Goal: Check status: Check status

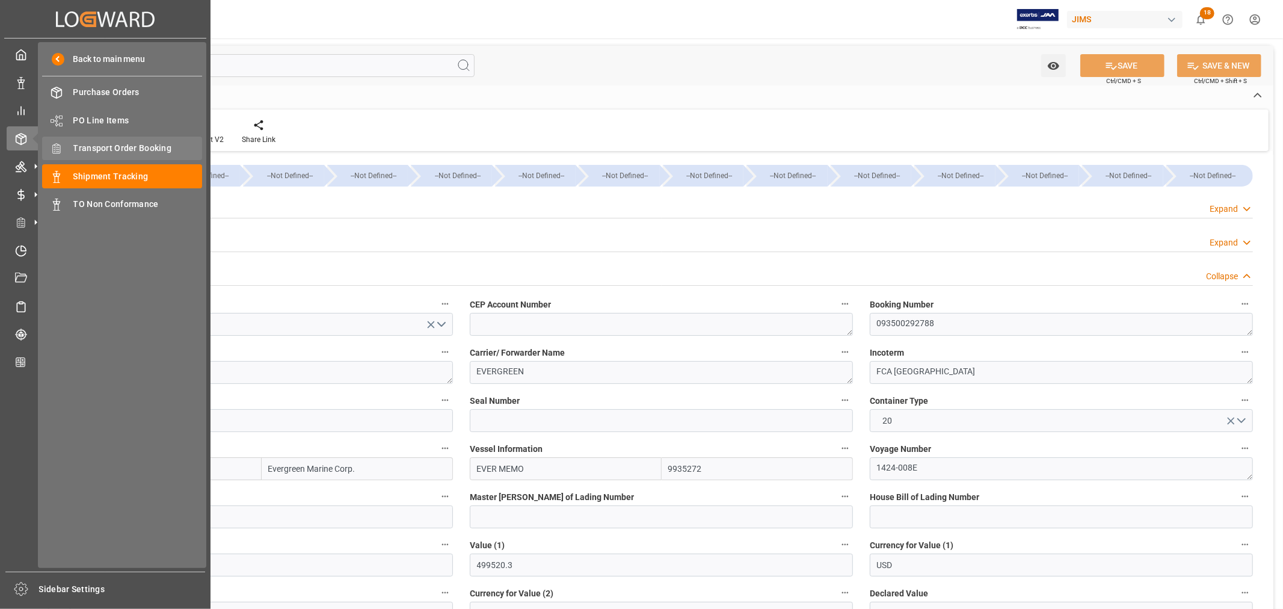
scroll to position [206, 0]
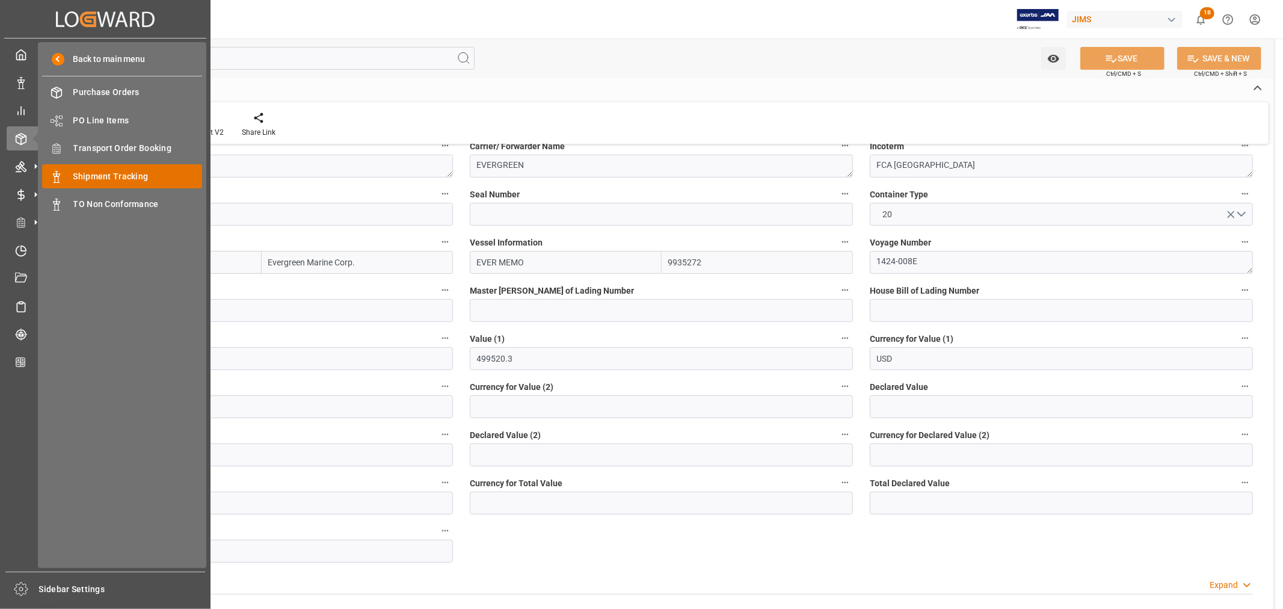
click at [111, 177] on span "Shipment Tracking" at bounding box center [137, 176] width 129 height 13
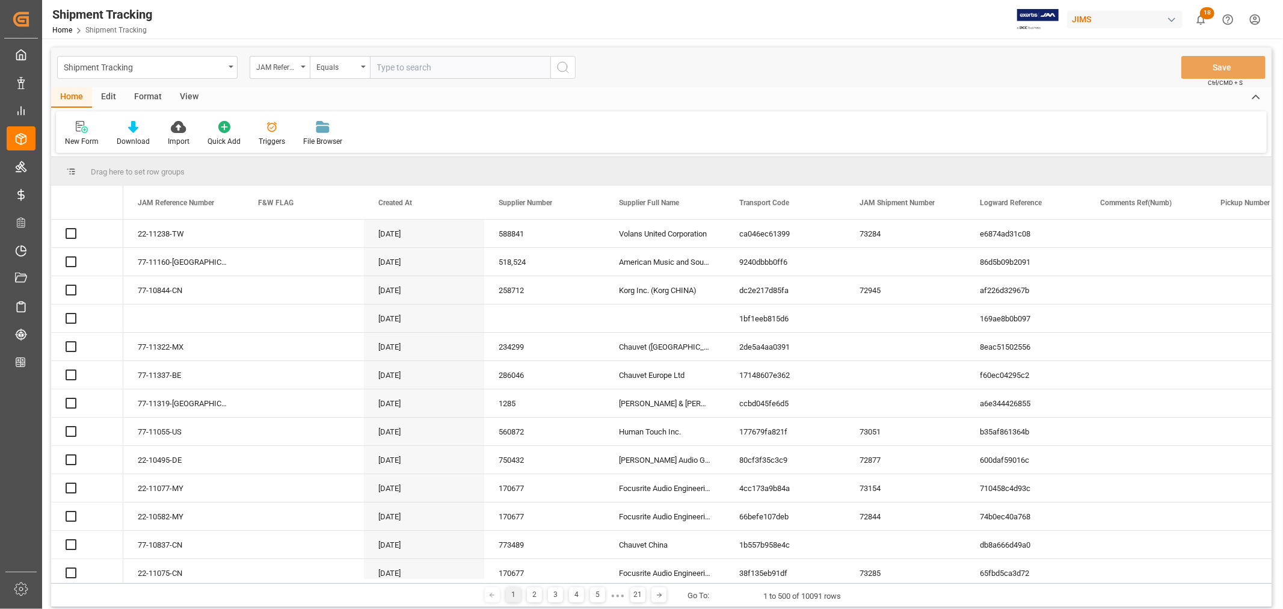
click at [413, 65] on input "text" at bounding box center [460, 67] width 180 height 23
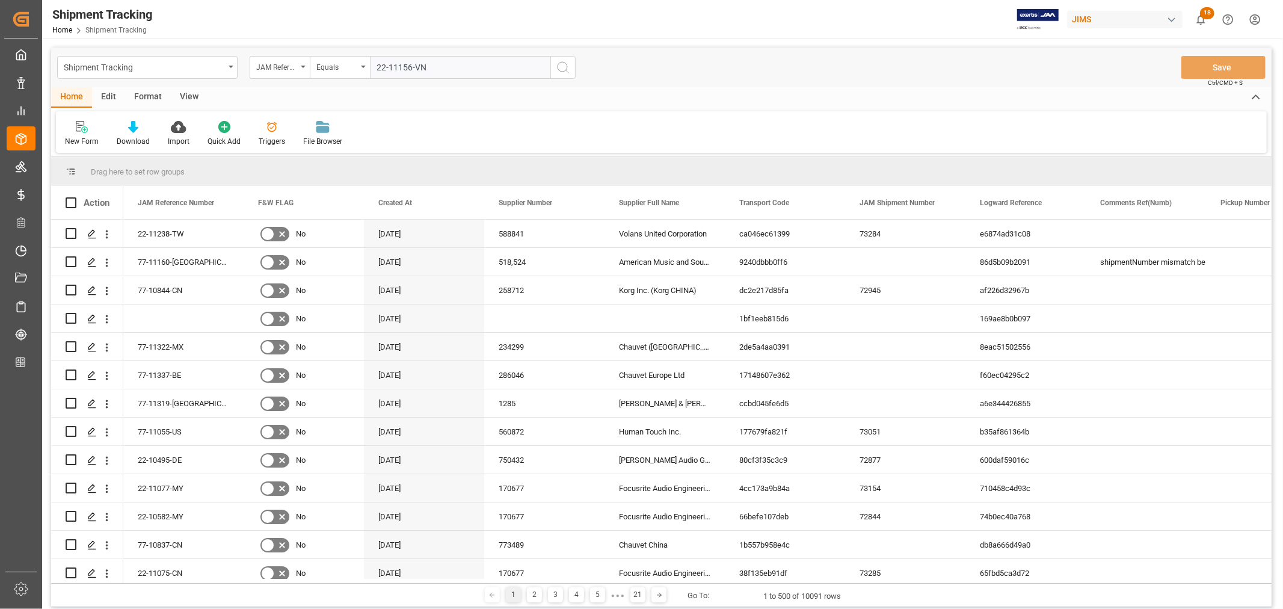
type input "22-11156-VN"
click at [564, 68] on icon "search button" at bounding box center [563, 67] width 14 height 14
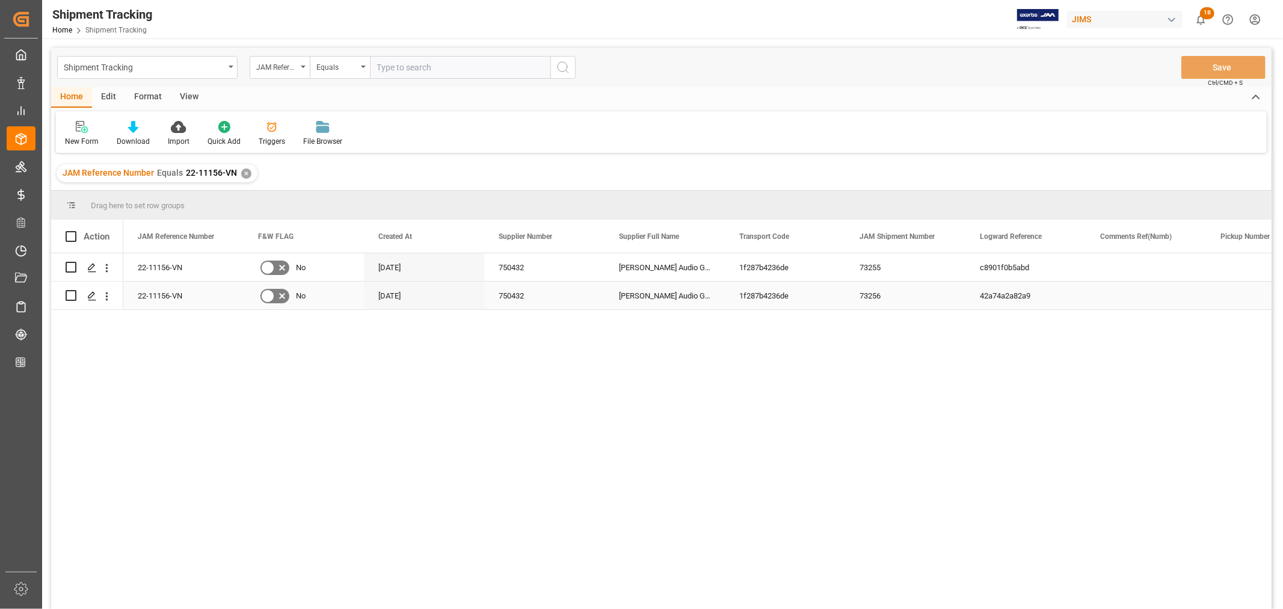
click at [1133, 301] on div "Press SPACE to select this row." at bounding box center [1146, 296] width 120 height 28
click at [582, 233] on span at bounding box center [584, 236] width 11 height 11
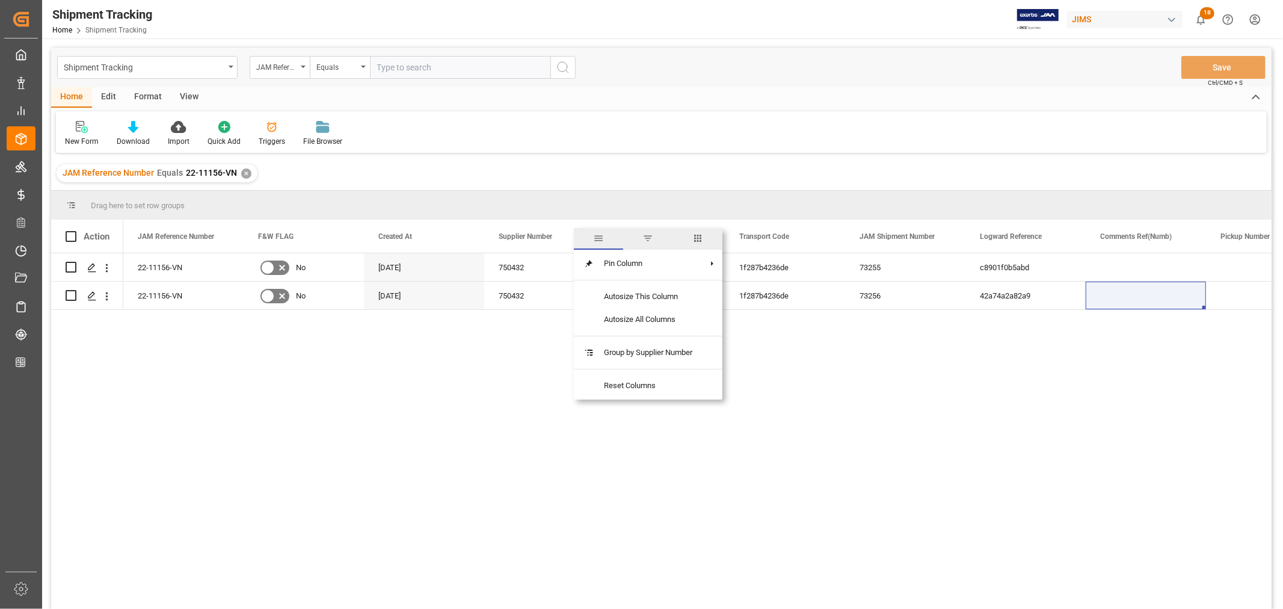
click at [698, 236] on span "columns" at bounding box center [697, 238] width 11 height 11
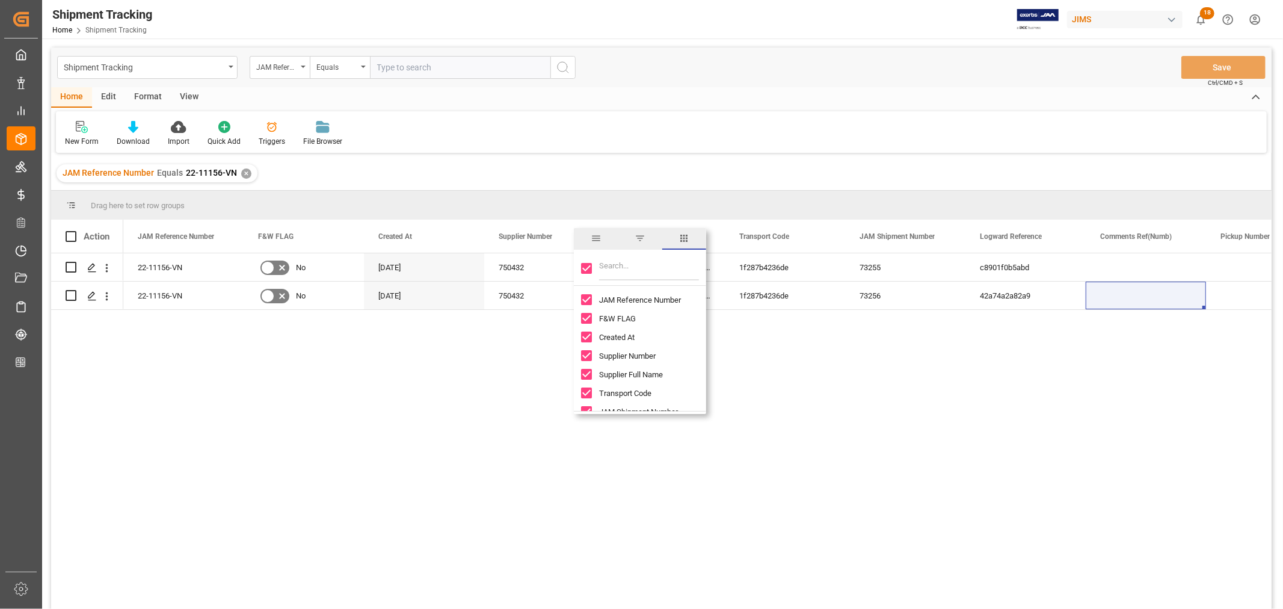
click at [586, 265] on input "Toggle Select All Columns" at bounding box center [586, 268] width 11 height 11
checkbox input "false"
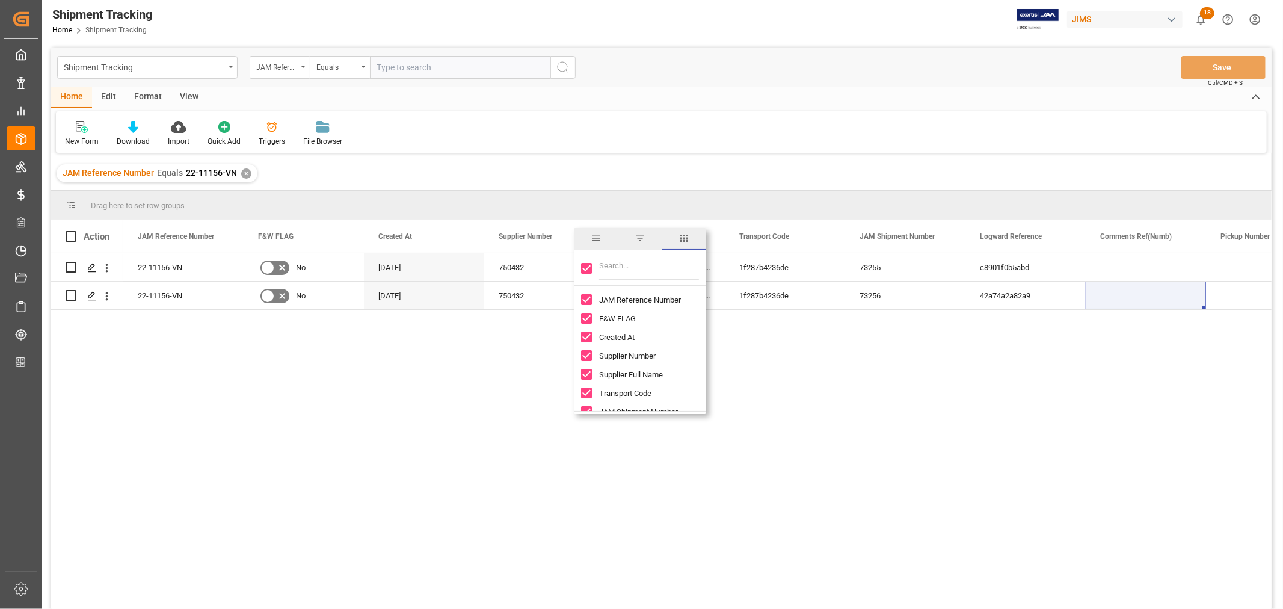
checkbox input "false"
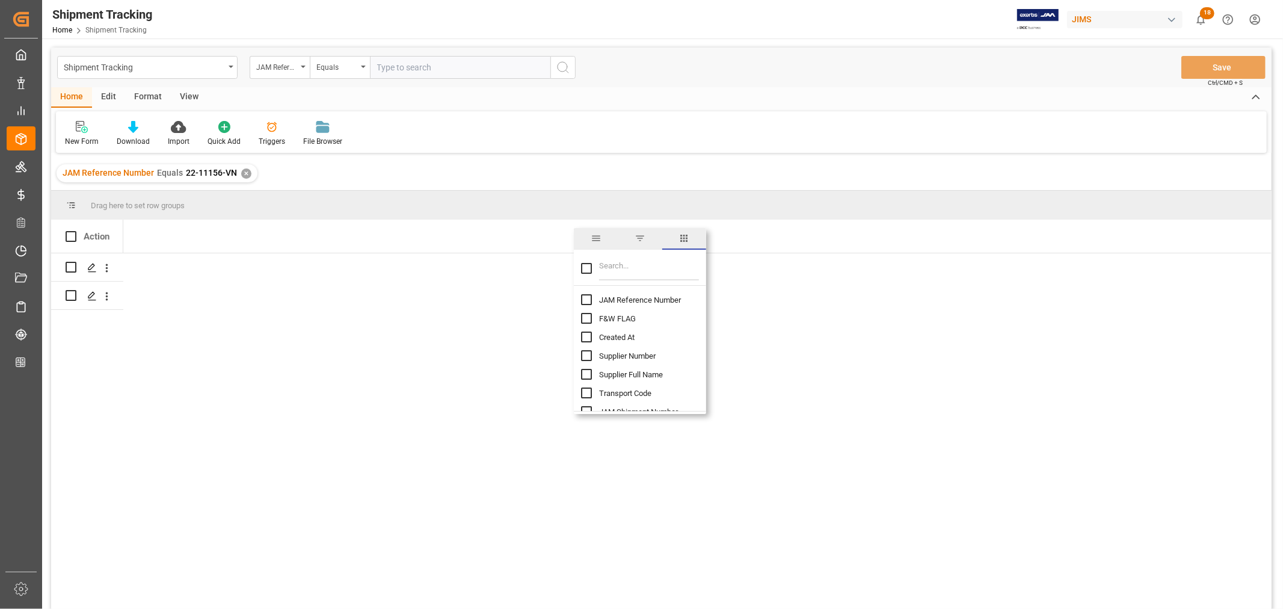
click at [585, 301] on input "JAM Reference Number column toggle visibility (hidden)" at bounding box center [586, 299] width 11 height 11
checkbox input "true"
checkbox input "false"
click at [635, 263] on input "Filter Columns Input" at bounding box center [649, 268] width 100 height 24
type input "value"
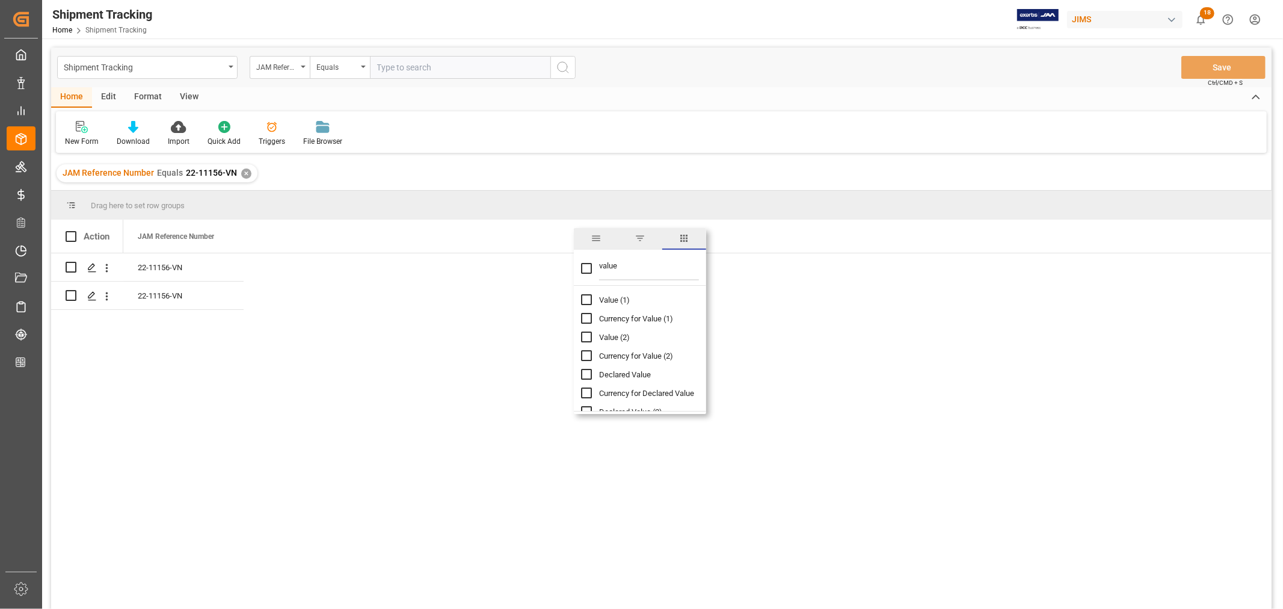
click at [583, 298] on input "Value (1) column toggle visibility (hidden)" at bounding box center [586, 299] width 11 height 11
checkbox input "true"
checkbox input "false"
drag, startPoint x: 628, startPoint y: 272, endPoint x: 597, endPoint y: 269, distance: 30.8
click at [597, 269] on div "value" at bounding box center [640, 269] width 132 height 34
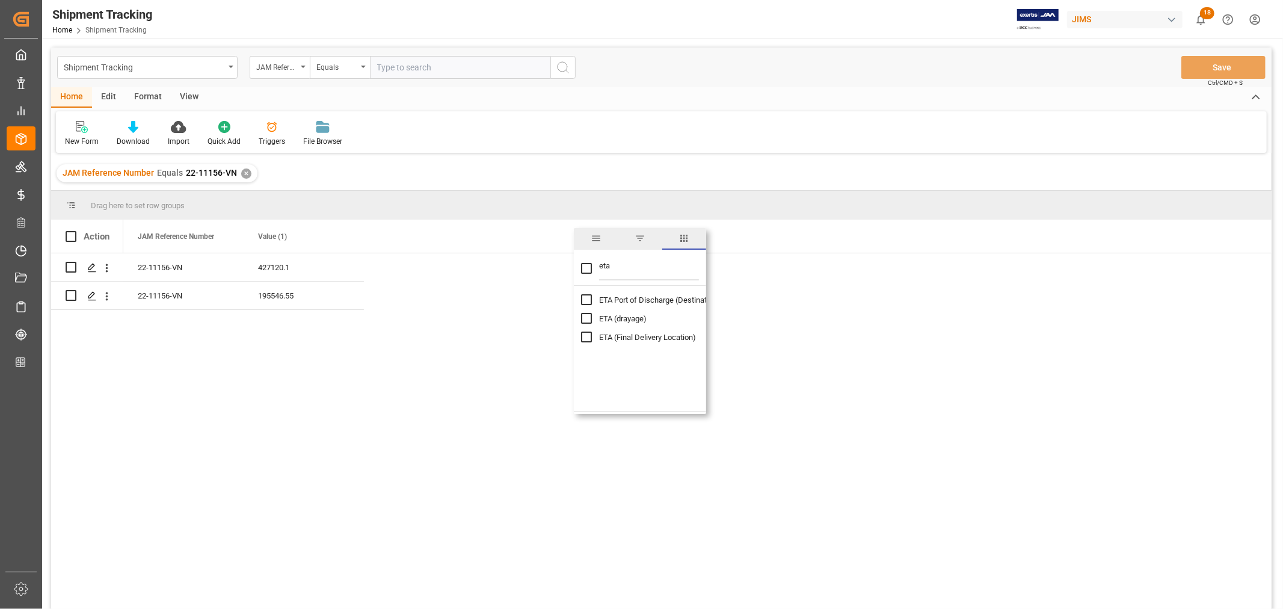
type input "eta"
click at [588, 336] on input "ETA (Final Delivery Location) column toggle visibility (hidden)" at bounding box center [586, 336] width 11 height 11
checkbox input "true"
checkbox input "false"
drag, startPoint x: 618, startPoint y: 265, endPoint x: 598, endPoint y: 263, distance: 19.9
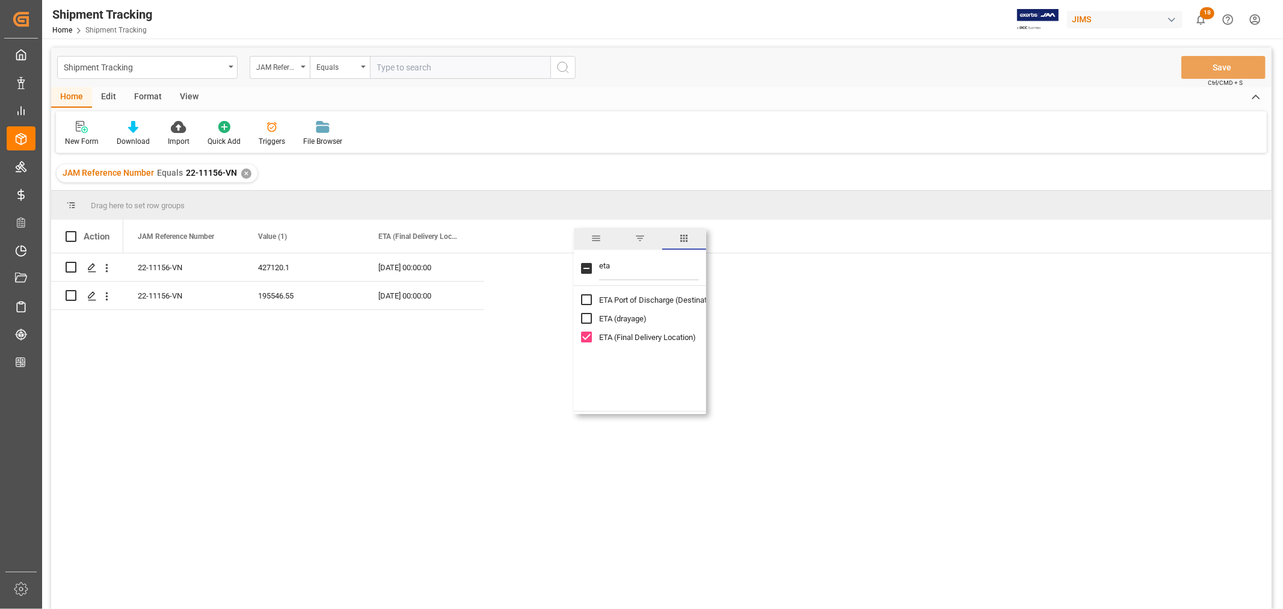
click at [599, 263] on input "eta" at bounding box center [649, 268] width 100 height 24
type input "incoterm"
click at [586, 302] on input "Incoterm column toggle visibility (hidden)" at bounding box center [586, 299] width 11 height 11
checkbox input "true"
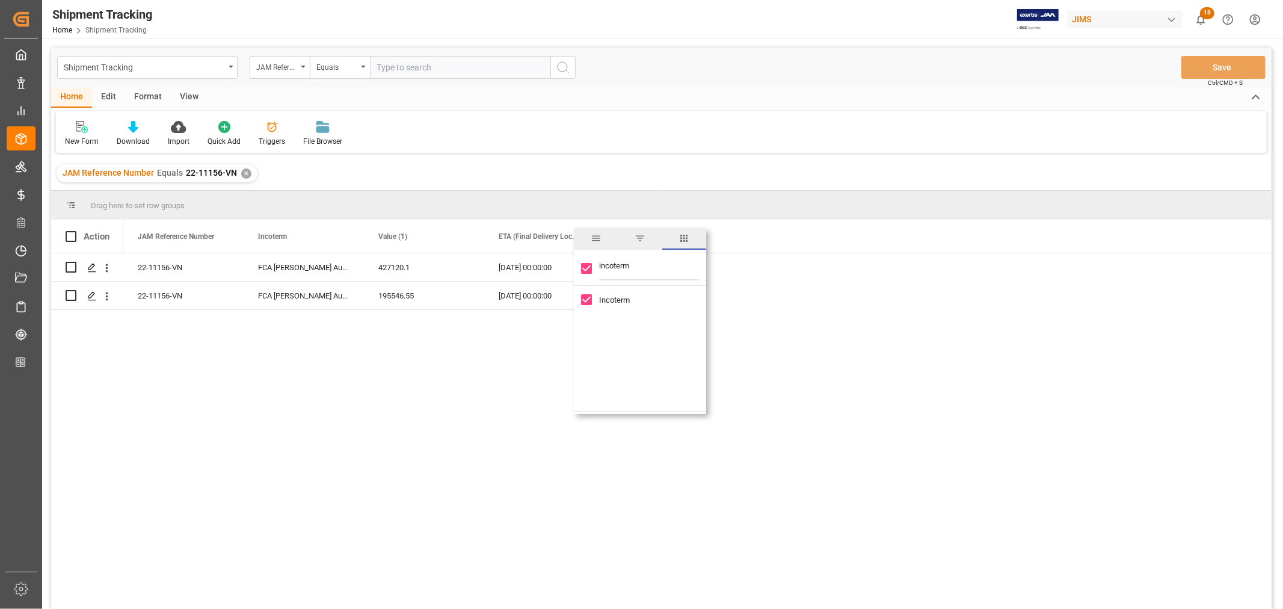
click at [609, 269] on input "incoterm" at bounding box center [649, 268] width 100 height 24
type input "a"
checkbox input "false"
type input "atd"
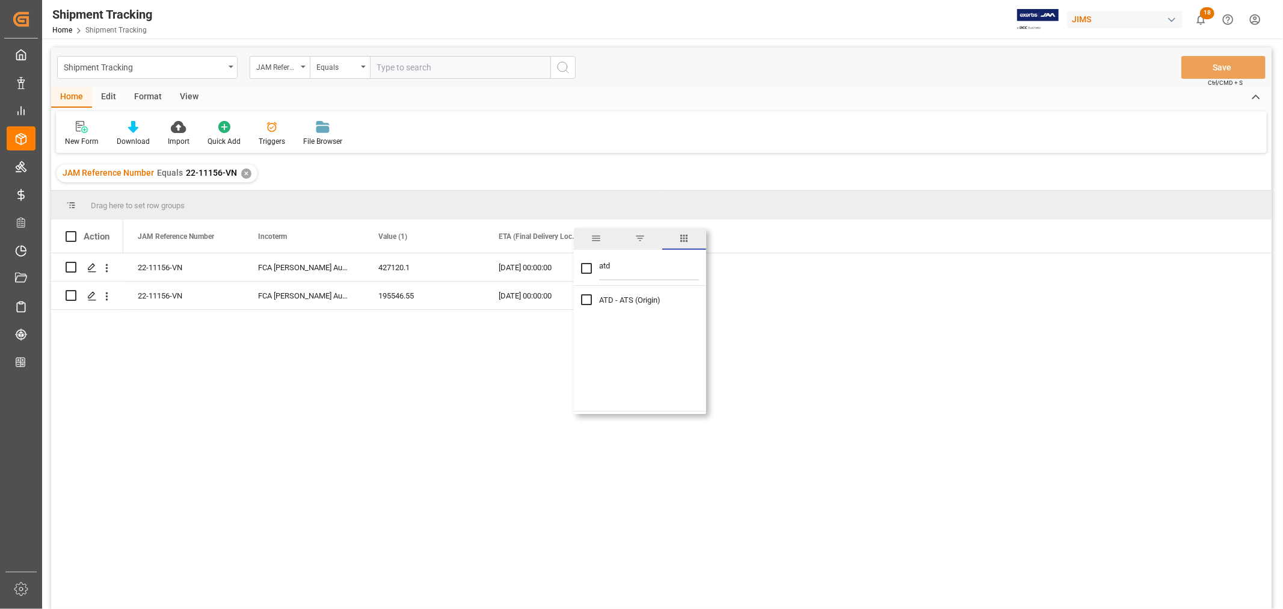
click at [588, 298] on input "ATD - ATS (Origin) column toggle visibility (hidden)" at bounding box center [586, 299] width 11 height 11
checkbox input "true"
drag, startPoint x: 622, startPoint y: 260, endPoint x: 600, endPoint y: 263, distance: 21.9
click at [600, 262] on input "atd" at bounding box center [649, 268] width 100 height 24
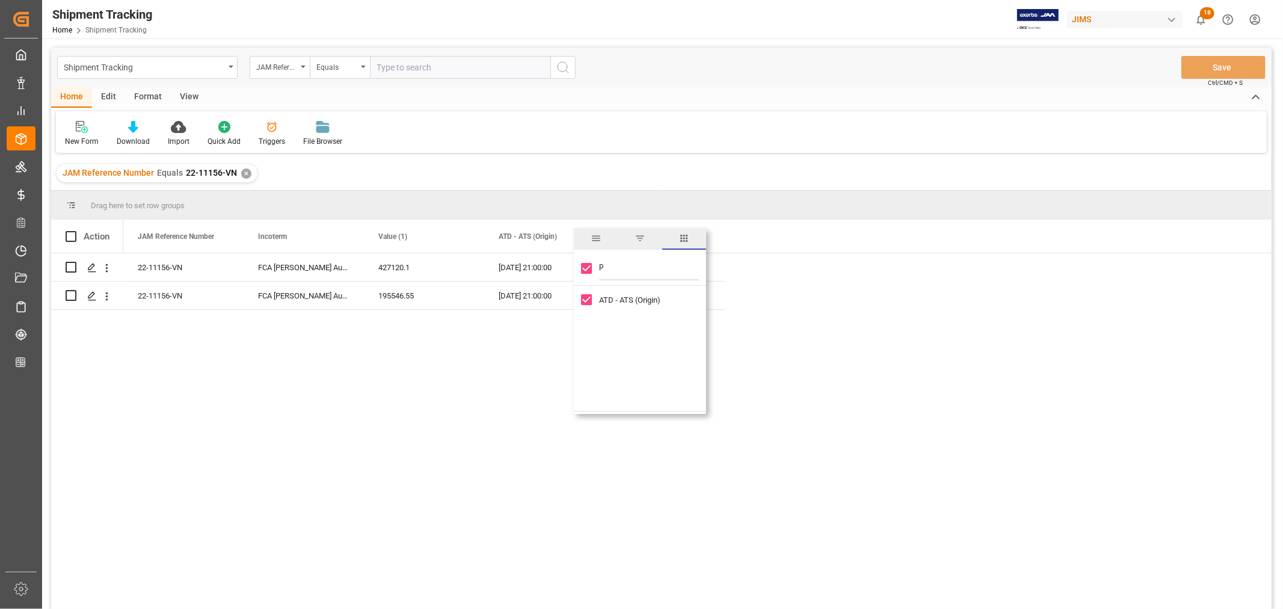
type input "po"
checkbox input "false"
drag, startPoint x: 615, startPoint y: 267, endPoint x: 592, endPoint y: 266, distance: 23.5
click at [592, 266] on div "port" at bounding box center [640, 269] width 132 height 34
type input "o"
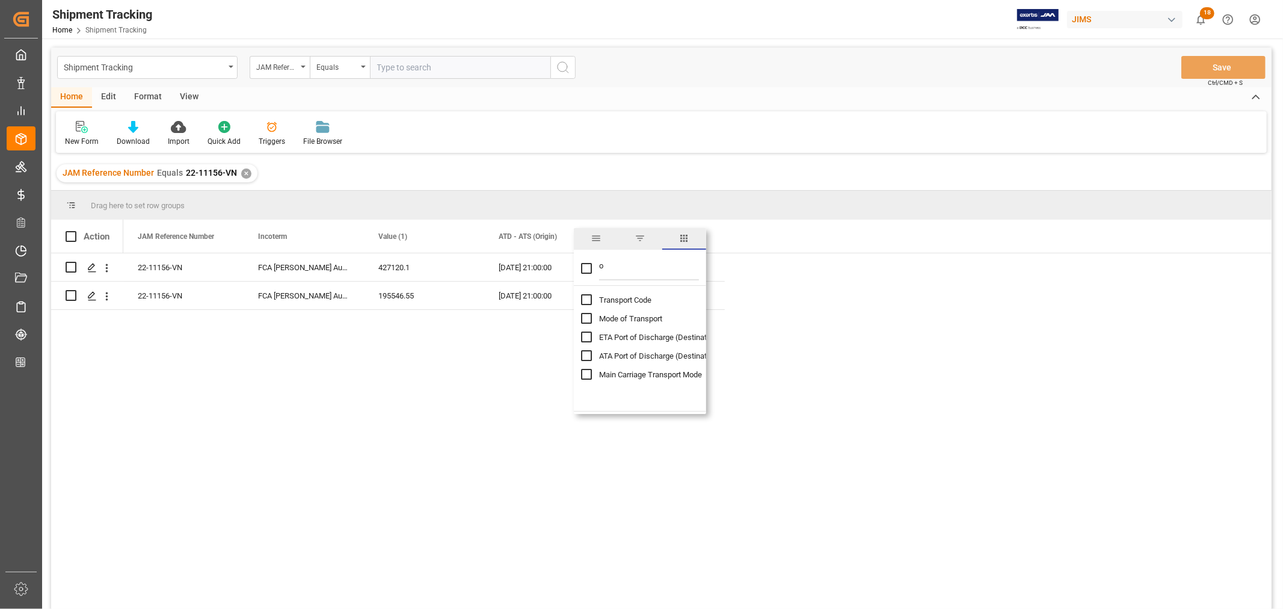
checkbox input "false"
type input "pol"
click at [588, 398] on input "Actual Gate In POL column toggle visibility (hidden)" at bounding box center [586, 396] width 11 height 11
checkbox input "true"
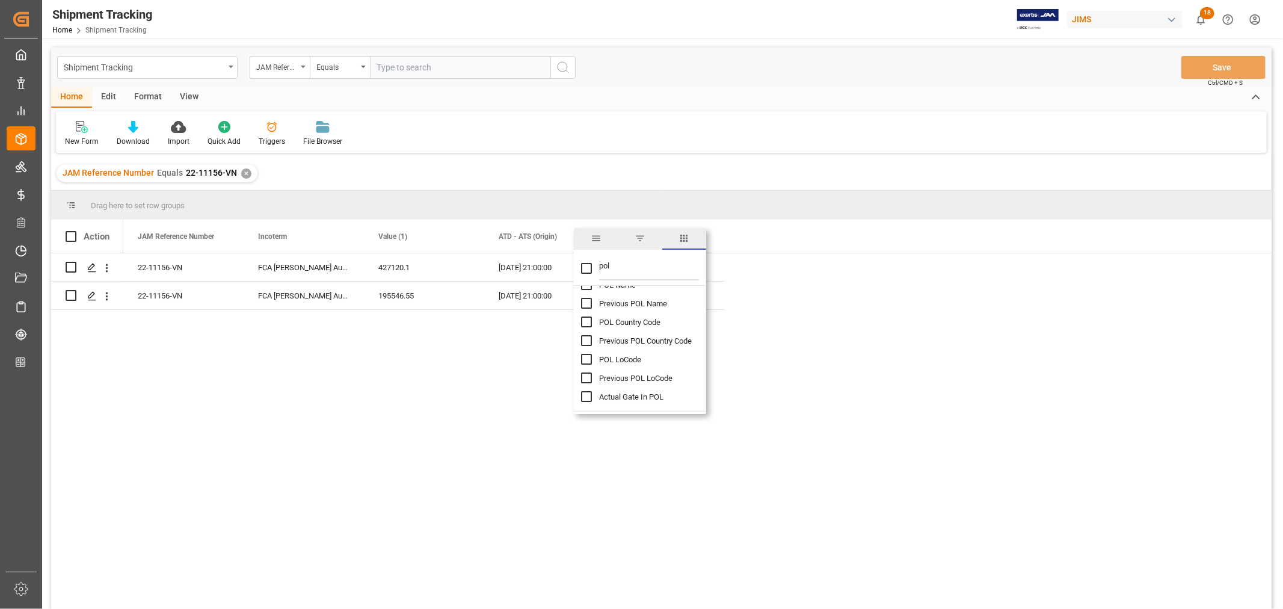
checkbox input "false"
click at [760, 82] on div "Shipment Tracking JAM Reference Number Equals Save Ctrl/CMD + S" at bounding box center [661, 68] width 1220 height 40
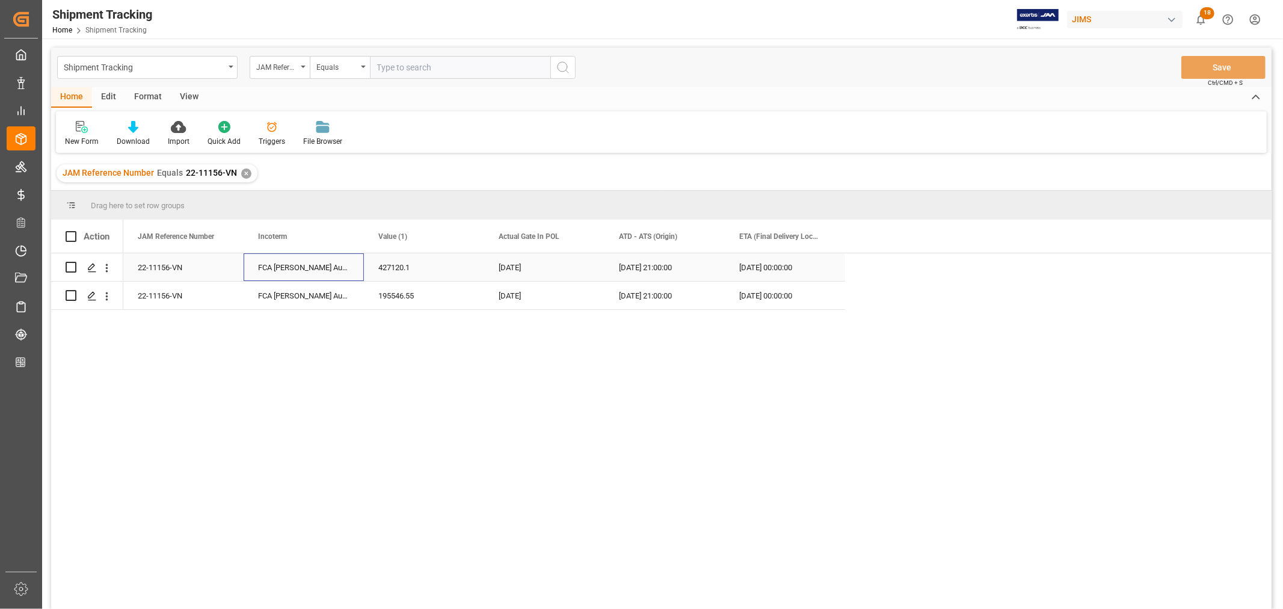
click at [328, 271] on div "FCA [PERSON_NAME] Audio Premises ,[GEOGRAPHIC_DATA]" at bounding box center [304, 267] width 120 height 28
click at [317, 299] on div "FCA [PERSON_NAME] Audio Premises ,[GEOGRAPHIC_DATA]" at bounding box center [304, 296] width 120 height 28
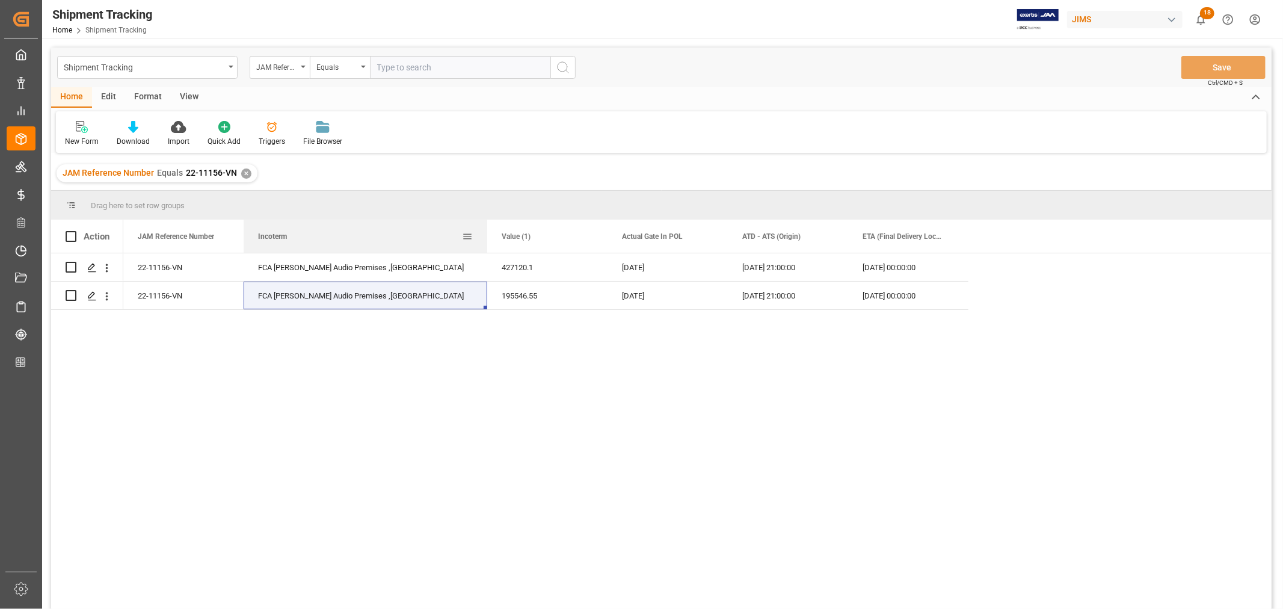
drag, startPoint x: 363, startPoint y: 235, endPoint x: 487, endPoint y: 233, distance: 124.5
click at [487, 233] on div at bounding box center [487, 236] width 5 height 33
click at [706, 233] on span at bounding box center [709, 236] width 11 height 11
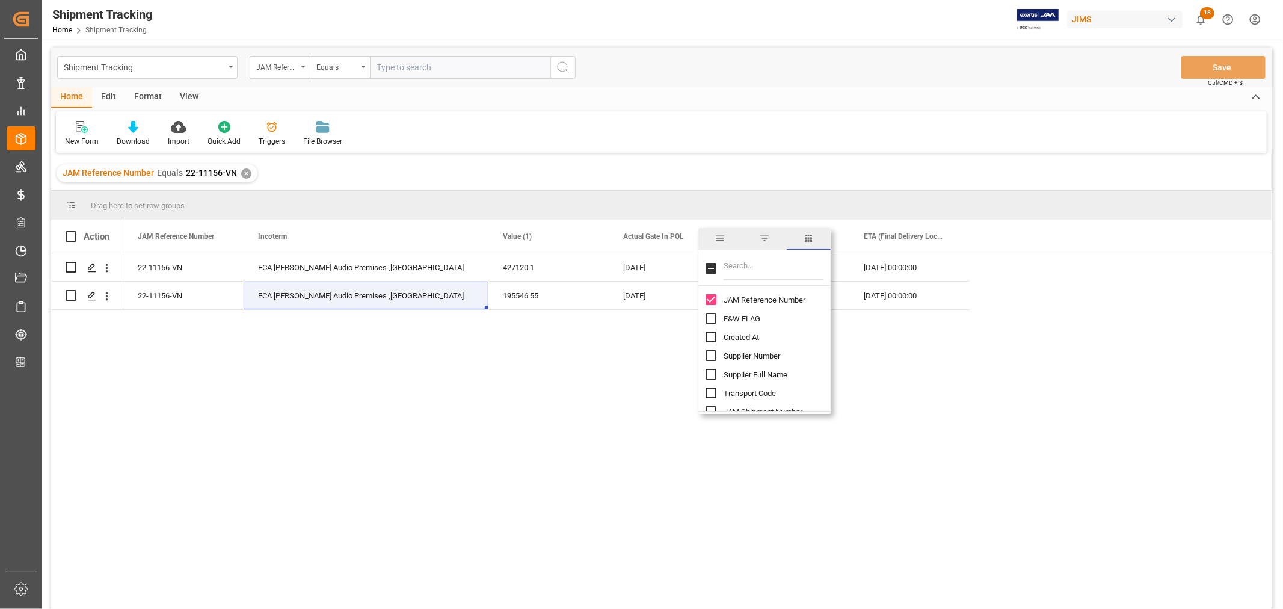
click at [736, 268] on input "Filter Columns Input" at bounding box center [774, 268] width 100 height 24
type input "pick"
click at [712, 336] on input "Actual Pickup Date (Origin) column toggle visibility (hidden)" at bounding box center [711, 336] width 11 height 11
checkbox input "true"
checkbox input "false"
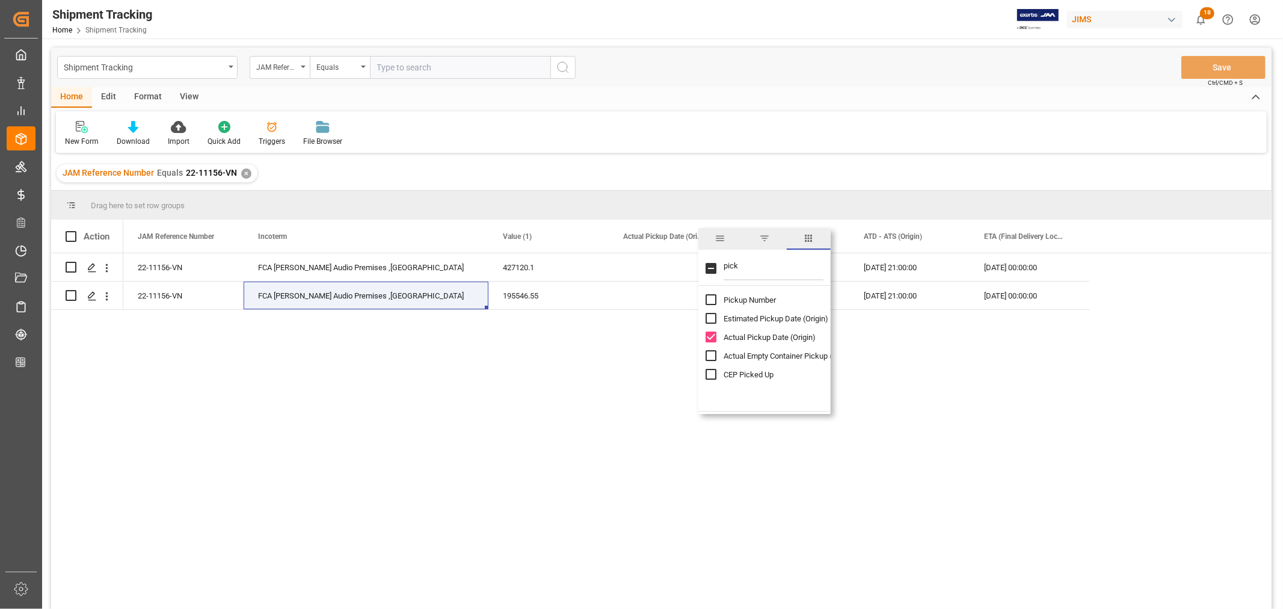
click at [722, 128] on div "New Form Download Import Quick Add Triggers File Browser" at bounding box center [661, 132] width 1211 height 42
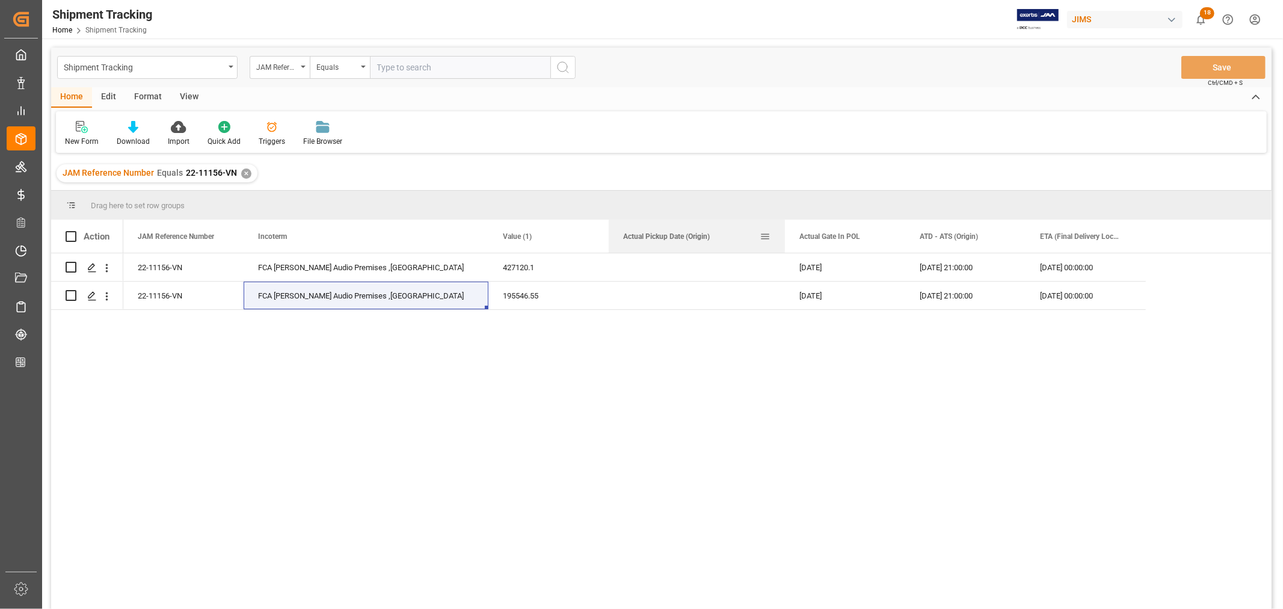
drag, startPoint x: 728, startPoint y: 239, endPoint x: 788, endPoint y: 239, distance: 60.2
click at [787, 239] on div at bounding box center [785, 236] width 5 height 33
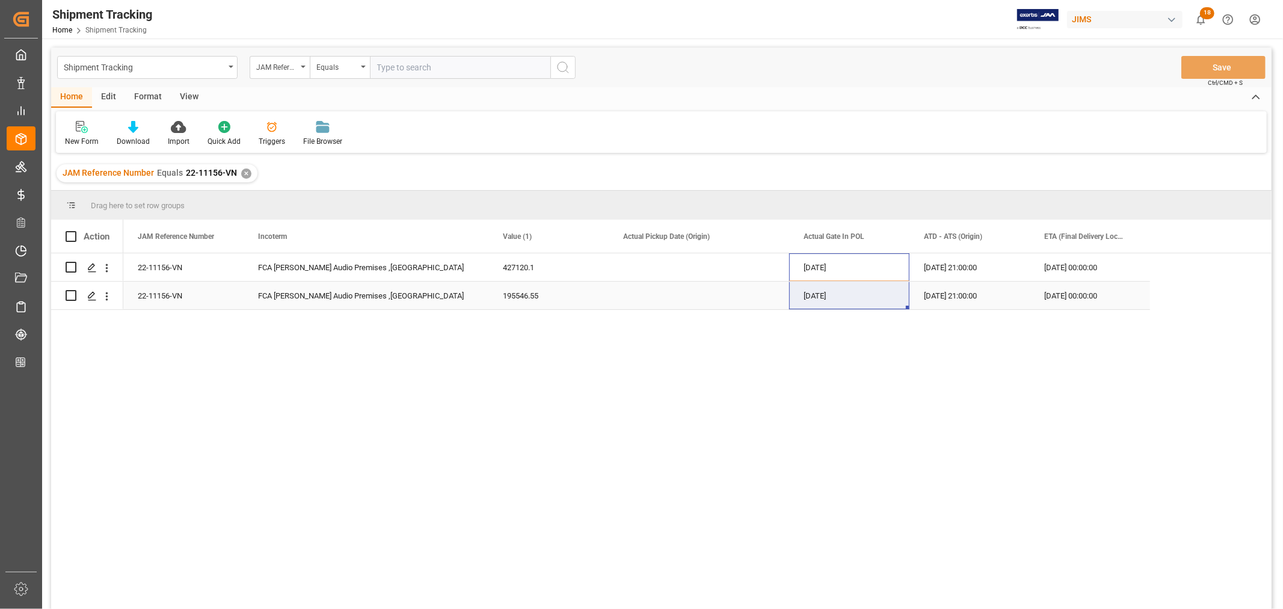
drag, startPoint x: 818, startPoint y: 268, endPoint x: 815, endPoint y: 286, distance: 17.7
click at [815, 286] on div "22-11156-VN 427120.1 11-11-2025 00:00:00 FCA Adam Audio Premises ,Berlin 02-10-…" at bounding box center [636, 281] width 1027 height 57
click at [891, 238] on span at bounding box center [889, 236] width 11 height 11
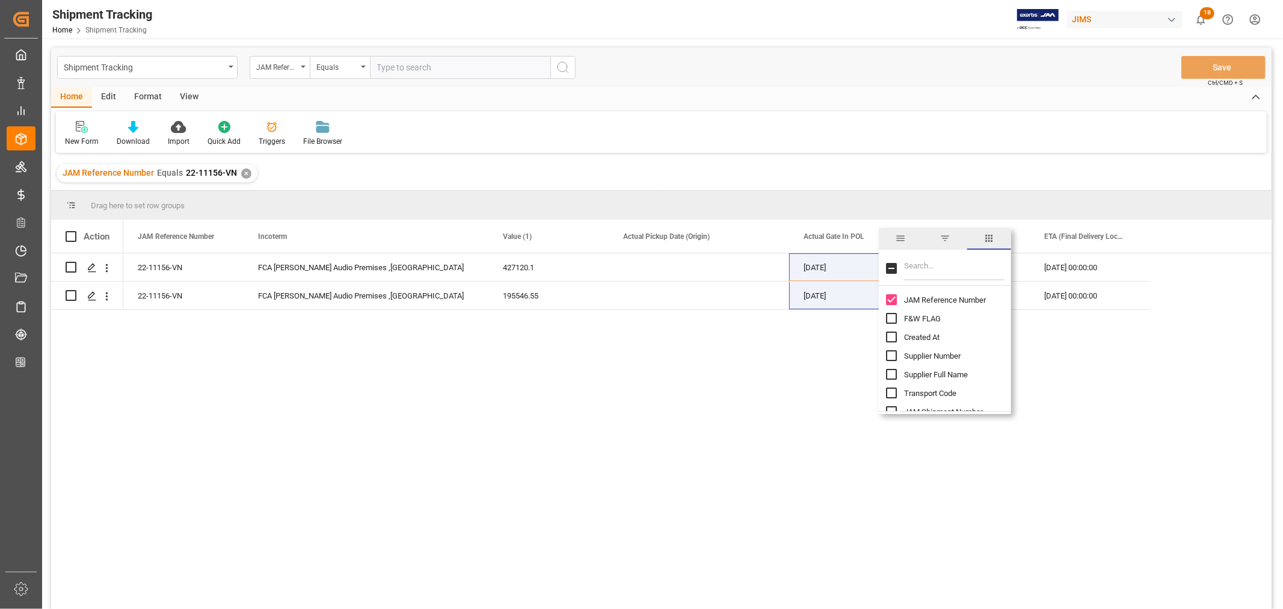
click at [923, 268] on input "Filter Columns Input" at bounding box center [954, 268] width 100 height 24
type input "booking"
click at [888, 298] on input "Booking Number column toggle visibility (hidden)" at bounding box center [891, 299] width 11 height 11
checkbox input "true"
checkbox input "false"
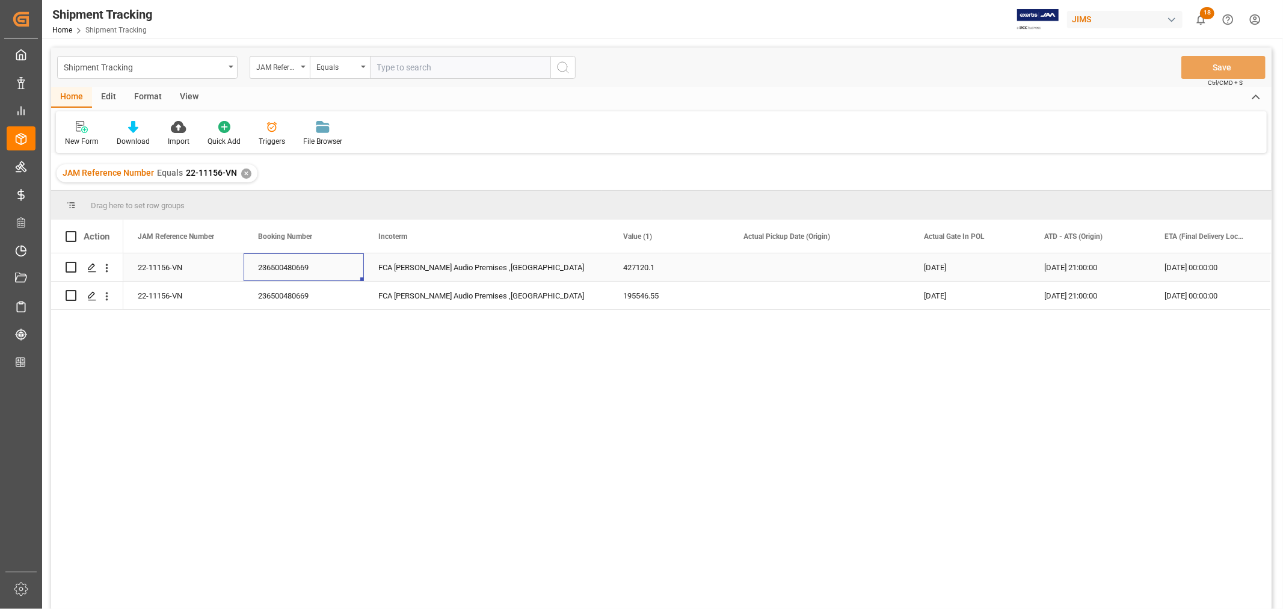
click at [291, 271] on div "236500480669" at bounding box center [304, 267] width 120 height 28
click at [946, 271] on div "[DATE]" at bounding box center [969, 267] width 120 height 28
drag, startPoint x: 793, startPoint y: 271, endPoint x: 786, endPoint y: 299, distance: 29.2
click at [786, 299] on div "22-11156-VN 427120.1 11-11-2025 00:00:00 FCA Adam Audio Premises ,Berlin 02-10-…" at bounding box center [696, 281] width 1147 height 57
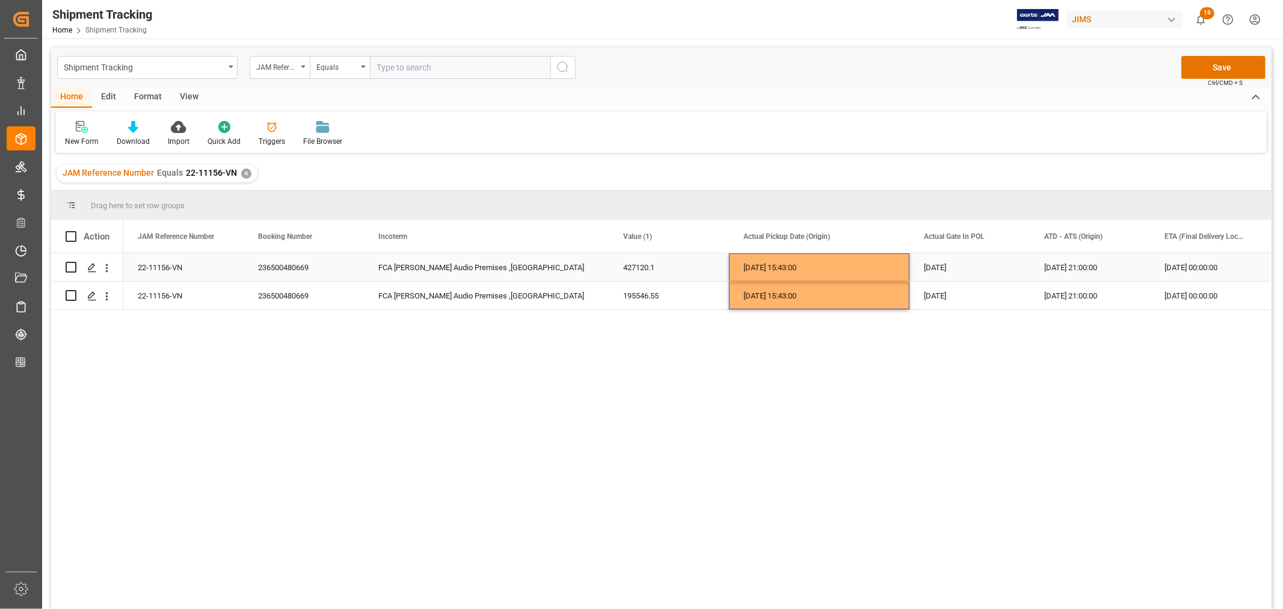
click at [805, 266] on div "29-09-2025 15:43:00" at bounding box center [819, 267] width 180 height 28
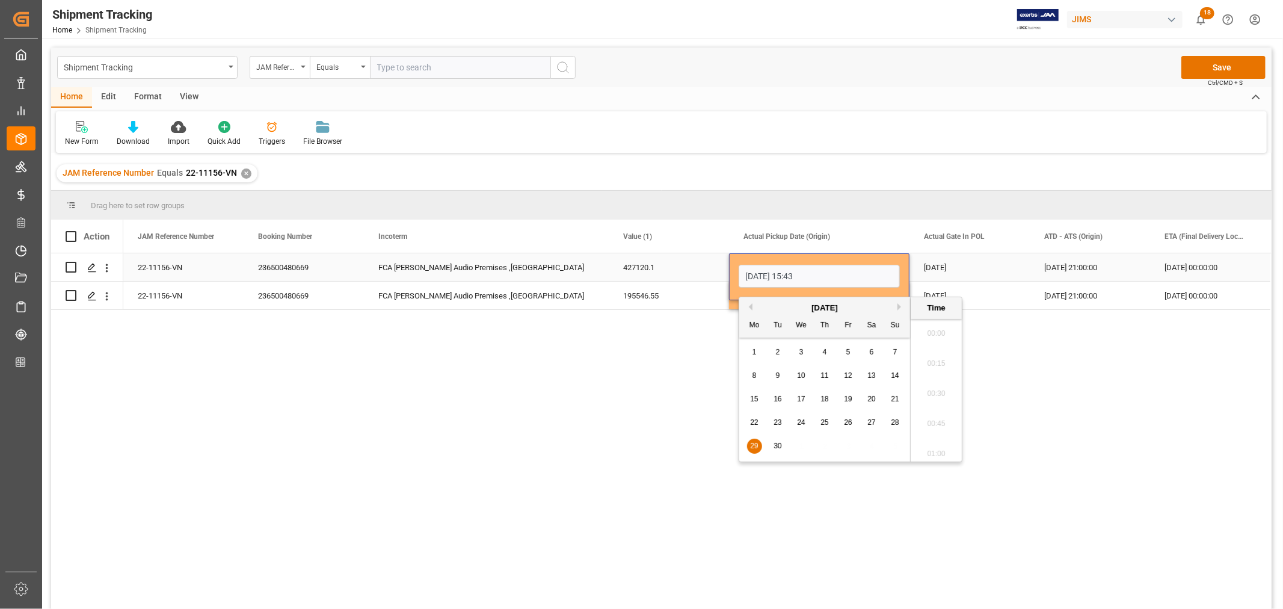
scroll to position [1808, 0]
click at [817, 278] on input "29-09-2025 15:43" at bounding box center [819, 276] width 161 height 23
type input "[DATE]"
click at [935, 274] on div "[DATE]" at bounding box center [969, 267] width 120 height 28
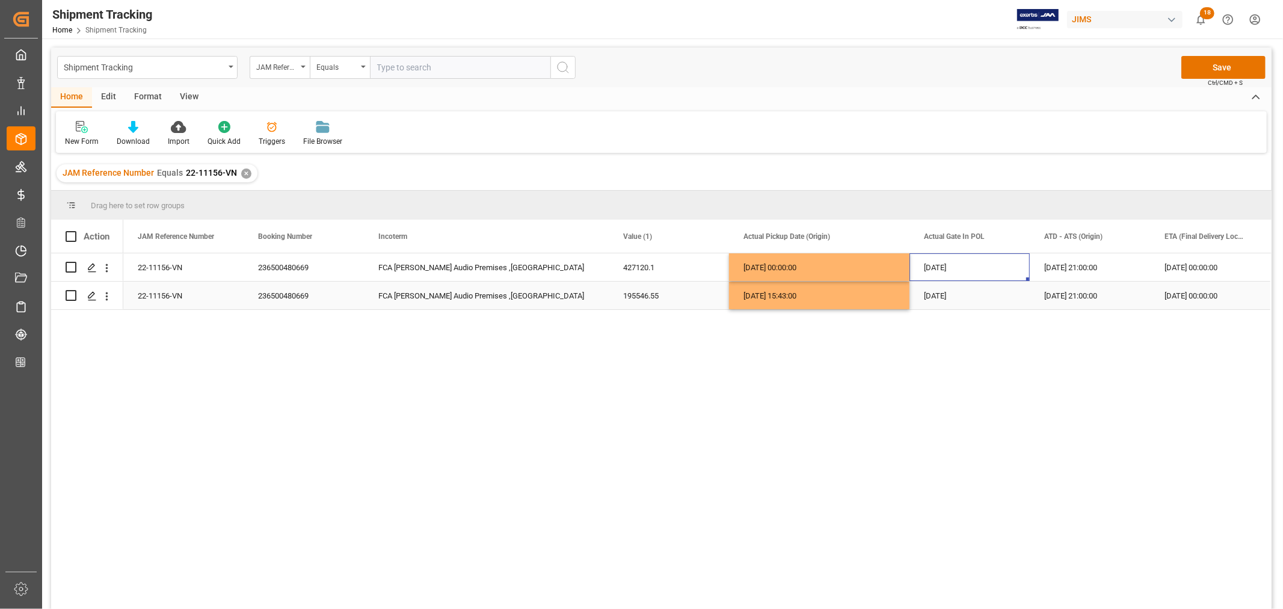
click at [775, 289] on div "29-09-2025 15:43:00" at bounding box center [819, 296] width 180 height 28
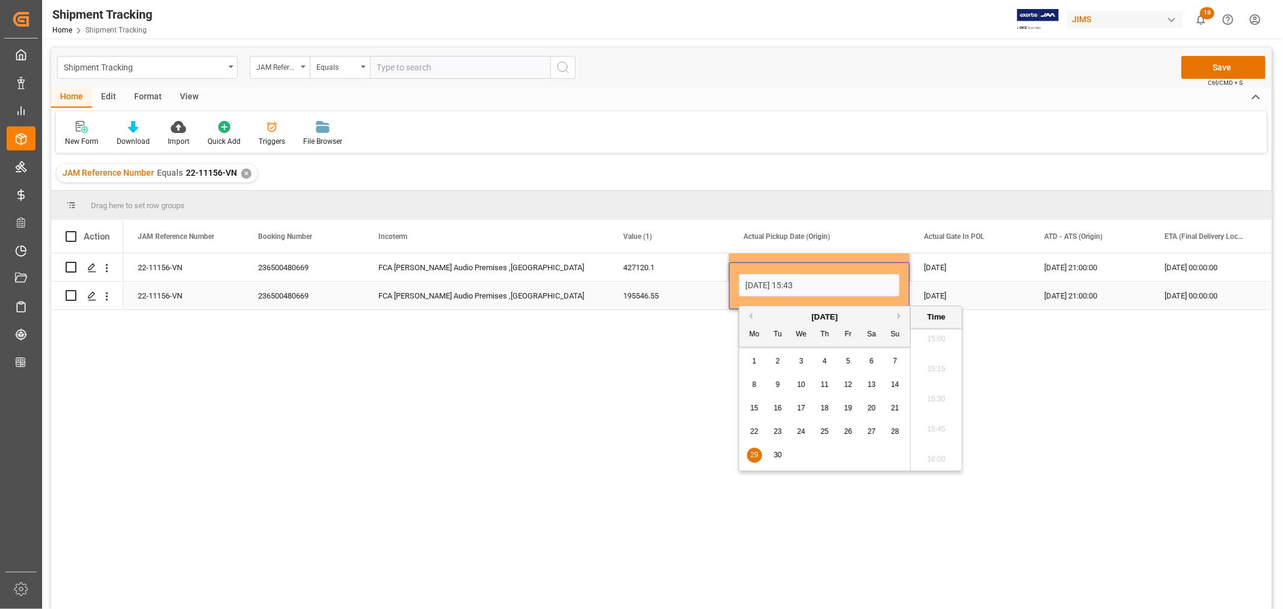
click at [817, 284] on input "29-09-2025 15:43" at bounding box center [819, 285] width 161 height 23
type input "[DATE]"
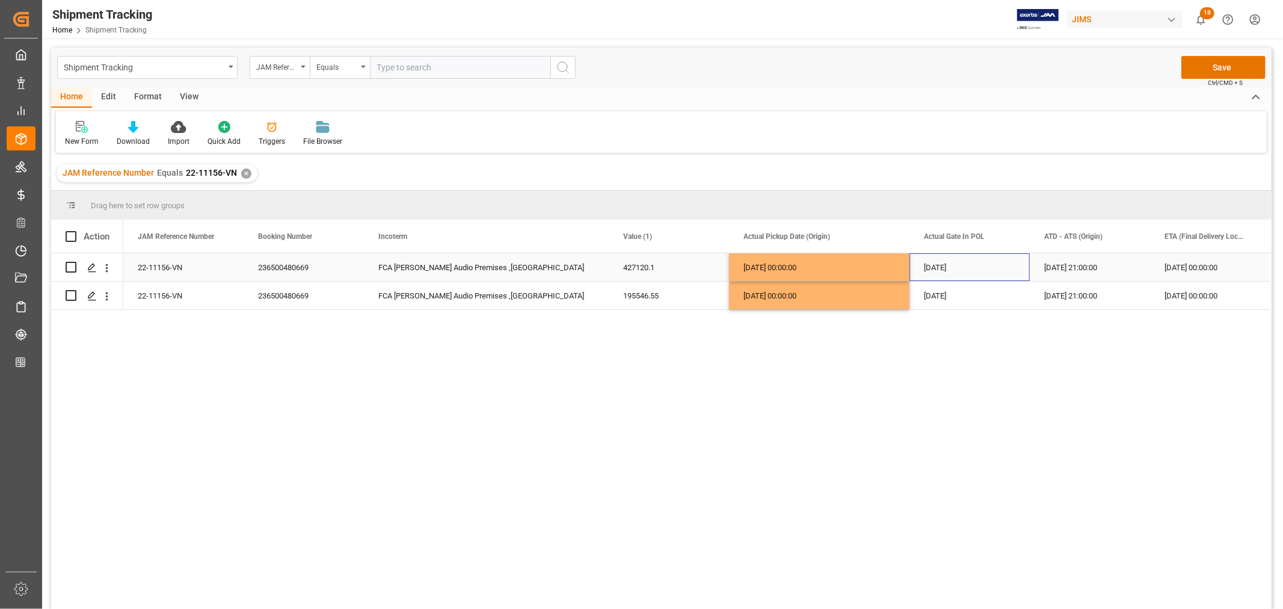
click at [946, 263] on div "[DATE]" at bounding box center [969, 267] width 120 height 28
click at [1232, 64] on button "Save" at bounding box center [1223, 67] width 84 height 23
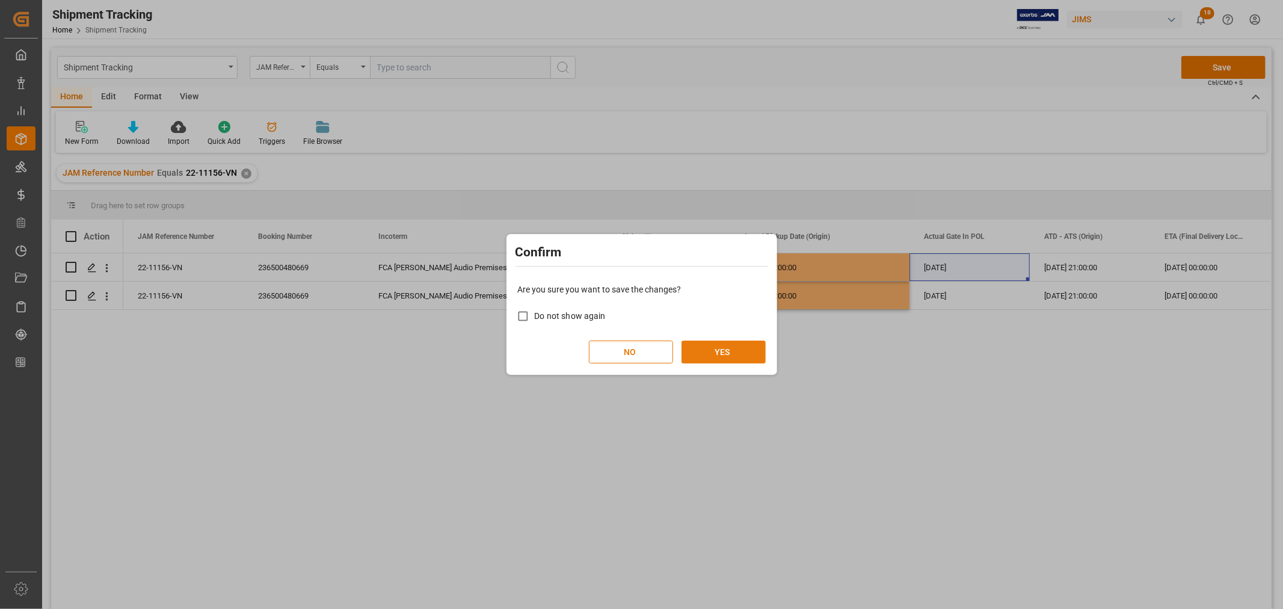
click at [725, 345] on button "YES" at bounding box center [724, 351] width 84 height 23
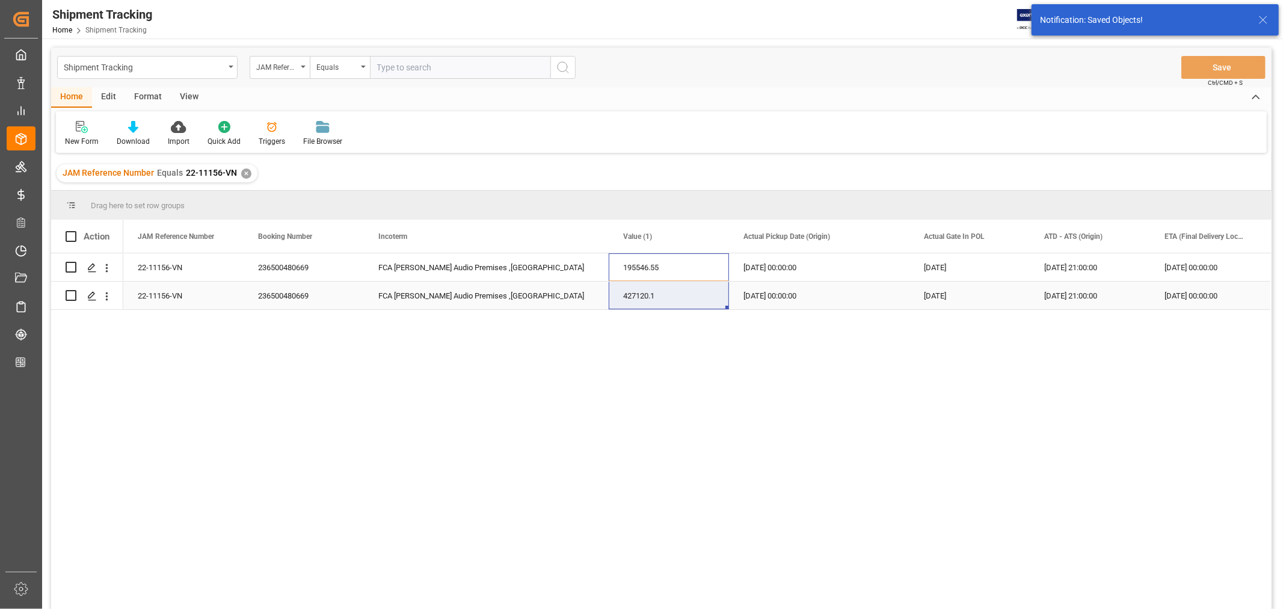
drag, startPoint x: 644, startPoint y: 268, endPoint x: 642, endPoint y: 294, distance: 25.9
click at [642, 294] on div "22-11156-VN 236500480669 FCA Adam Audio Premises ,Berlin 195546.55 29-09-2025 0…" at bounding box center [696, 281] width 1147 height 57
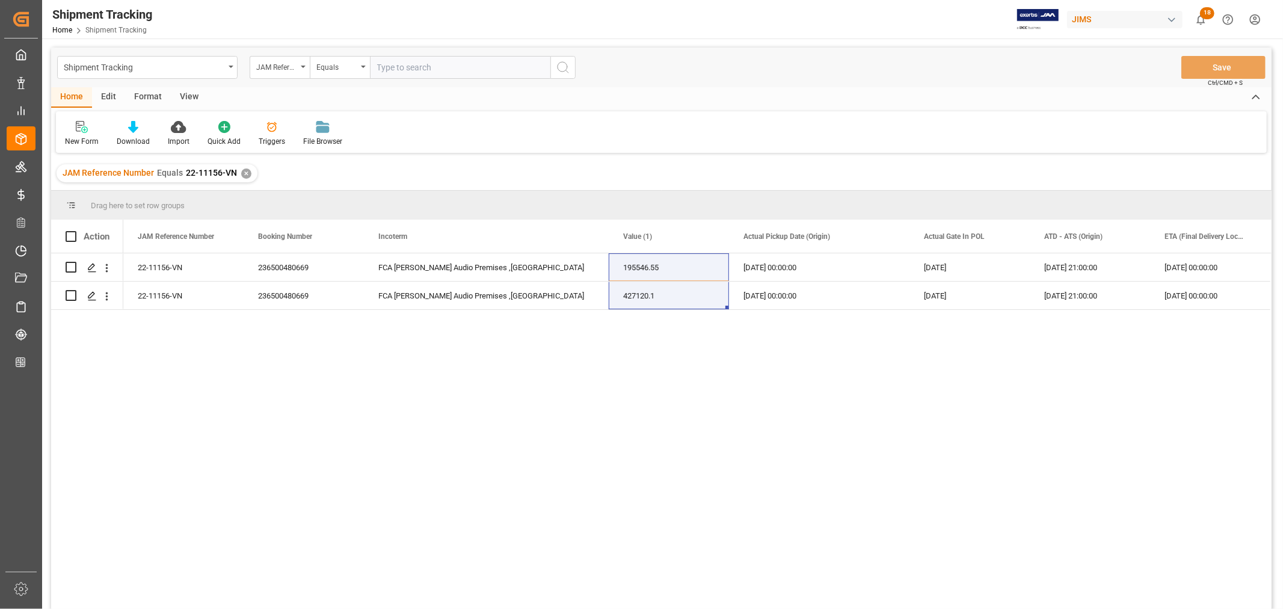
click at [392, 65] on input "text" at bounding box center [460, 67] width 180 height 23
paste input "22-10961-CN"
type input "22-10961-CN"
click at [241, 171] on div "✕" at bounding box center [246, 173] width 10 height 10
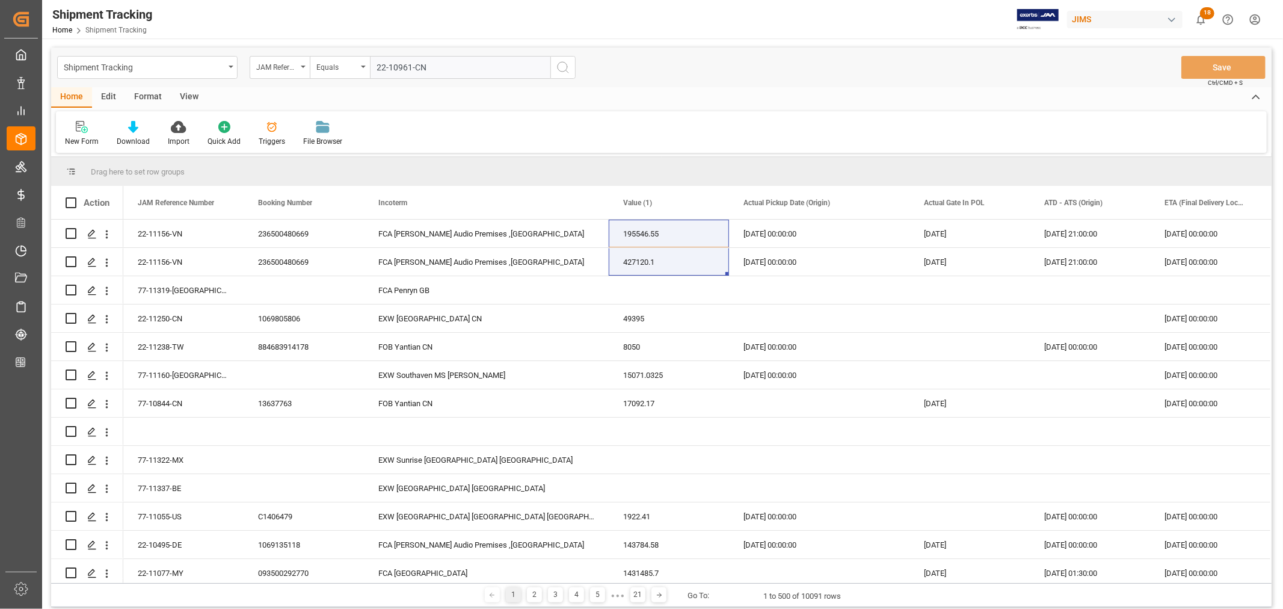
click at [560, 69] on icon "search button" at bounding box center [563, 67] width 14 height 14
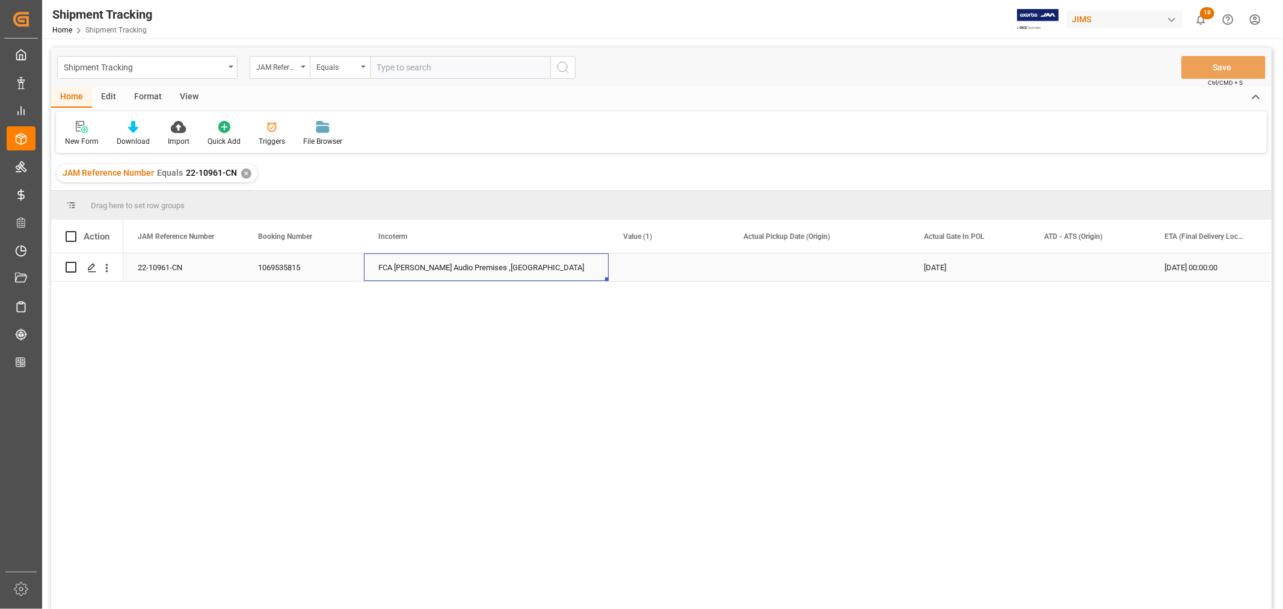
click at [406, 267] on div "FCA [PERSON_NAME] Audio Premises ,[GEOGRAPHIC_DATA]" at bounding box center [486, 267] width 245 height 28
click at [164, 269] on div "22-10961-CN" at bounding box center [183, 267] width 120 height 28
click at [241, 392] on div "22-10961-CN 1069535815 FCA Adam Audio Premises ,Berlin 23-09-2025 29-10-2025 00…" at bounding box center [697, 434] width 1148 height 363
click at [944, 275] on div "[DATE]" at bounding box center [969, 267] width 120 height 28
click at [280, 269] on div "1069535815" at bounding box center [304, 267] width 120 height 28
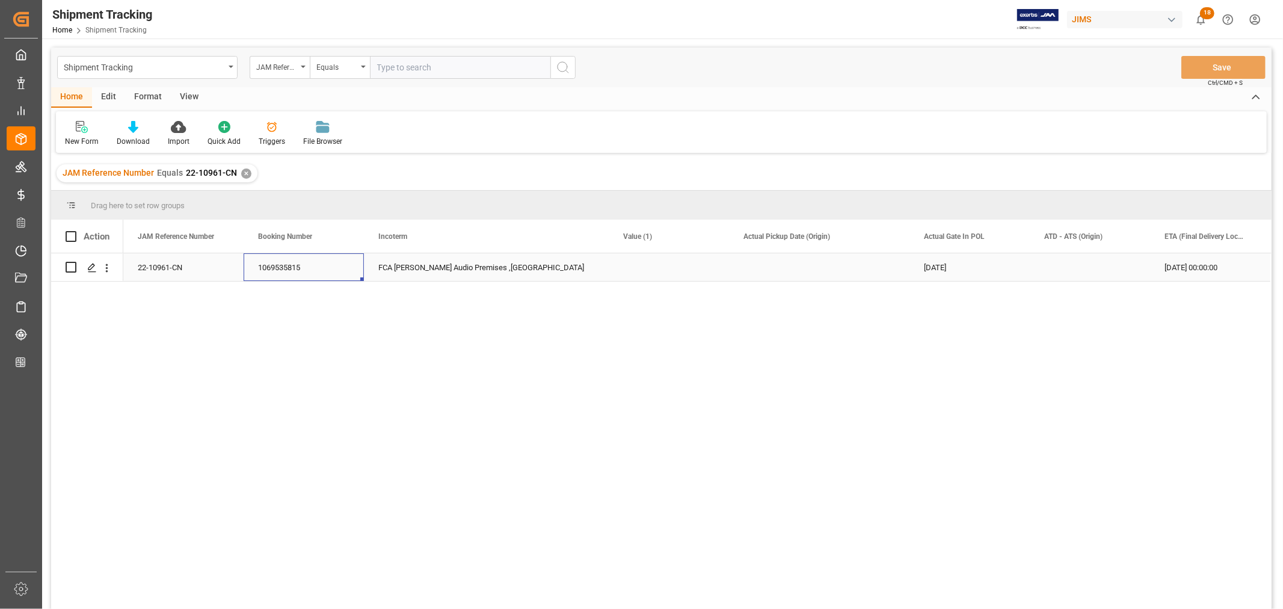
click at [789, 263] on div "Press SPACE to select this row." at bounding box center [819, 267] width 180 height 28
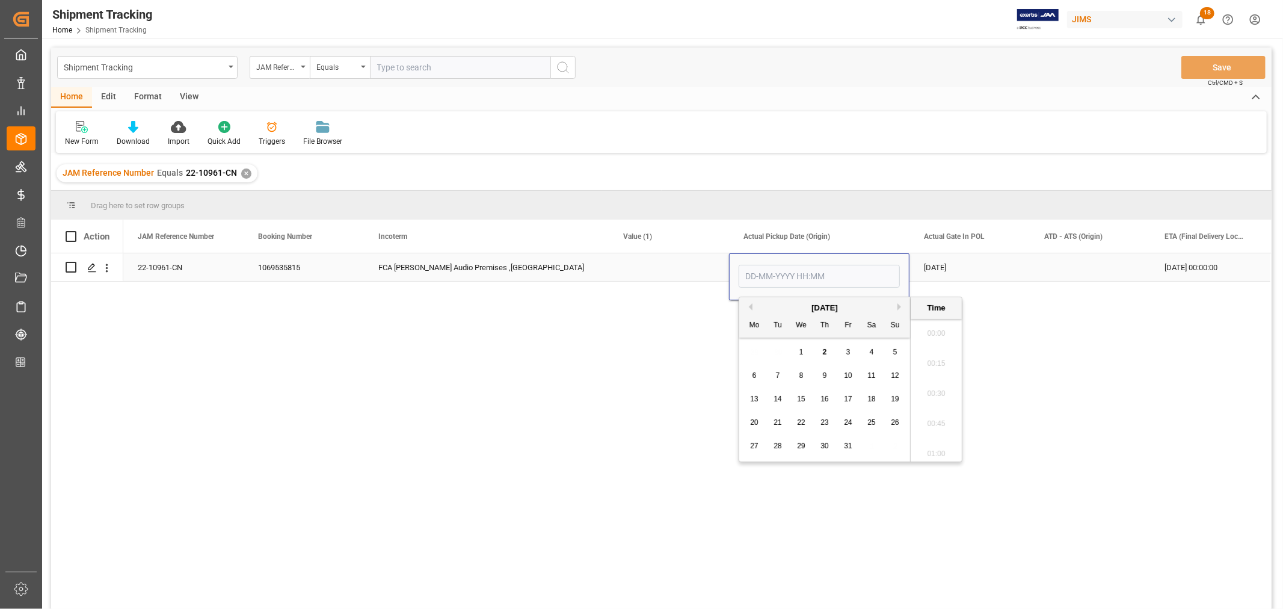
scroll to position [1297, 0]
click at [790, 87] on div "Home Edit Format View" at bounding box center [661, 97] width 1220 height 20
click at [934, 263] on div "[DATE]" at bounding box center [969, 267] width 120 height 28
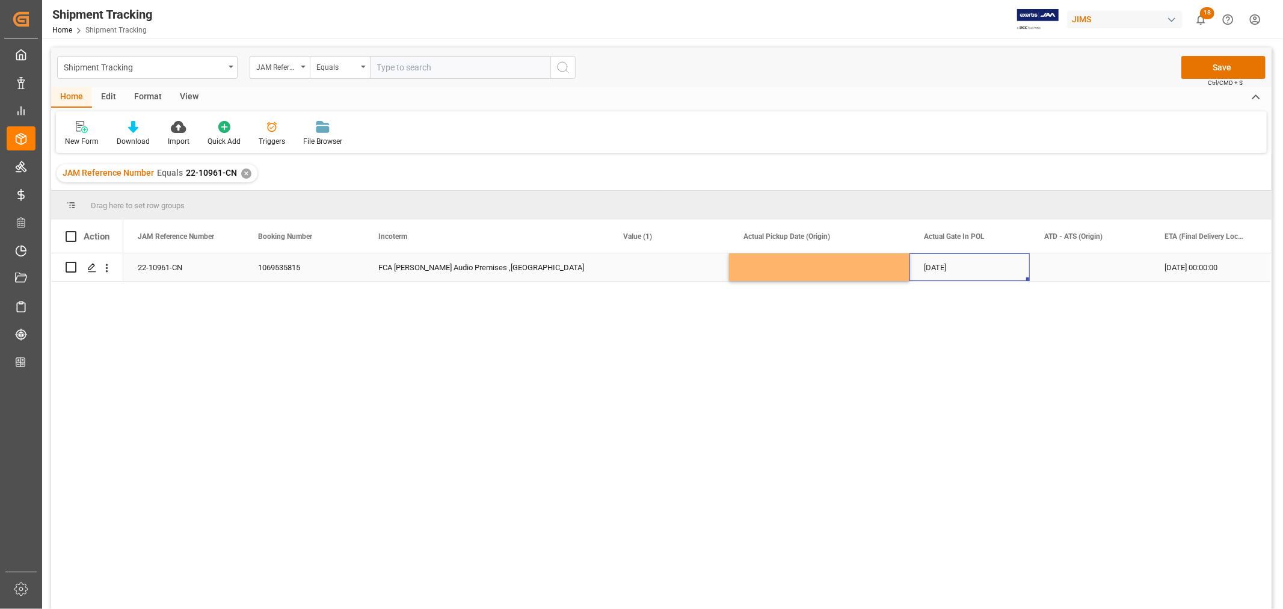
click at [781, 266] on div "Press SPACE to select this row." at bounding box center [819, 267] width 180 height 28
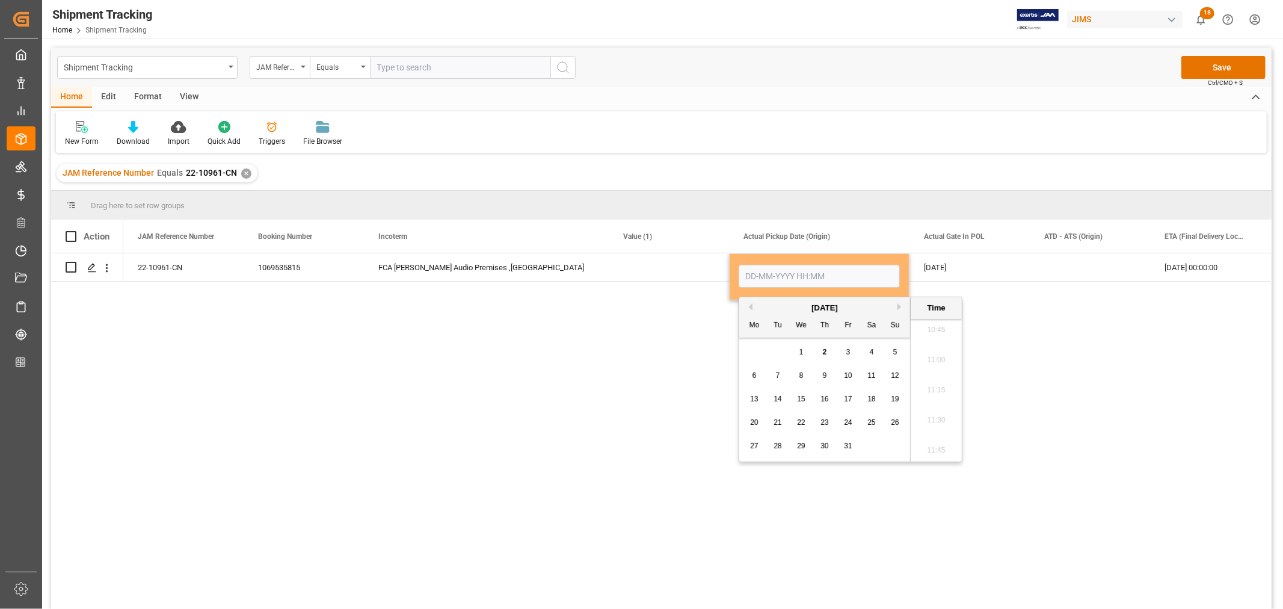
click at [749, 304] on button "Previous Month" at bounding box center [748, 306] width 7 height 7
click at [871, 399] on span "20" at bounding box center [871, 399] width 8 height 8
click at [778, 422] on span "23" at bounding box center [778, 422] width 8 height 8
type input "23-09-2025 00:00"
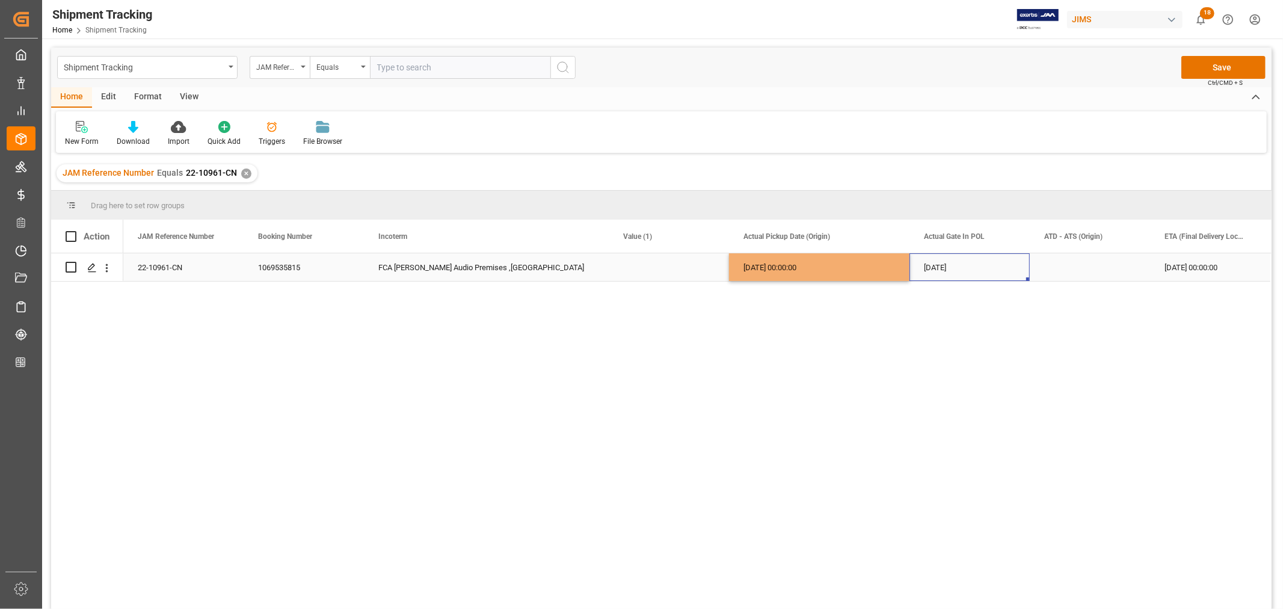
click at [942, 266] on div "23-09-2025" at bounding box center [969, 267] width 120 height 28
click at [1217, 67] on button "Save" at bounding box center [1223, 67] width 84 height 23
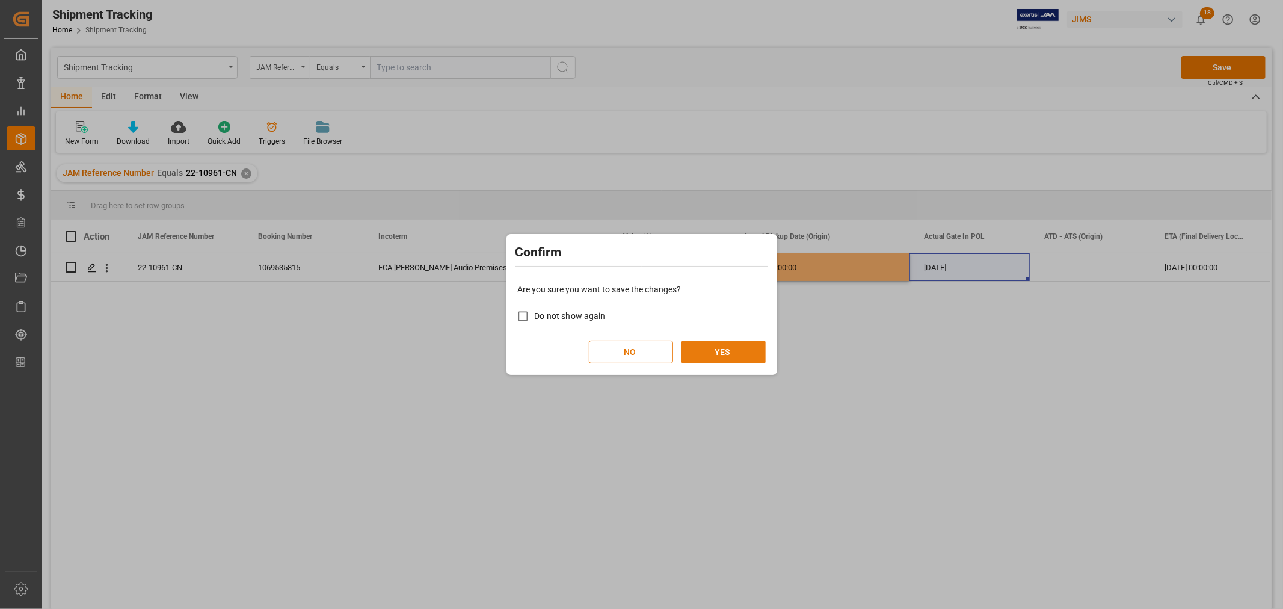
click at [719, 351] on button "YES" at bounding box center [724, 351] width 84 height 23
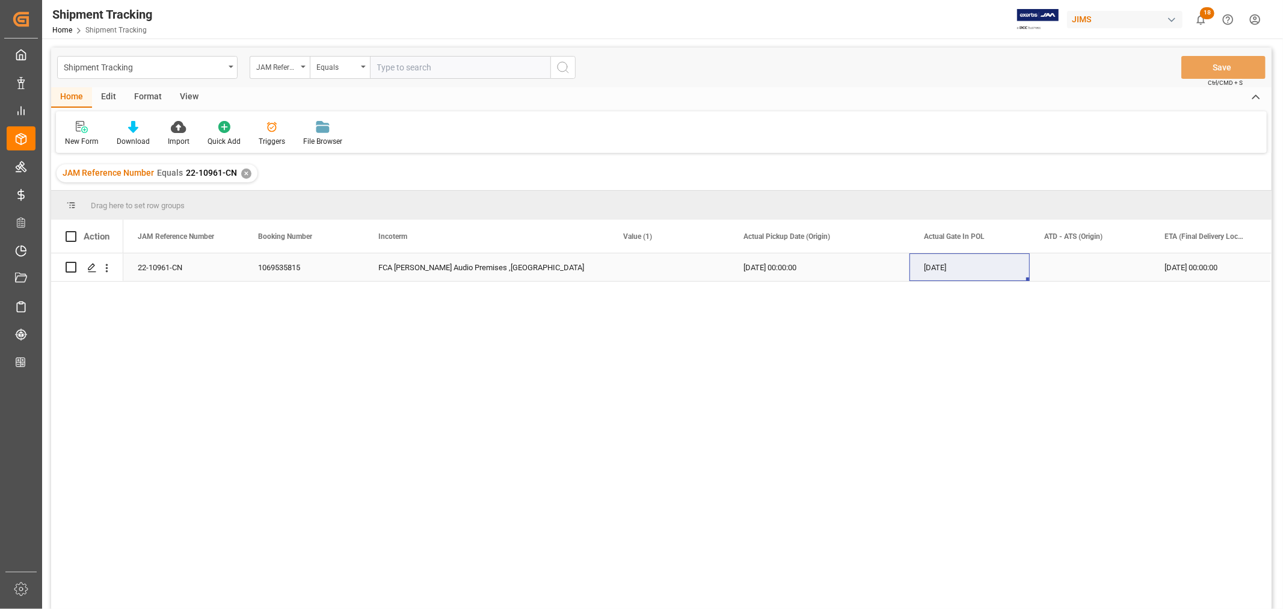
click at [161, 268] on div "22-10961-CN" at bounding box center [183, 267] width 120 height 28
click at [94, 266] on icon "Press SPACE to select this row." at bounding box center [92, 268] width 10 height 10
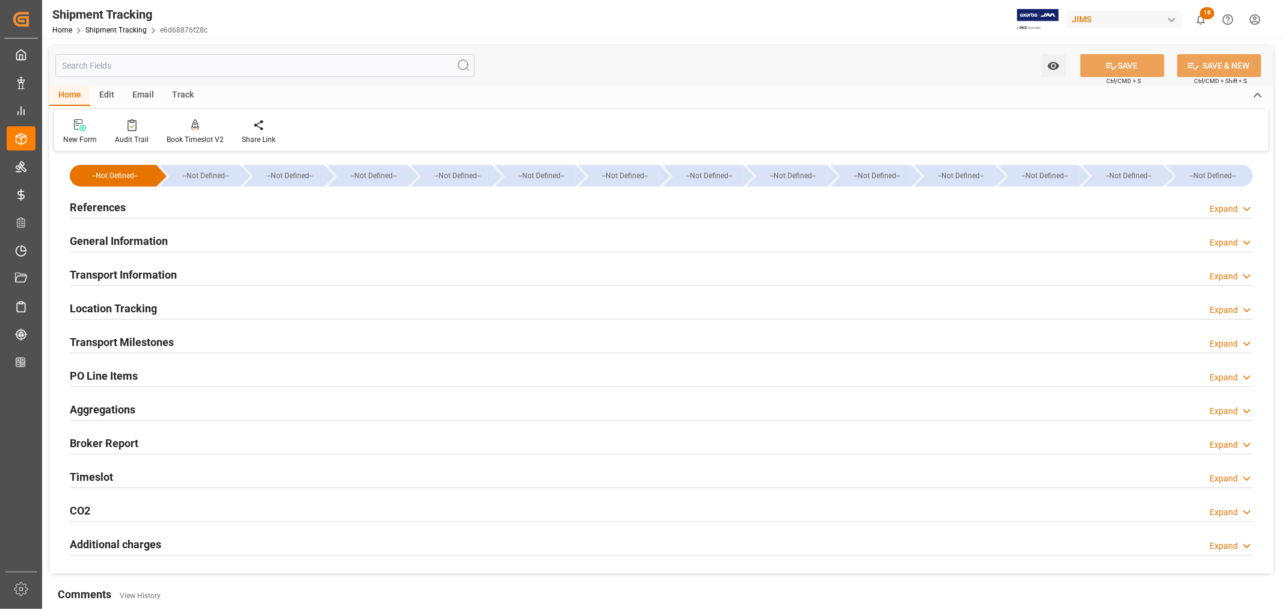
type input "22-09-2025 00:00"
type input "23-09-2025 00:00"
type input "23-09-2025"
type input "29-09-2025 00:00"
type input "15-10-2025"
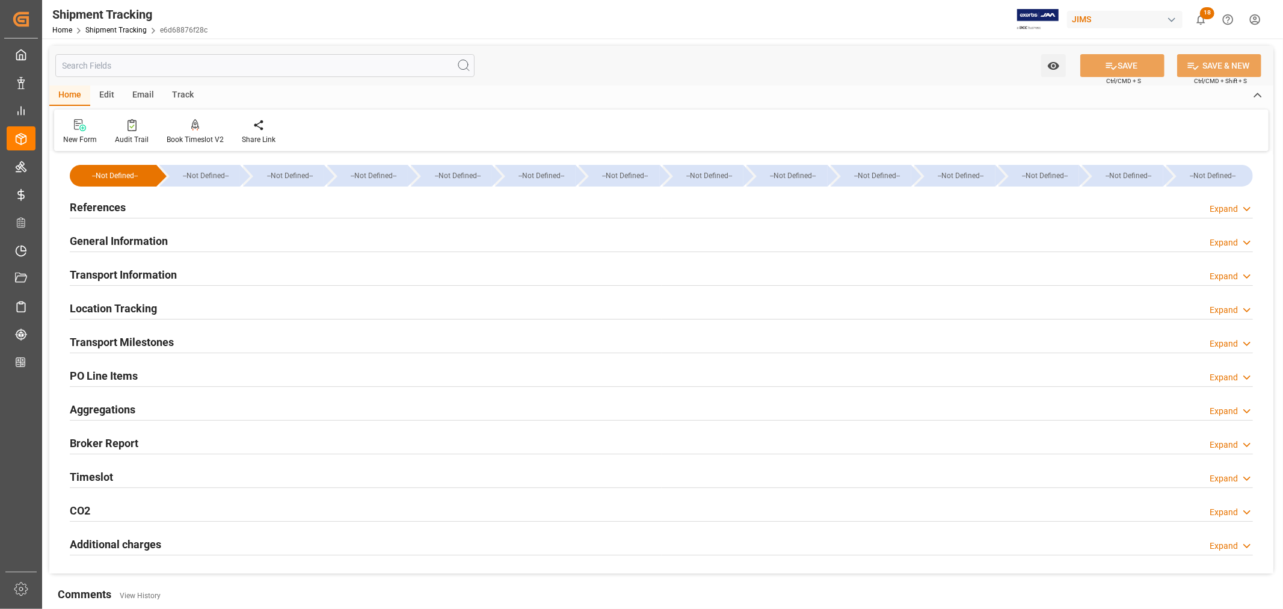
type input "29-10-2025 00:00"
click at [141, 340] on h2 "Transport Milestones" at bounding box center [122, 342] width 104 height 16
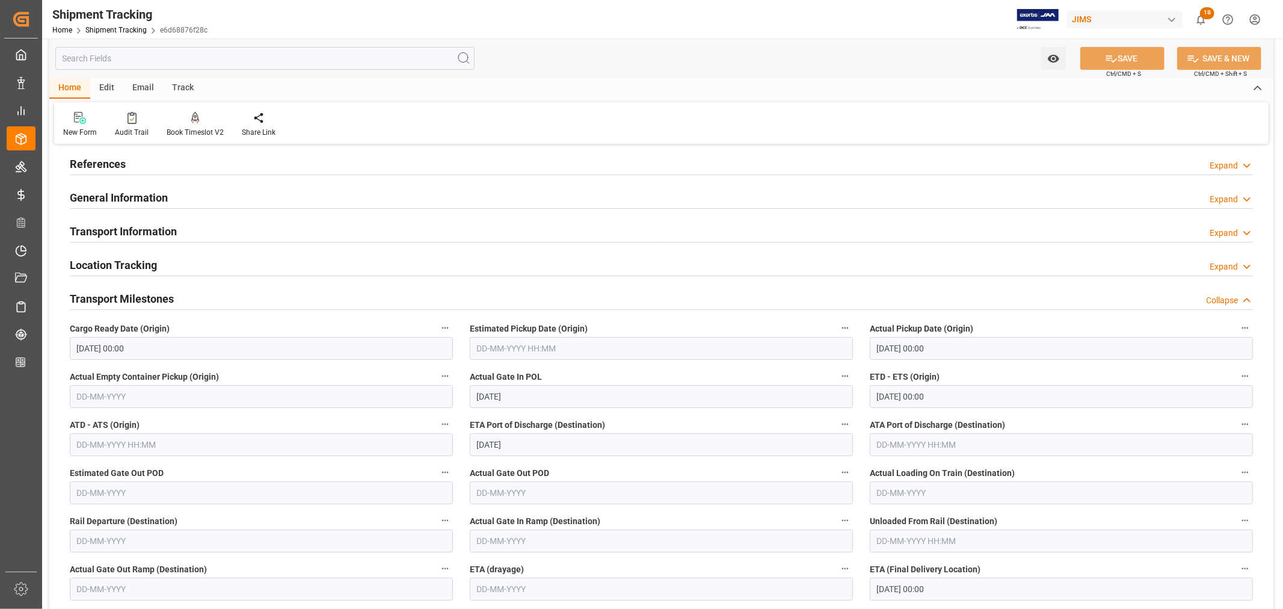
scroll to position [67, 0]
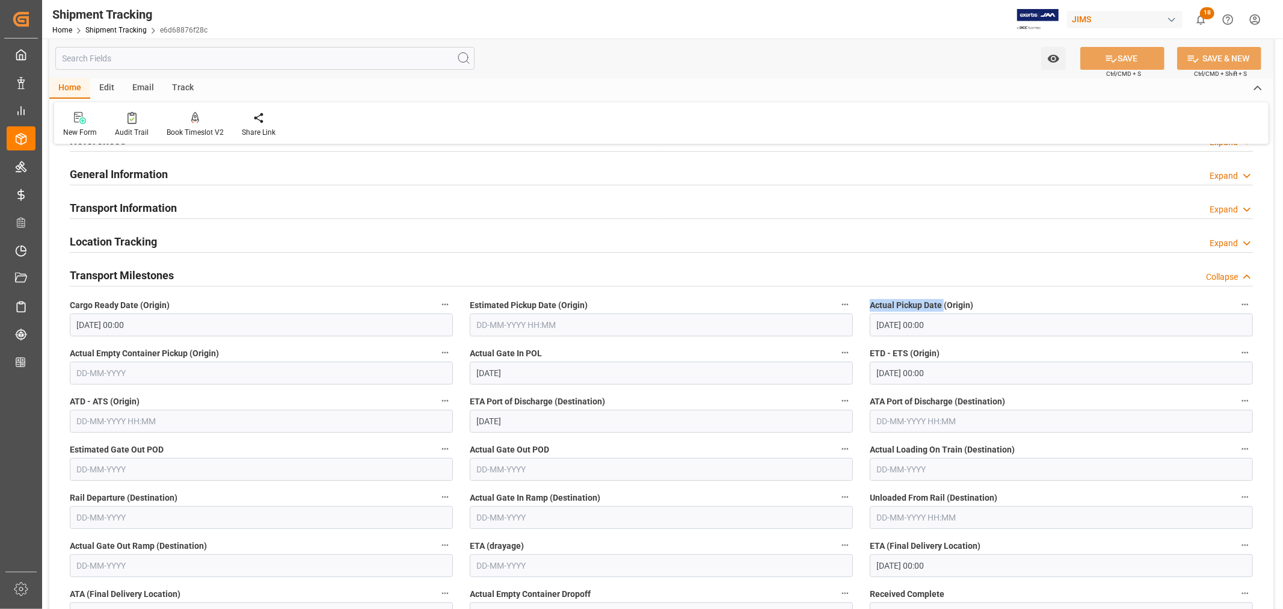
drag, startPoint x: 871, startPoint y: 304, endPoint x: 944, endPoint y: 304, distance: 73.4
click at [944, 304] on span "Actual Pickup Date (Origin)" at bounding box center [921, 305] width 103 height 13
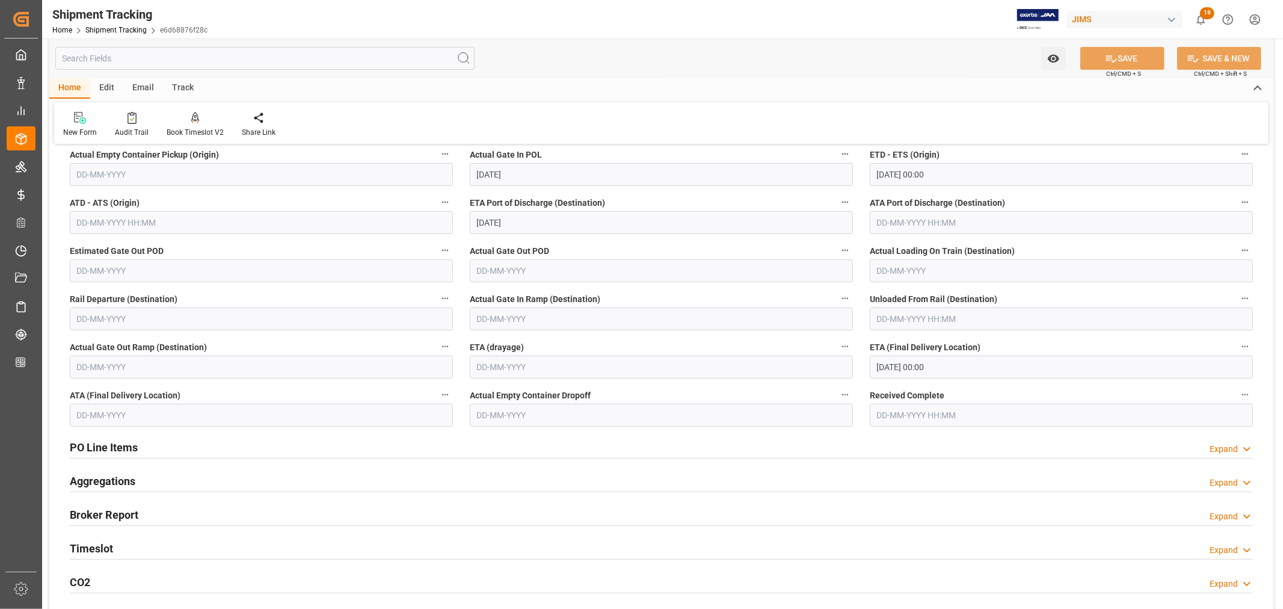
scroll to position [200, 0]
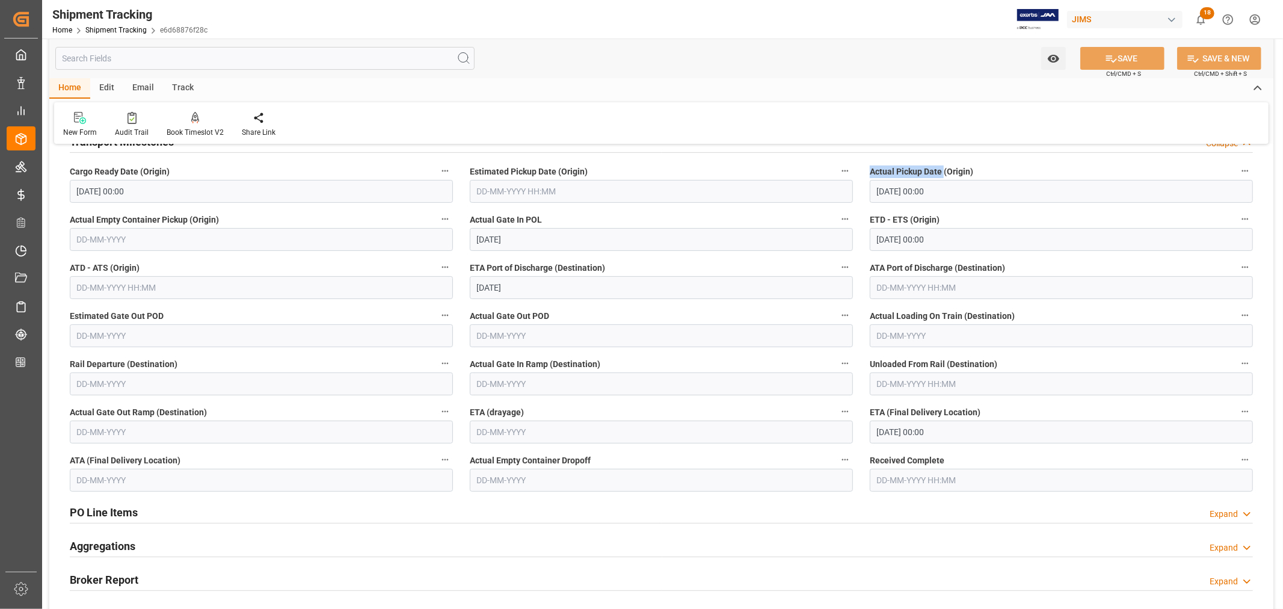
click at [886, 170] on span "Actual Pickup Date (Origin)" at bounding box center [921, 171] width 103 height 13
click at [1237, 170] on button "Actual Pickup Date (Origin)" at bounding box center [1245, 171] width 16 height 16
click at [873, 172] on div at bounding box center [641, 304] width 1283 height 609
drag, startPoint x: 870, startPoint y: 172, endPoint x: 916, endPoint y: 175, distance: 45.8
click at [916, 175] on span "Actual Pickup Date (Origin)" at bounding box center [921, 171] width 103 height 13
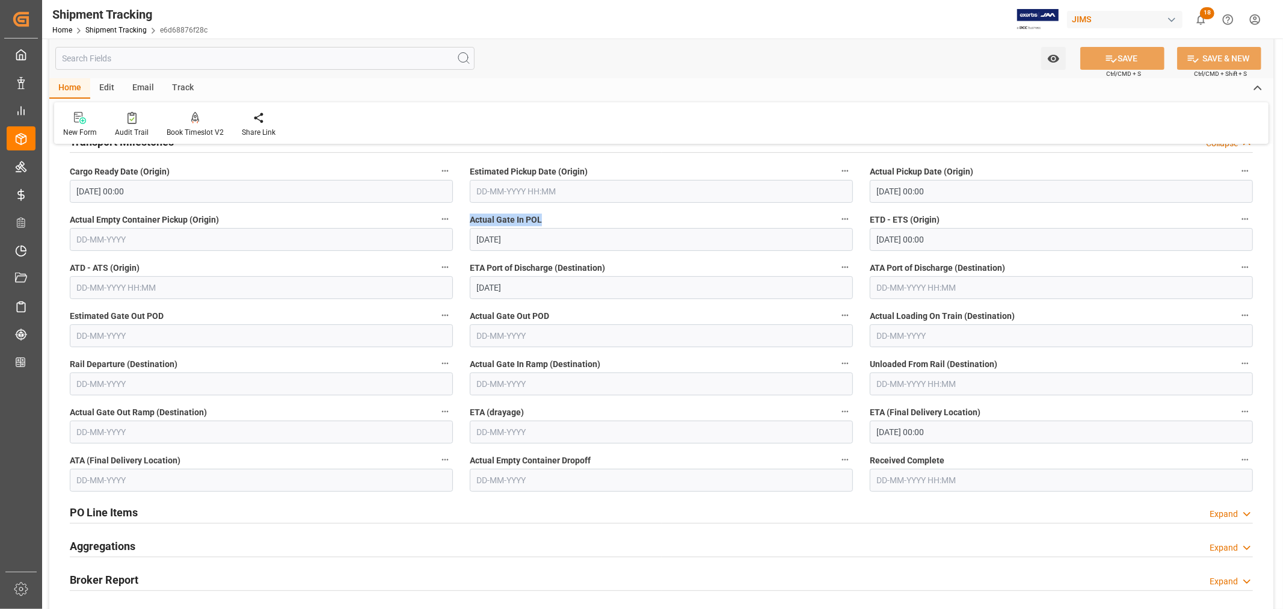
drag, startPoint x: 470, startPoint y: 220, endPoint x: 545, endPoint y: 223, distance: 75.3
click at [545, 223] on label "Actual Gate In POL" at bounding box center [661, 219] width 383 height 17
drag, startPoint x: 869, startPoint y: 173, endPoint x: 983, endPoint y: 173, distance: 114.3
click at [983, 173] on div "Actual Pickup Date (Origin) 23-09-2025 00:00" at bounding box center [1061, 183] width 400 height 48
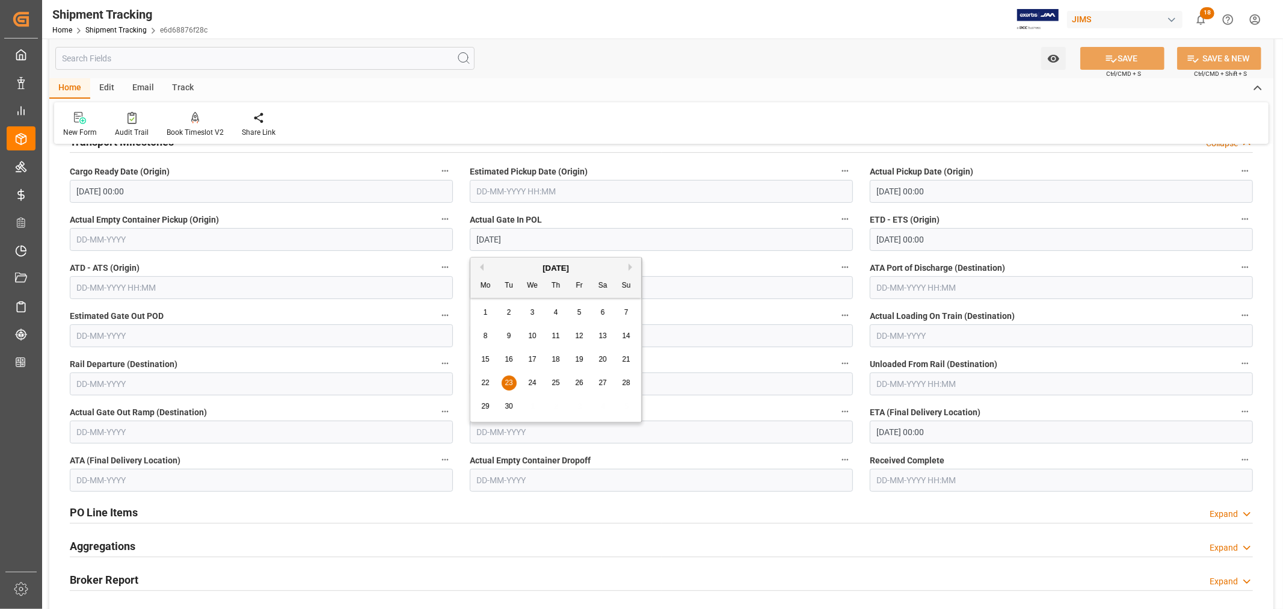
drag, startPoint x: 476, startPoint y: 242, endPoint x: 525, endPoint y: 242, distance: 48.7
click at [525, 242] on input "23-09-2025" at bounding box center [661, 239] width 383 height 23
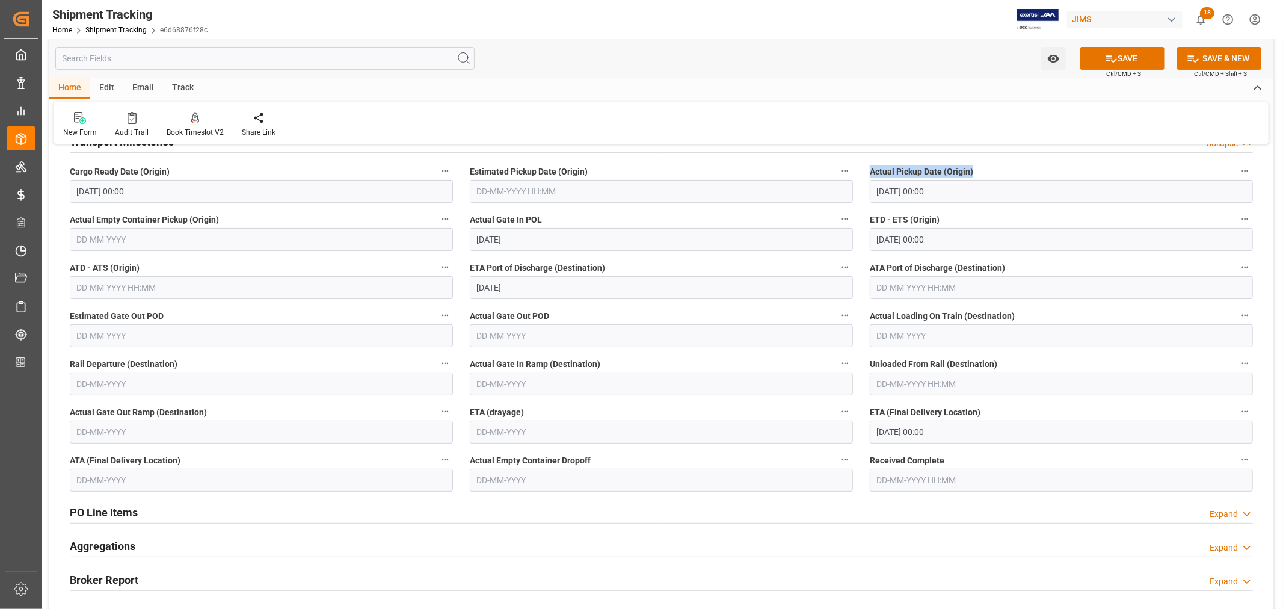
drag, startPoint x: 870, startPoint y: 171, endPoint x: 973, endPoint y: 172, distance: 102.9
click at [973, 172] on label "Actual Pickup Date (Origin)" at bounding box center [1061, 171] width 383 height 17
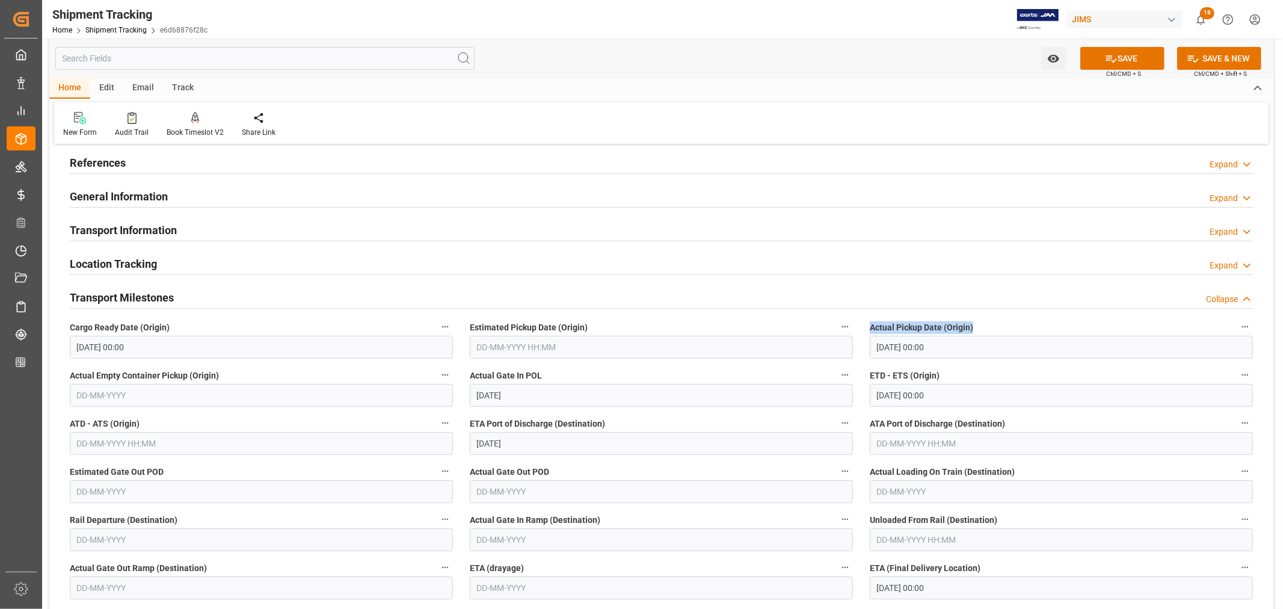
scroll to position [0, 0]
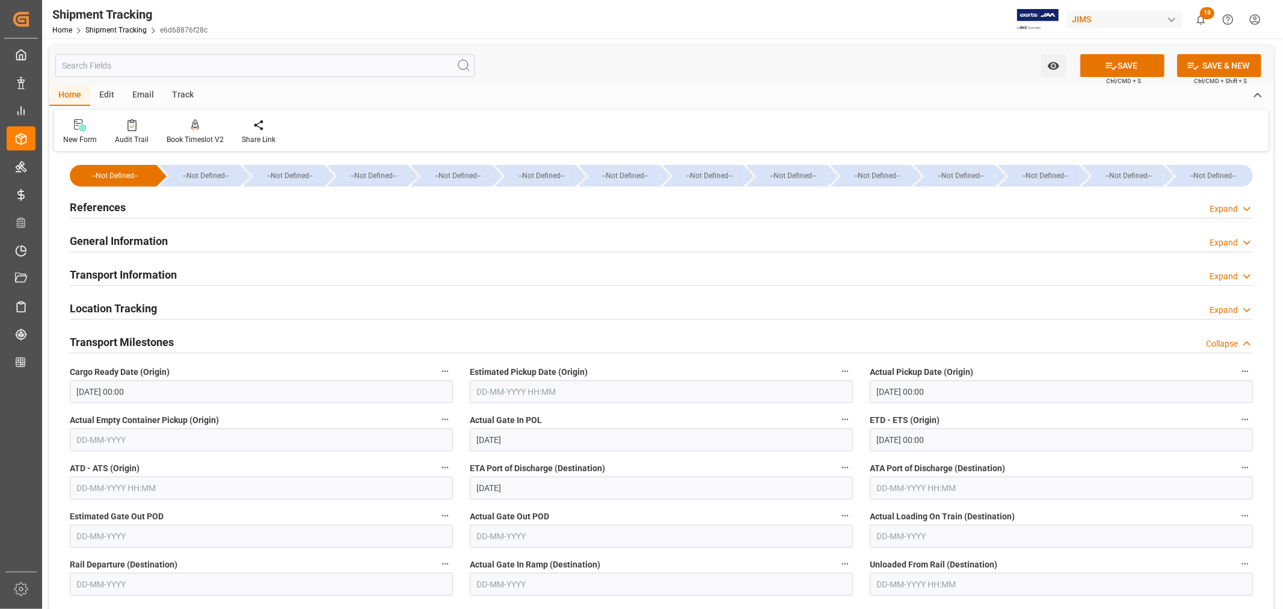
click at [136, 244] on h2 "General Information" at bounding box center [119, 241] width 98 height 16
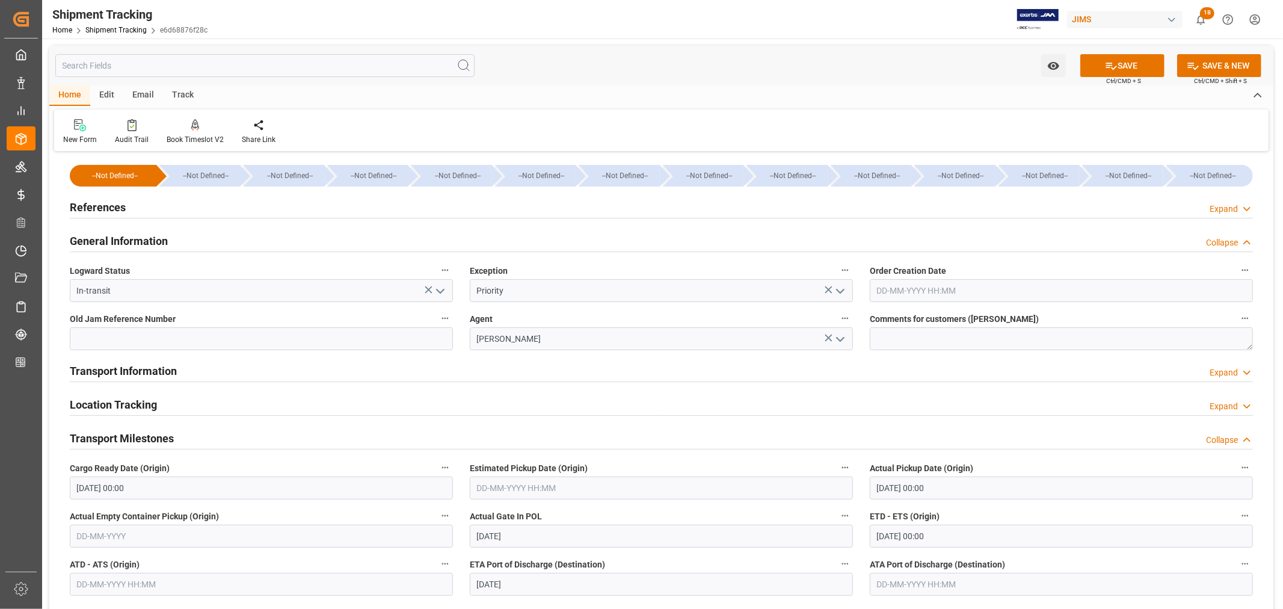
click at [137, 245] on h2 "General Information" at bounding box center [119, 241] width 98 height 16
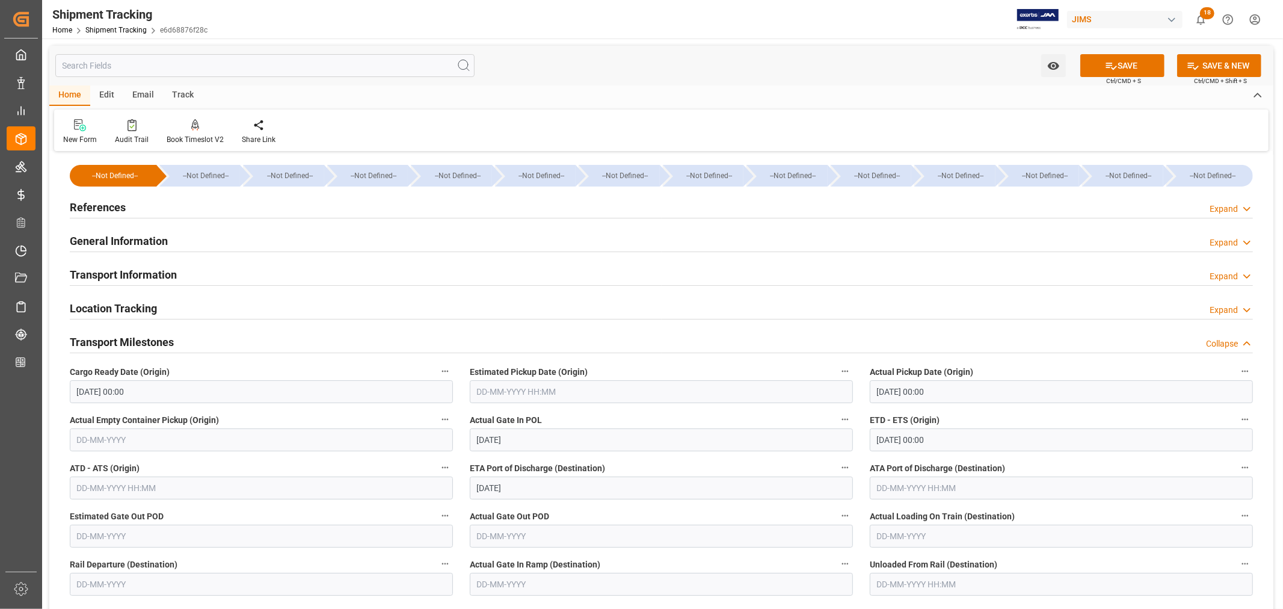
click at [107, 203] on h2 "References" at bounding box center [98, 207] width 56 height 16
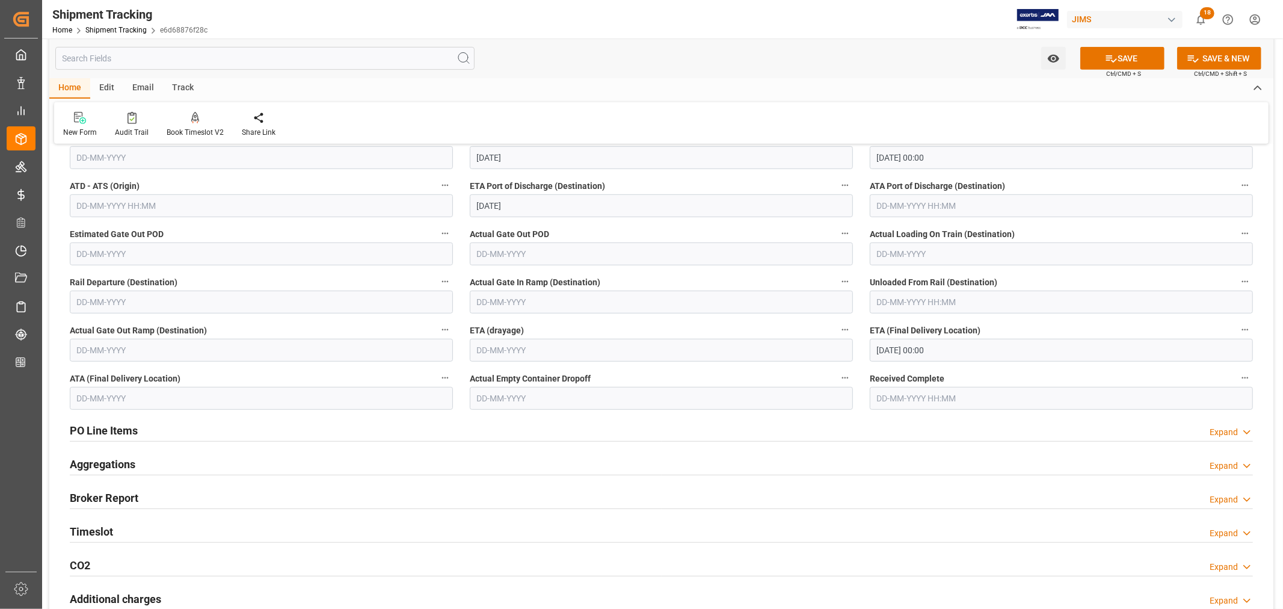
scroll to position [602, 0]
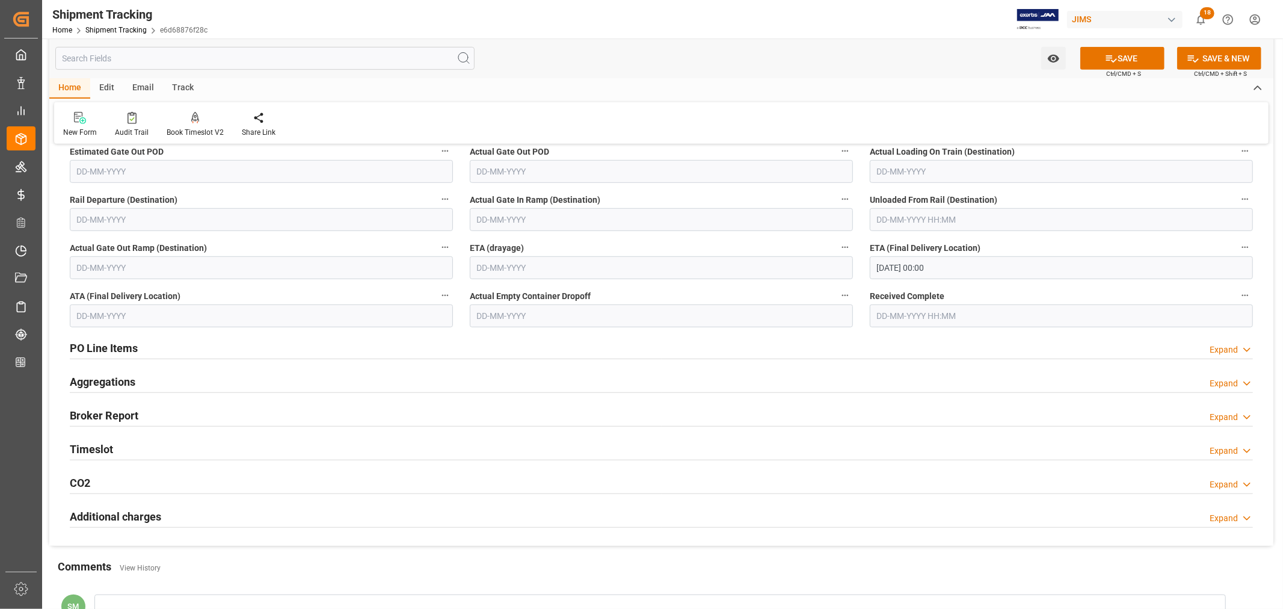
click at [106, 349] on h2 "PO Line Items" at bounding box center [104, 348] width 68 height 16
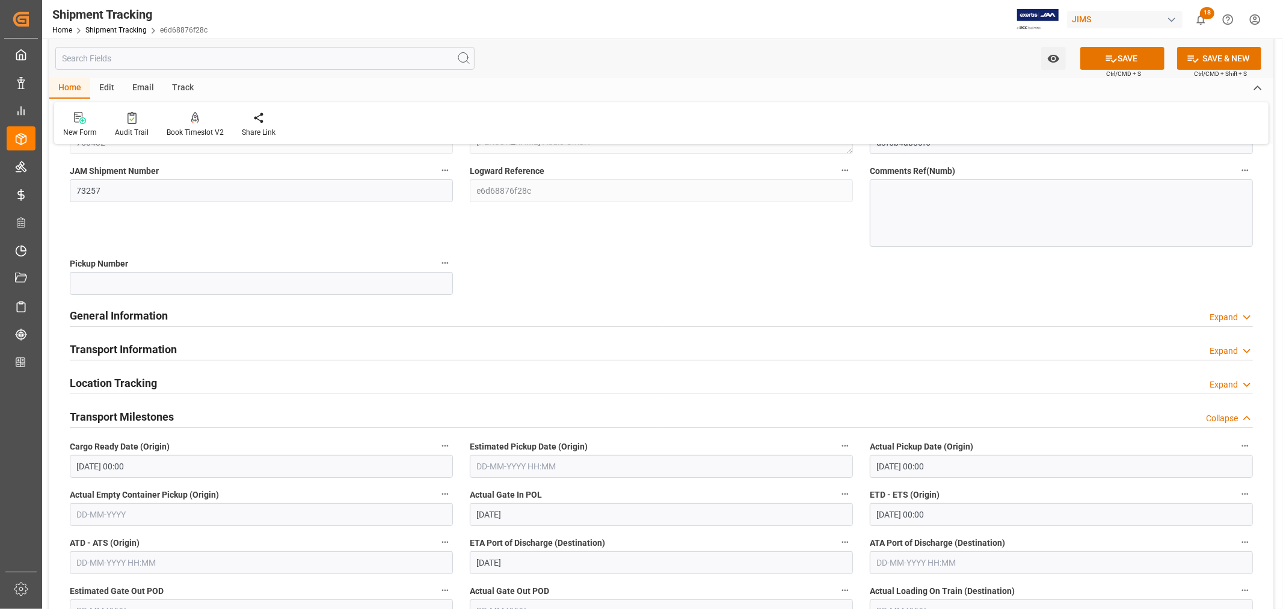
scroll to position [0, 0]
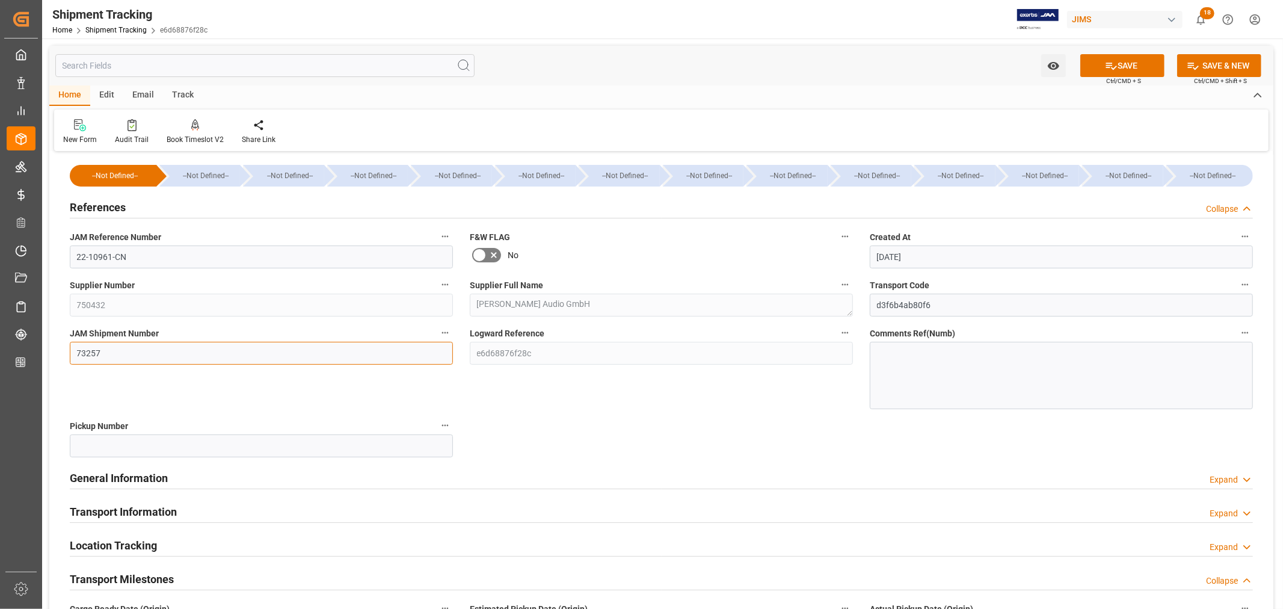
click at [88, 357] on input "73257" at bounding box center [261, 353] width 383 height 23
click at [129, 134] on div "Audit Trail" at bounding box center [132, 139] width 34 height 11
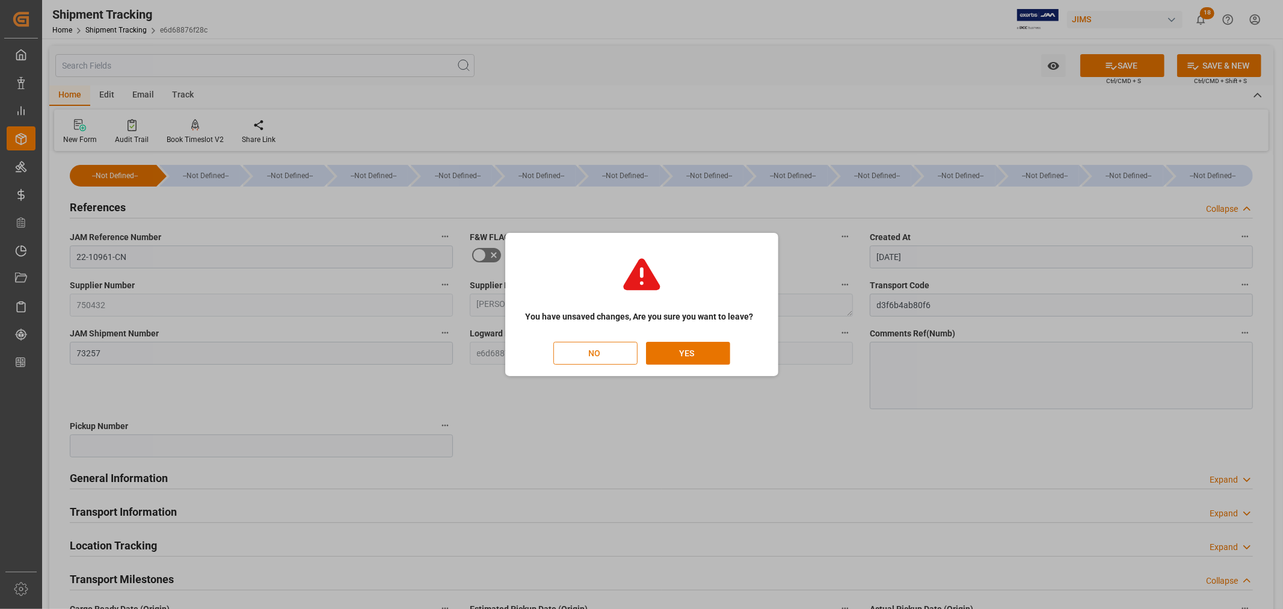
click at [602, 351] on button "NO" at bounding box center [595, 353] width 84 height 23
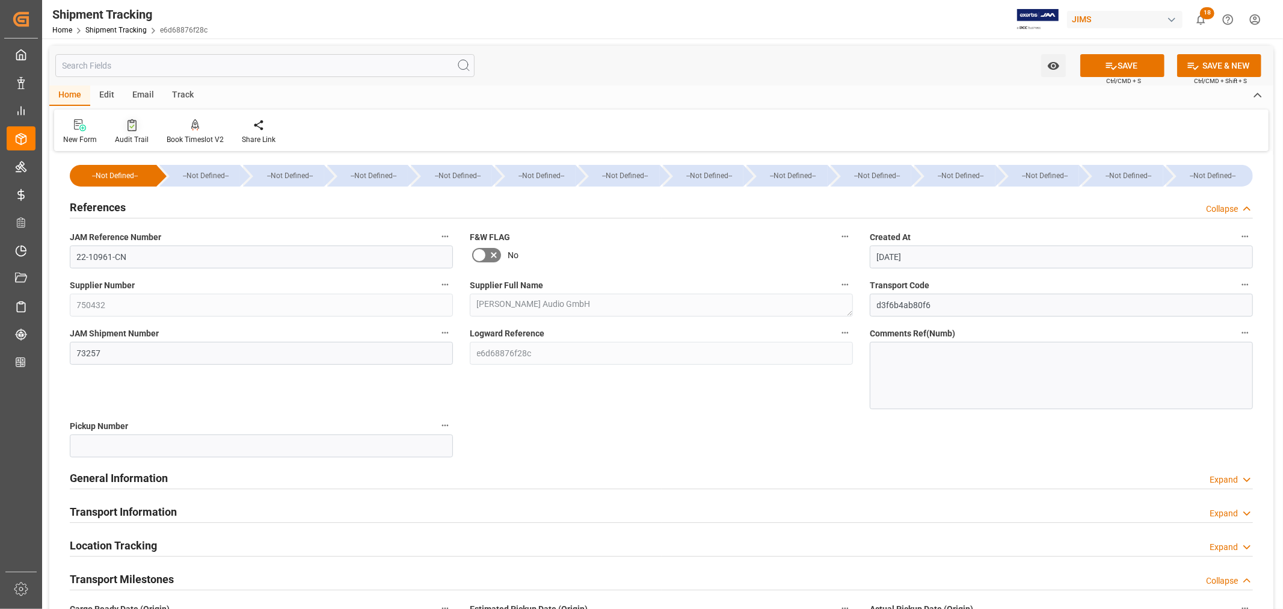
click at [133, 129] on icon at bounding box center [132, 125] width 9 height 12
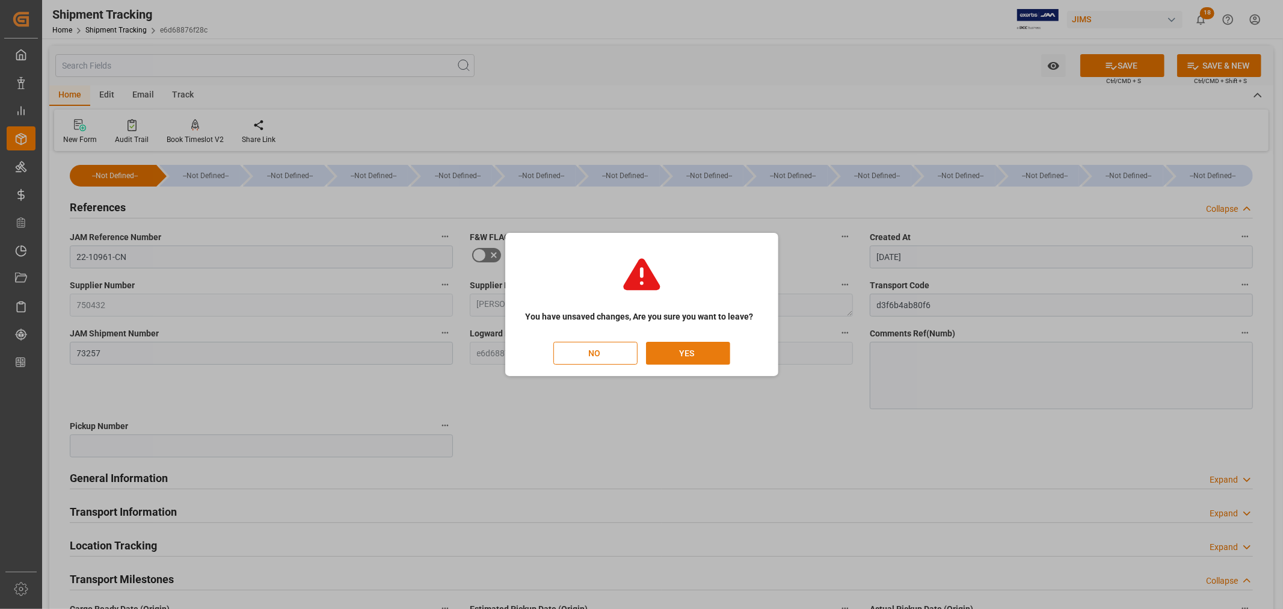
click at [704, 361] on button "YES" at bounding box center [688, 353] width 84 height 23
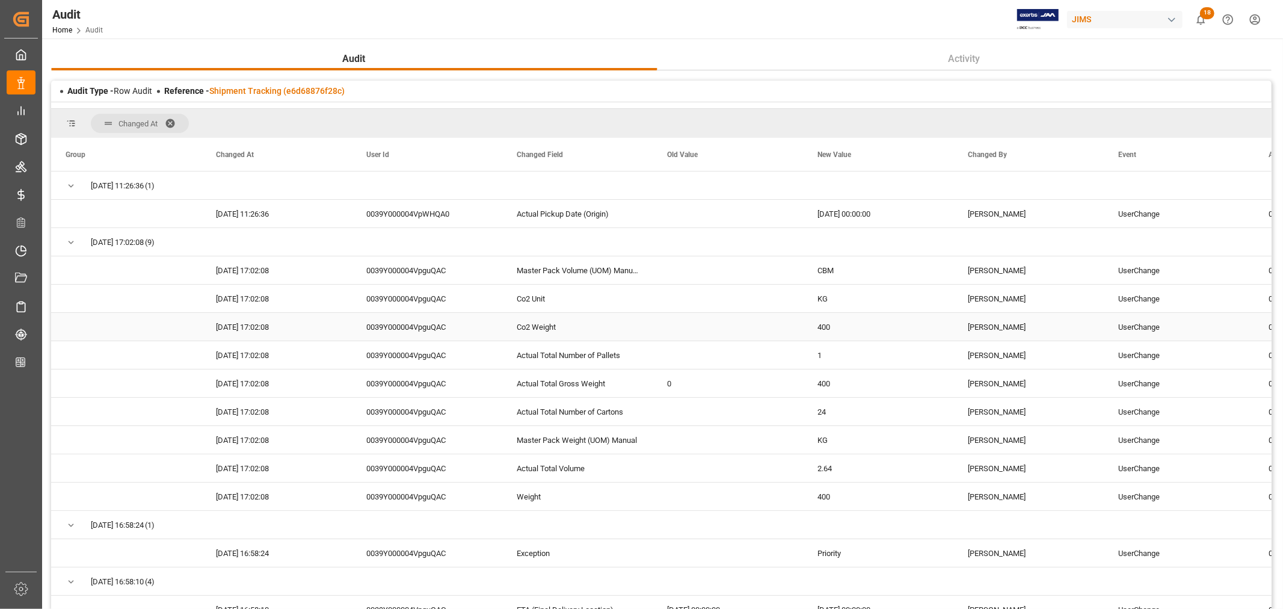
scroll to position [470, 0]
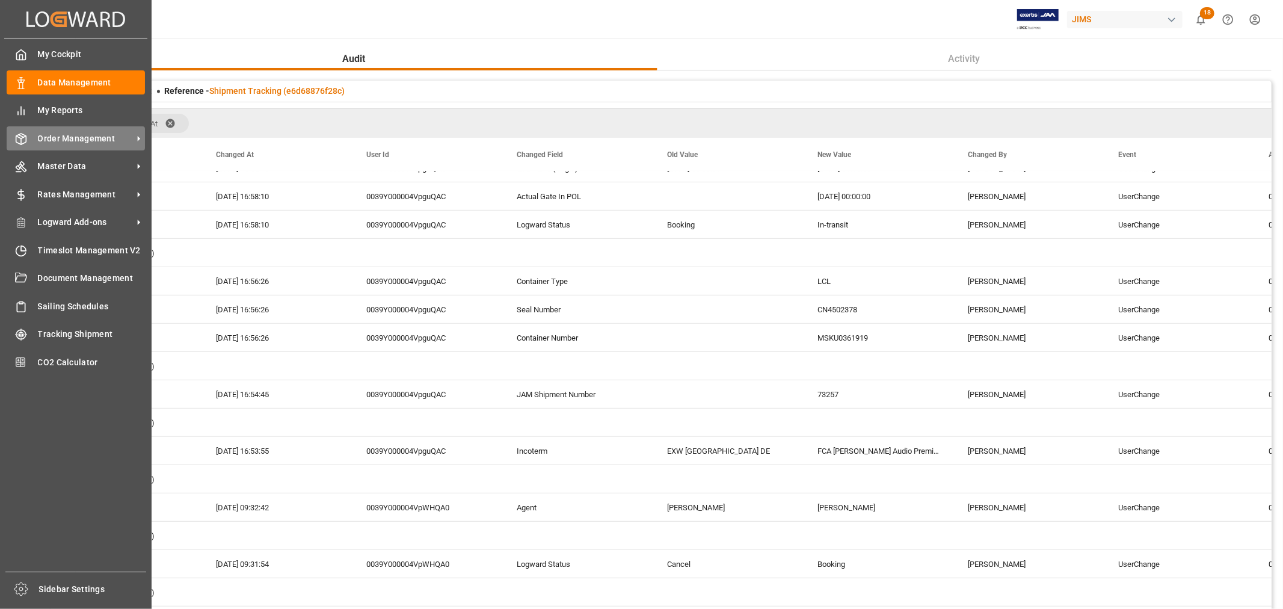
click at [76, 137] on span "Order Management" at bounding box center [85, 138] width 95 height 13
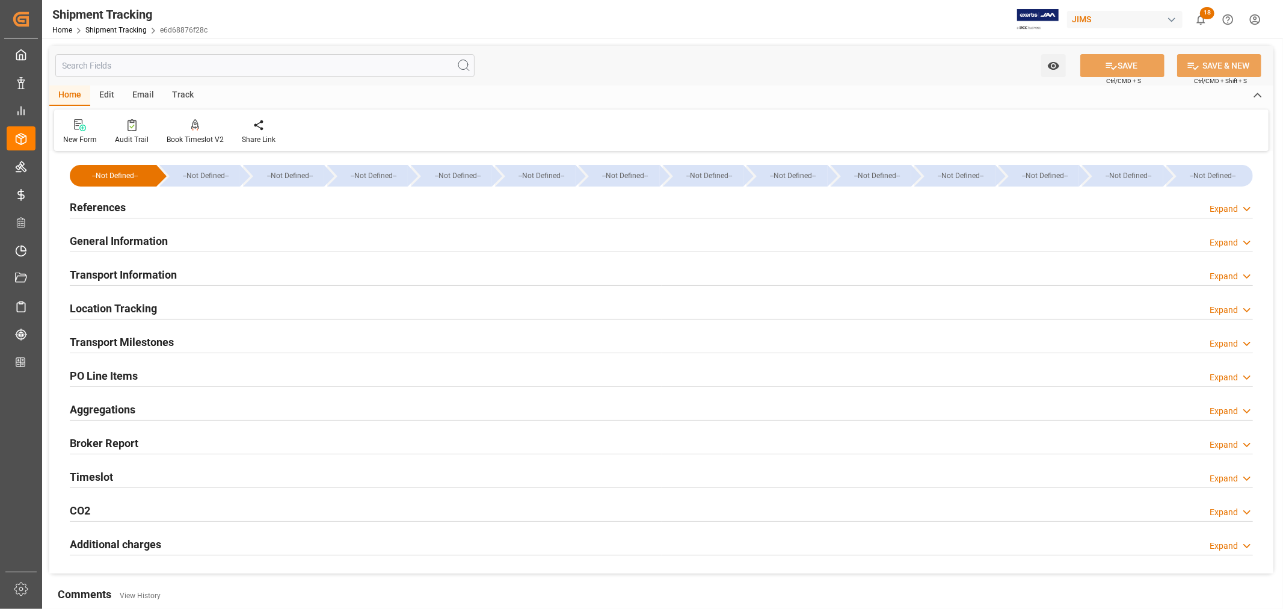
click at [115, 308] on h2 "Location Tracking" at bounding box center [113, 308] width 87 height 16
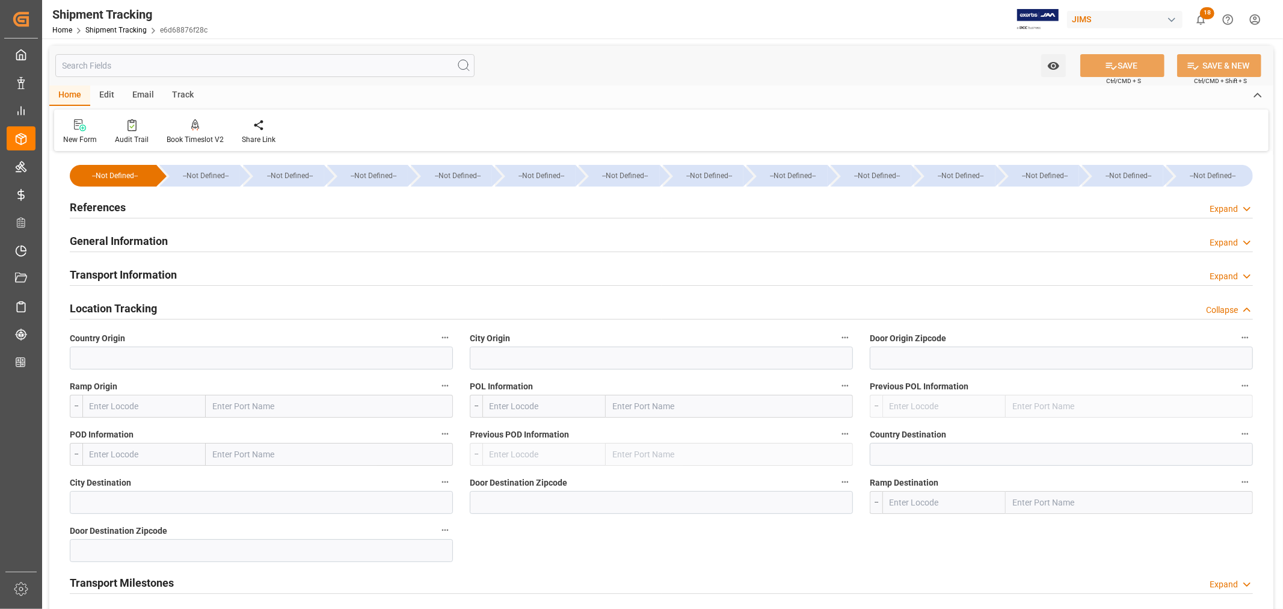
click at [122, 271] on h2 "Transport Information" at bounding box center [123, 274] width 107 height 16
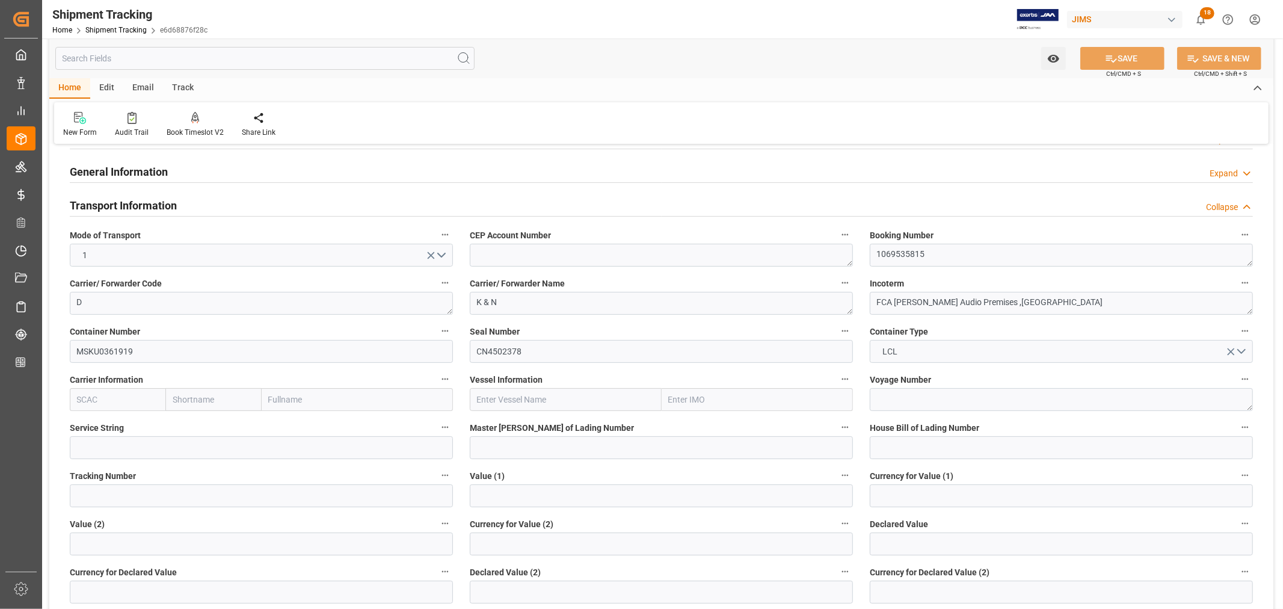
scroll to position [200, 0]
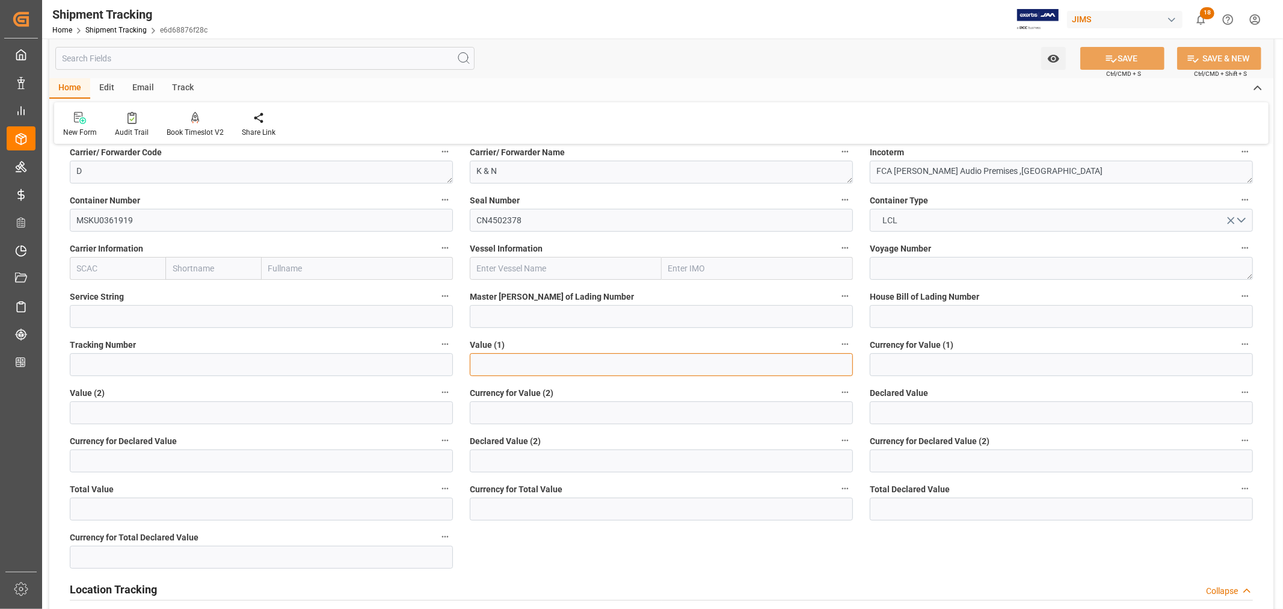
click at [489, 365] on input "text" at bounding box center [661, 364] width 383 height 23
paste input "text"
click at [505, 370] on input "text" at bounding box center [661, 364] width 383 height 23
click at [482, 364] on input "text" at bounding box center [661, 364] width 383 height 23
paste input "text"
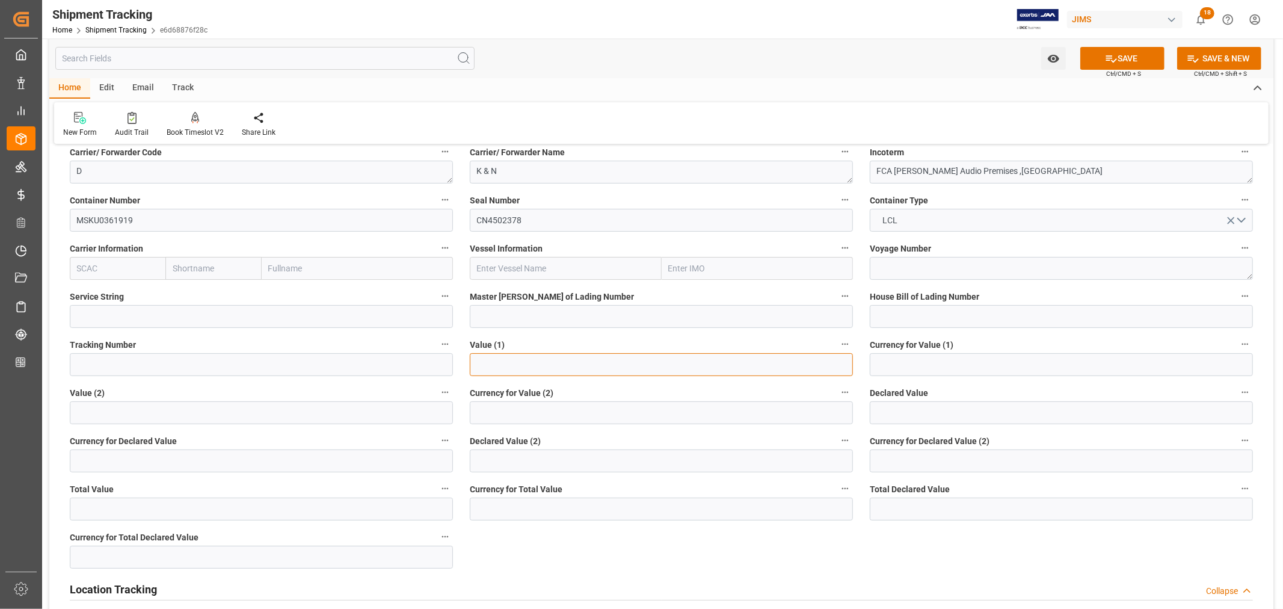
click at [526, 364] on input "text" at bounding box center [661, 364] width 383 height 23
type input "15097.44"
click at [892, 369] on input at bounding box center [1061, 364] width 383 height 23
type input "USD"
click at [1108, 55] on icon at bounding box center [1111, 58] width 13 height 13
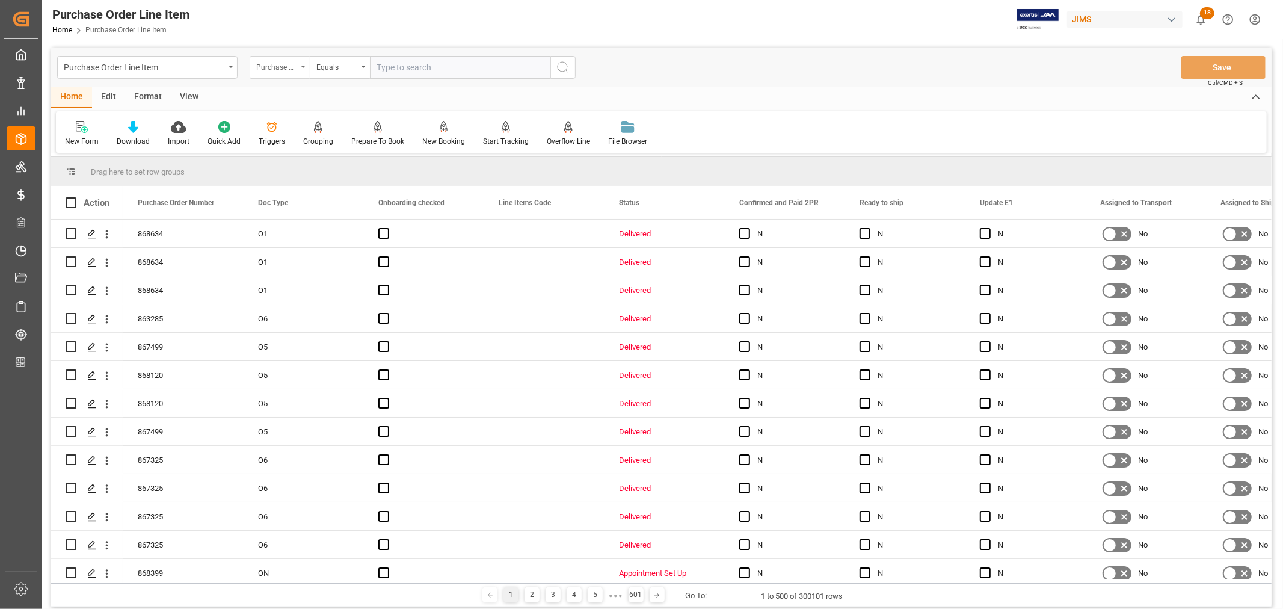
click at [307, 64] on div "Purchase Order Number" at bounding box center [280, 67] width 60 height 23
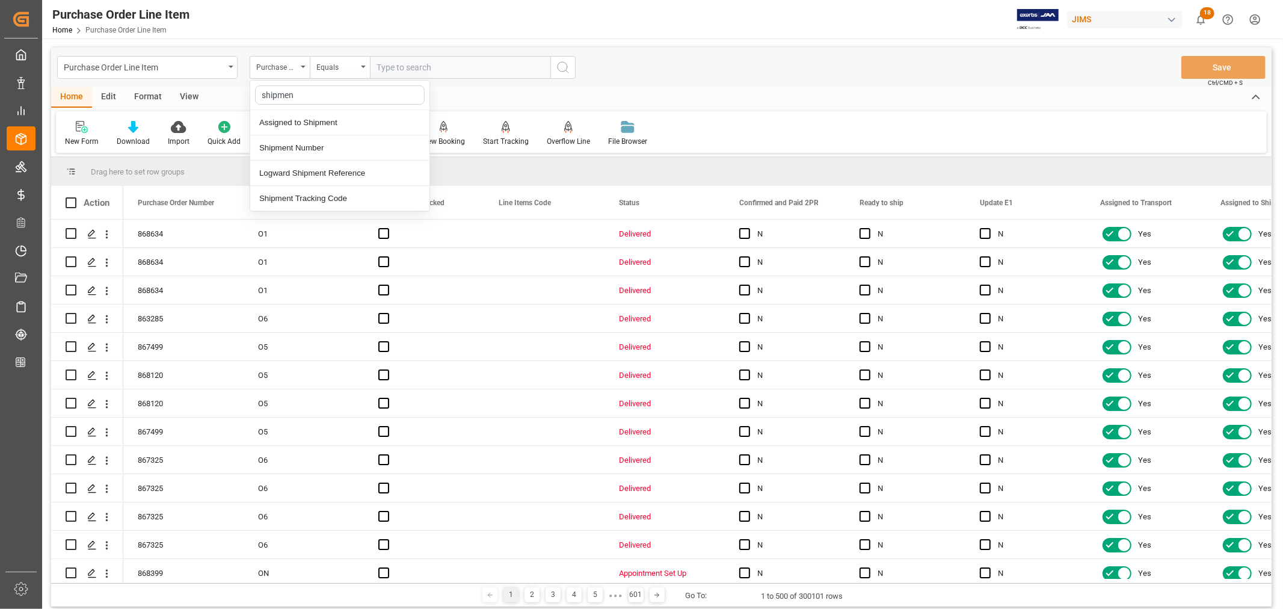
type input "shipment"
click at [291, 149] on div "Shipment Number" at bounding box center [339, 147] width 179 height 25
click at [411, 68] on input "text" at bounding box center [460, 67] width 180 height 23
paste input "73257"
type input "73257"
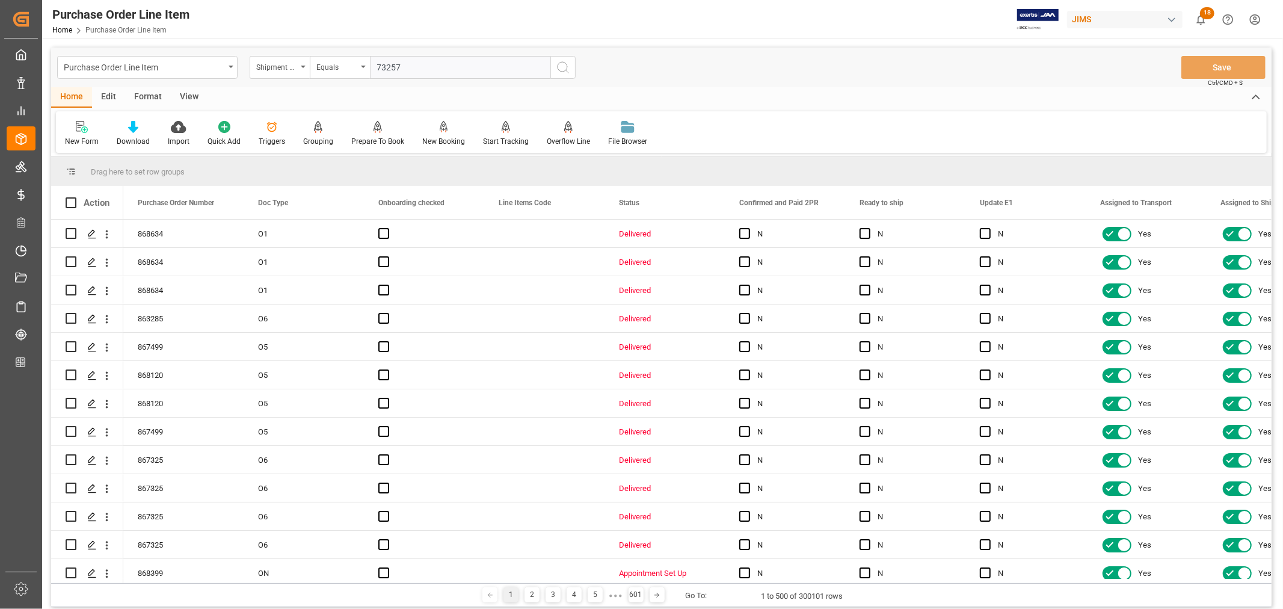
click at [564, 65] on icon "search button" at bounding box center [563, 67] width 14 height 14
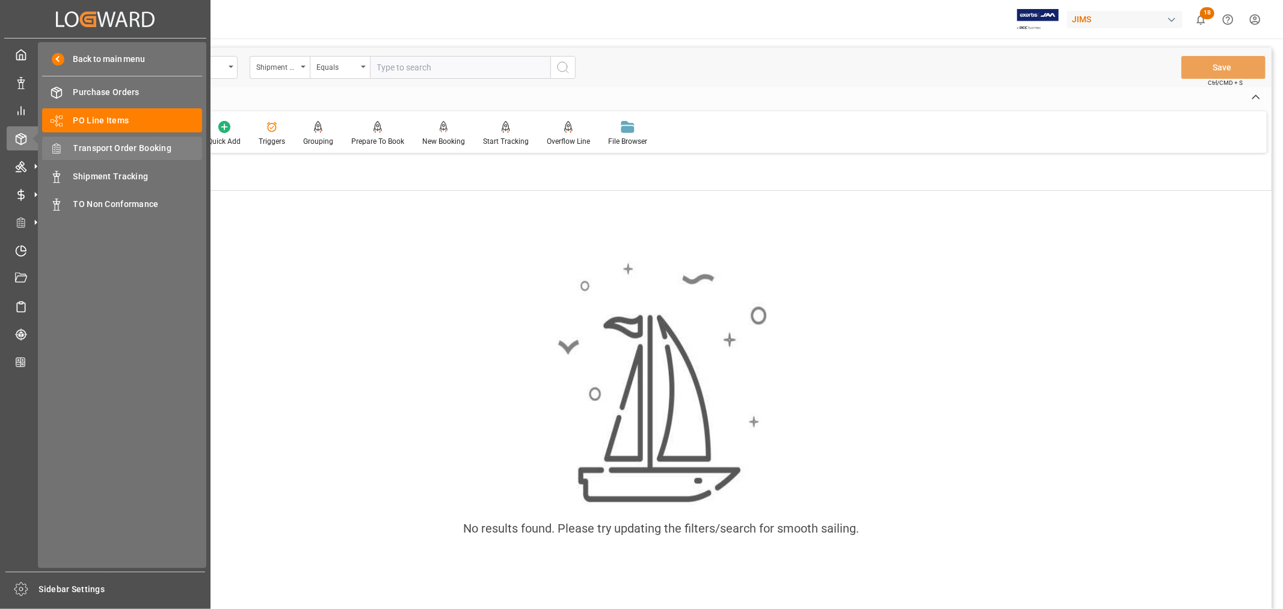
click at [131, 152] on span "Transport Order Booking" at bounding box center [137, 148] width 129 height 13
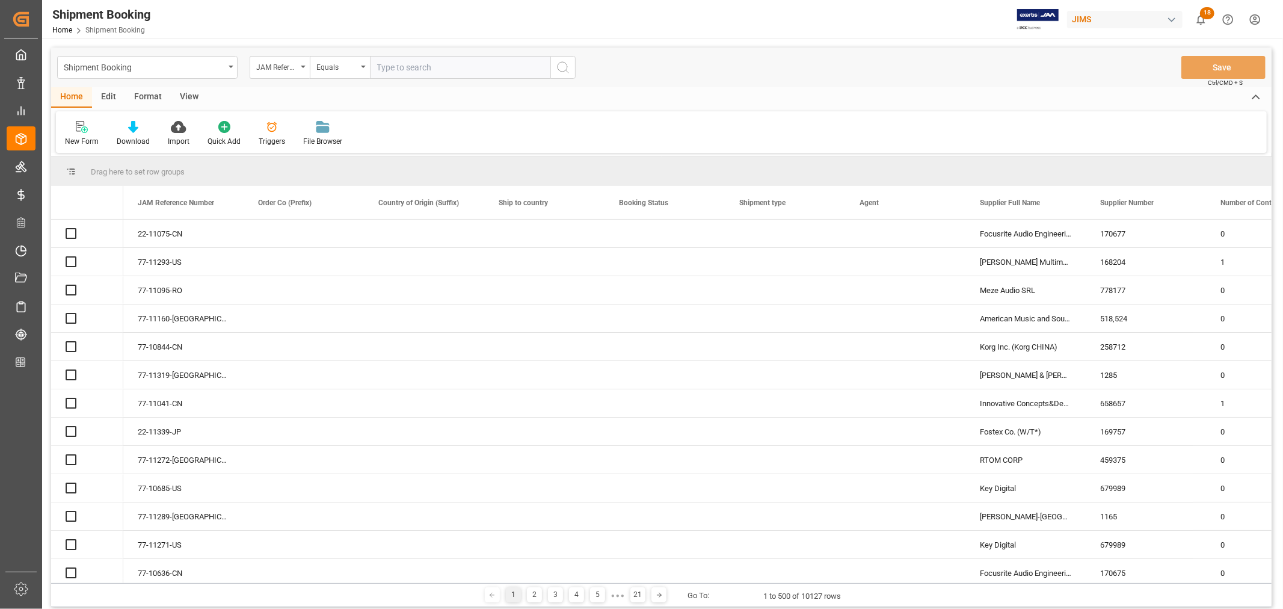
click at [433, 70] on input "text" at bounding box center [460, 67] width 180 height 23
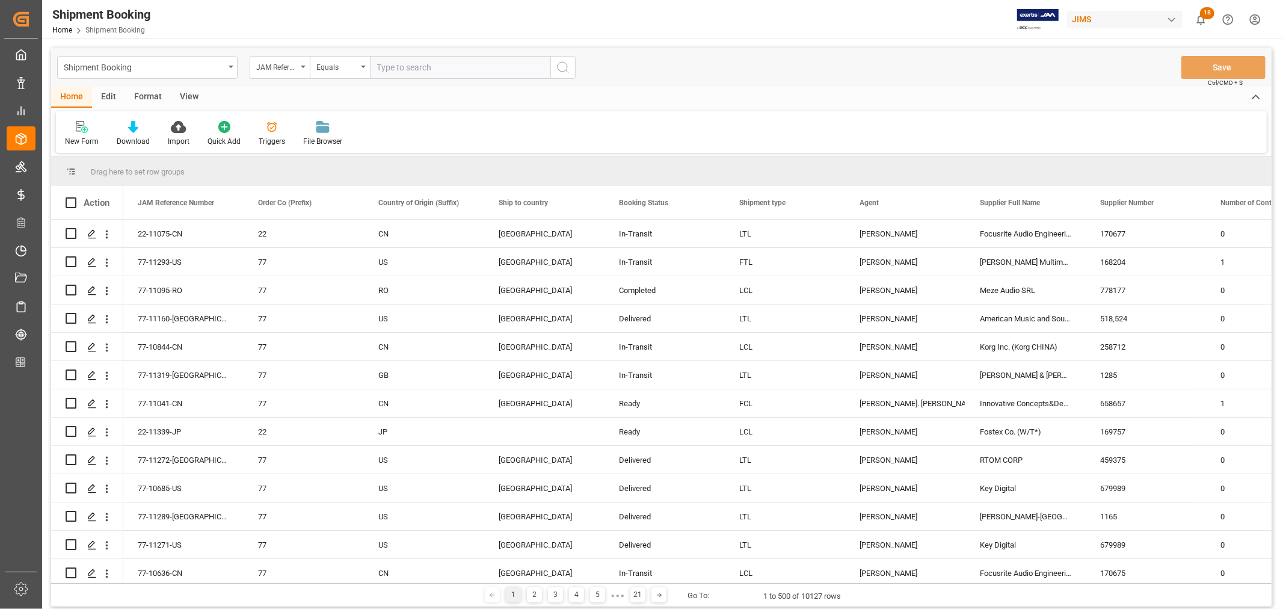
paste input "22-10885-DE"
type input "22-10885-DE"
click at [559, 67] on icon "search button" at bounding box center [563, 67] width 14 height 14
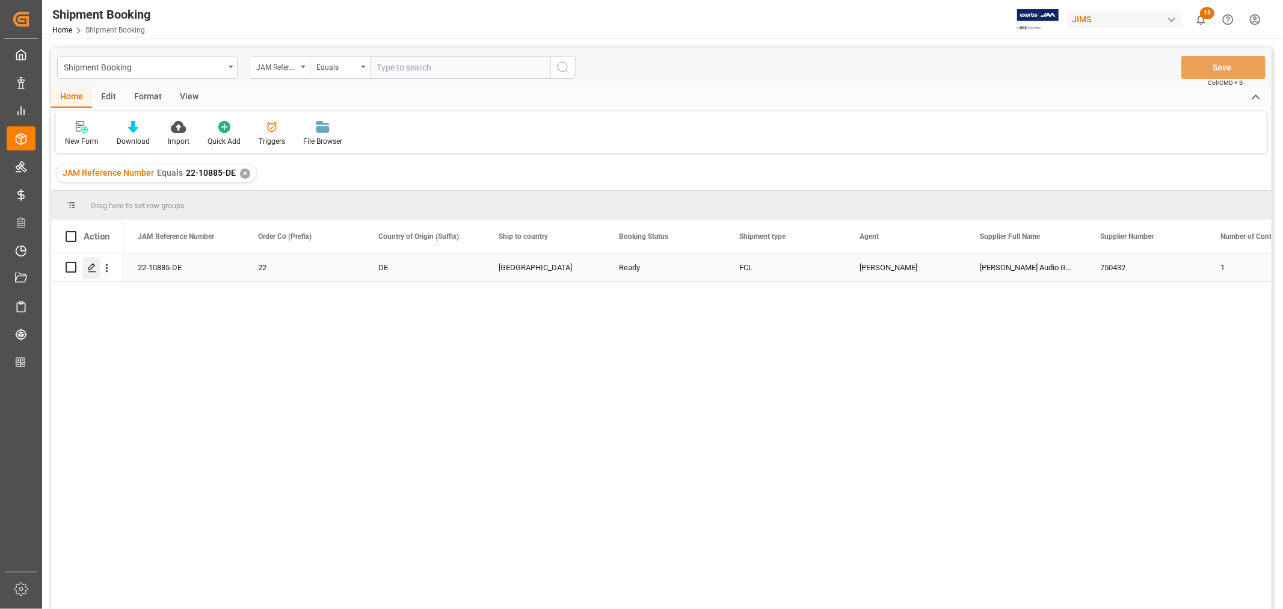
click at [91, 263] on icon "Press SPACE to select this row." at bounding box center [92, 268] width 10 height 10
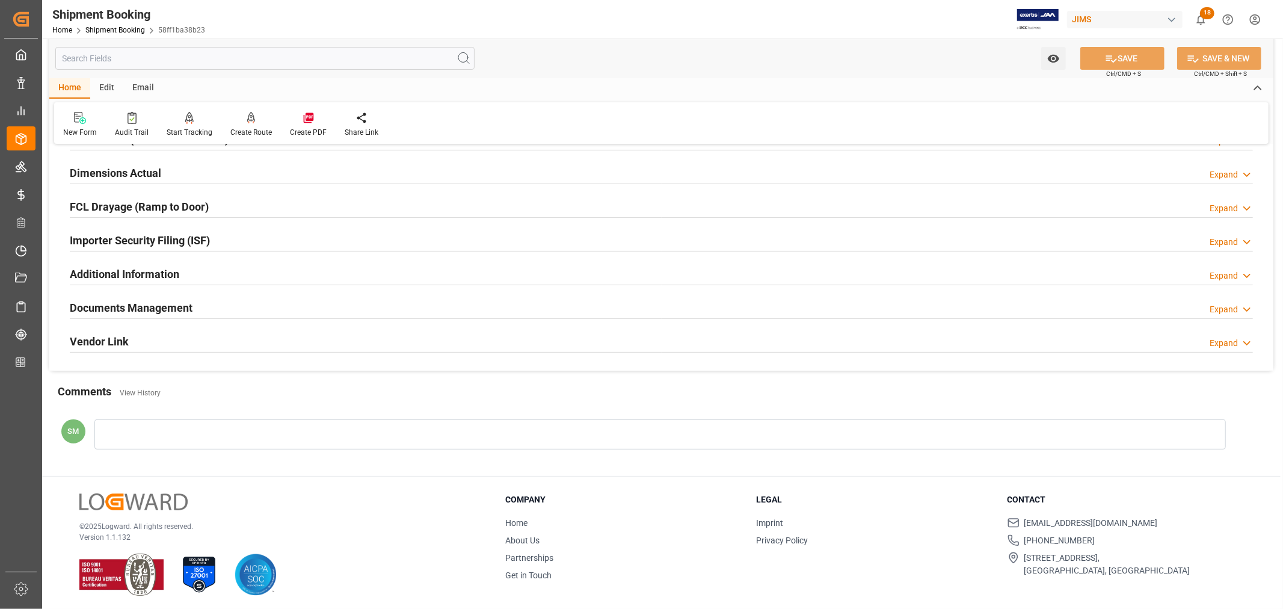
scroll to position [295, 0]
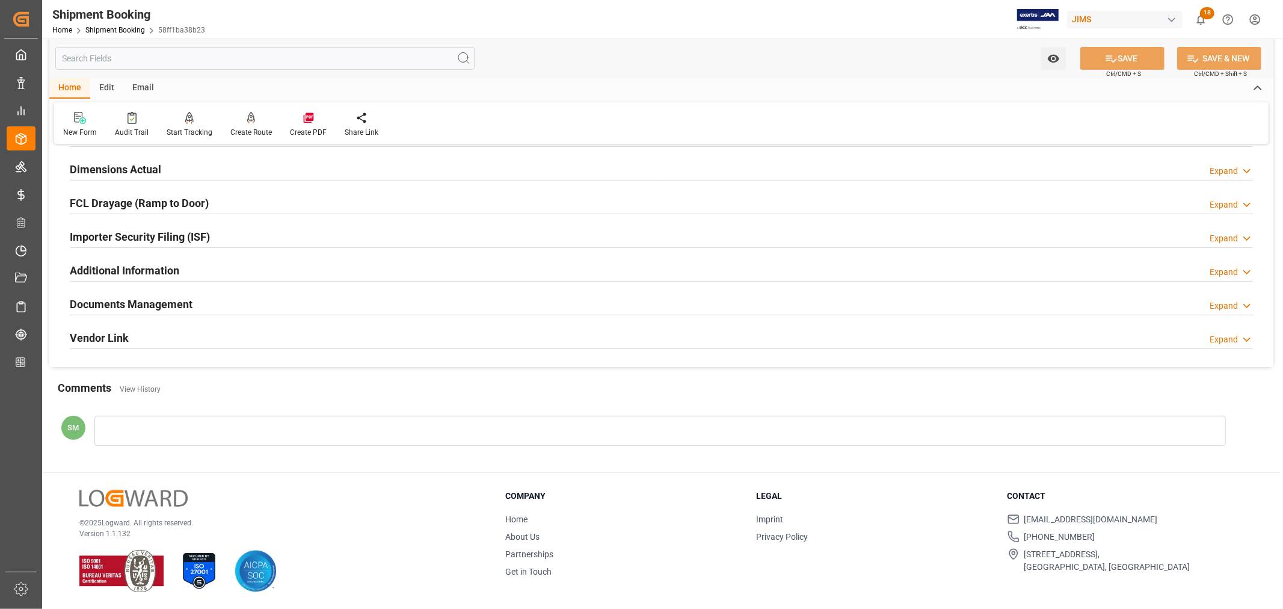
drag, startPoint x: 146, startPoint y: 308, endPoint x: 238, endPoint y: 309, distance: 92.6
click at [145, 308] on h2 "Documents Management" at bounding box center [131, 304] width 123 height 16
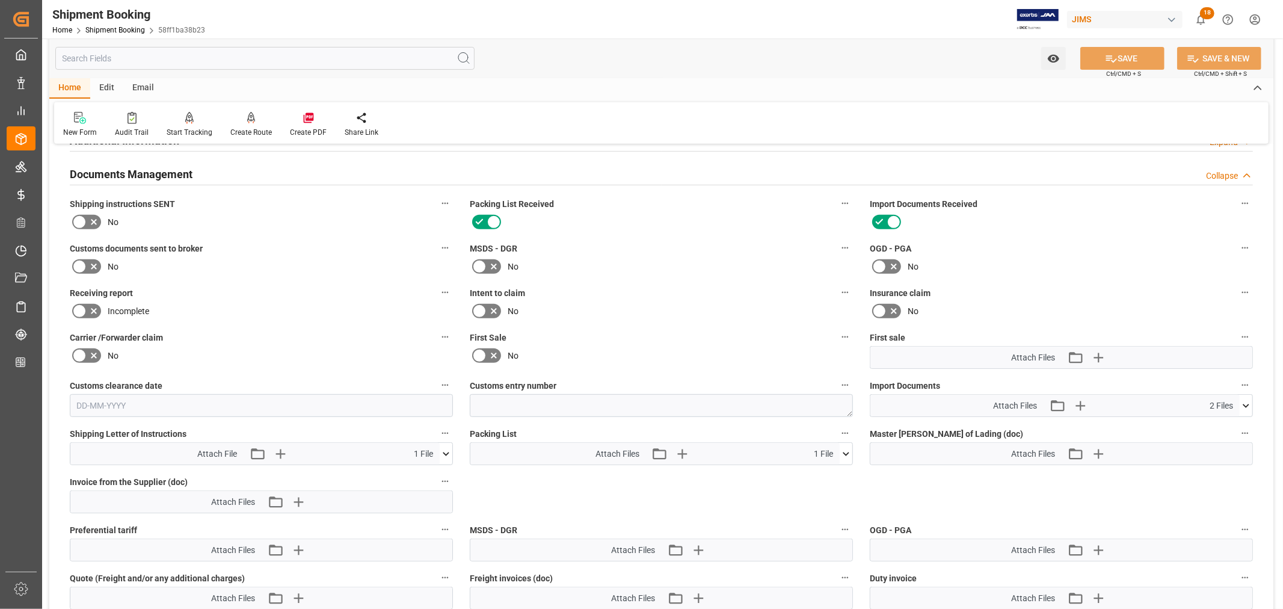
scroll to position [562, 0]
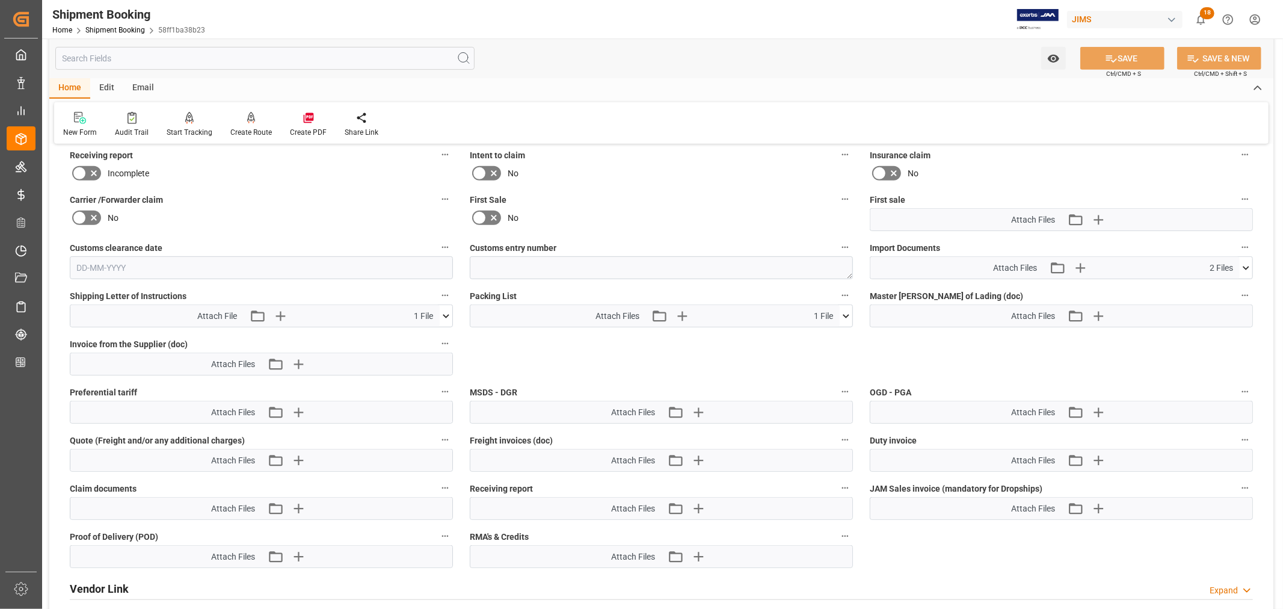
click at [1251, 269] on icon at bounding box center [1246, 268] width 13 height 13
click at [1239, 289] on icon at bounding box center [1239, 290] width 11 height 8
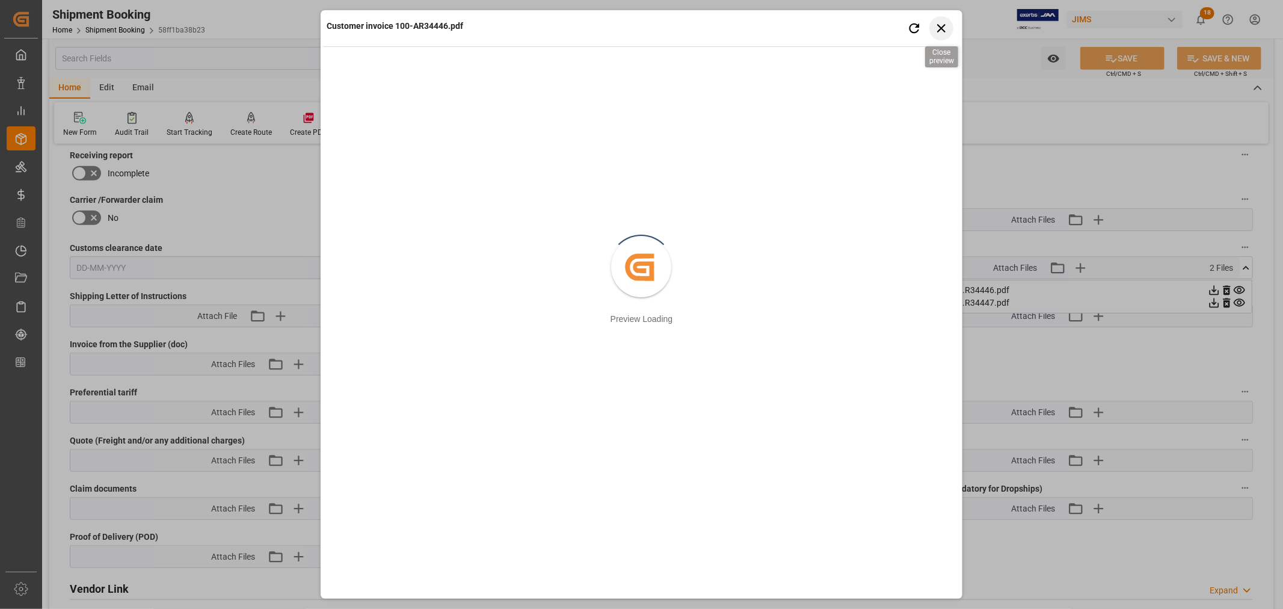
click at [941, 30] on icon "button" at bounding box center [941, 27] width 15 height 15
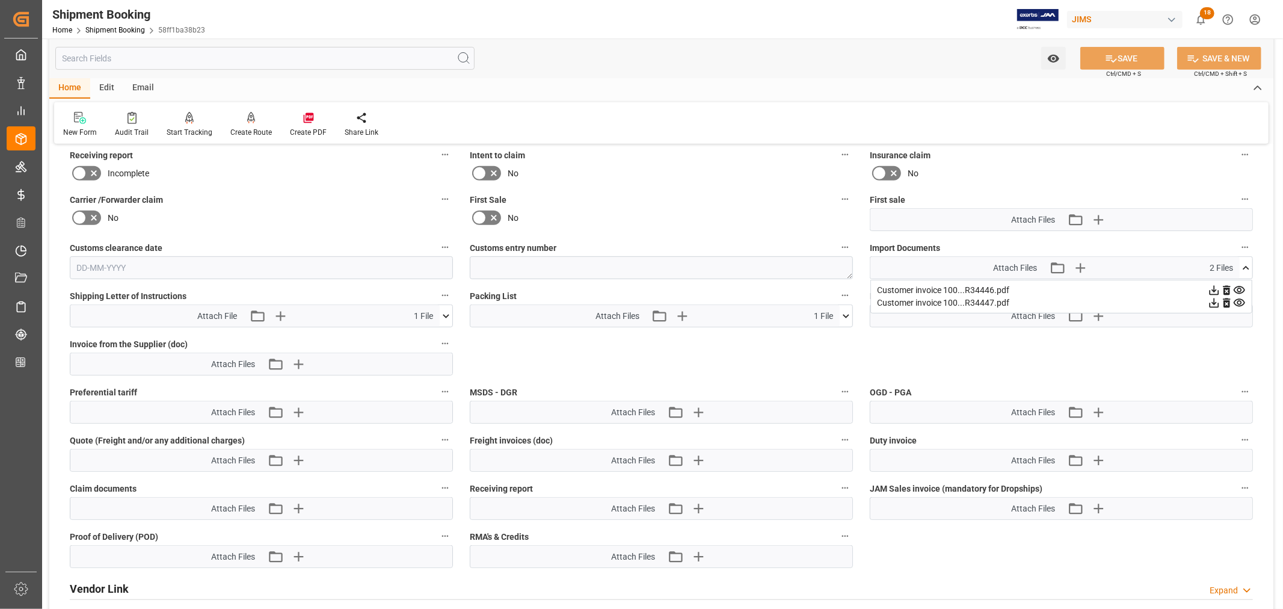
click at [1237, 297] on icon at bounding box center [1239, 303] width 13 height 13
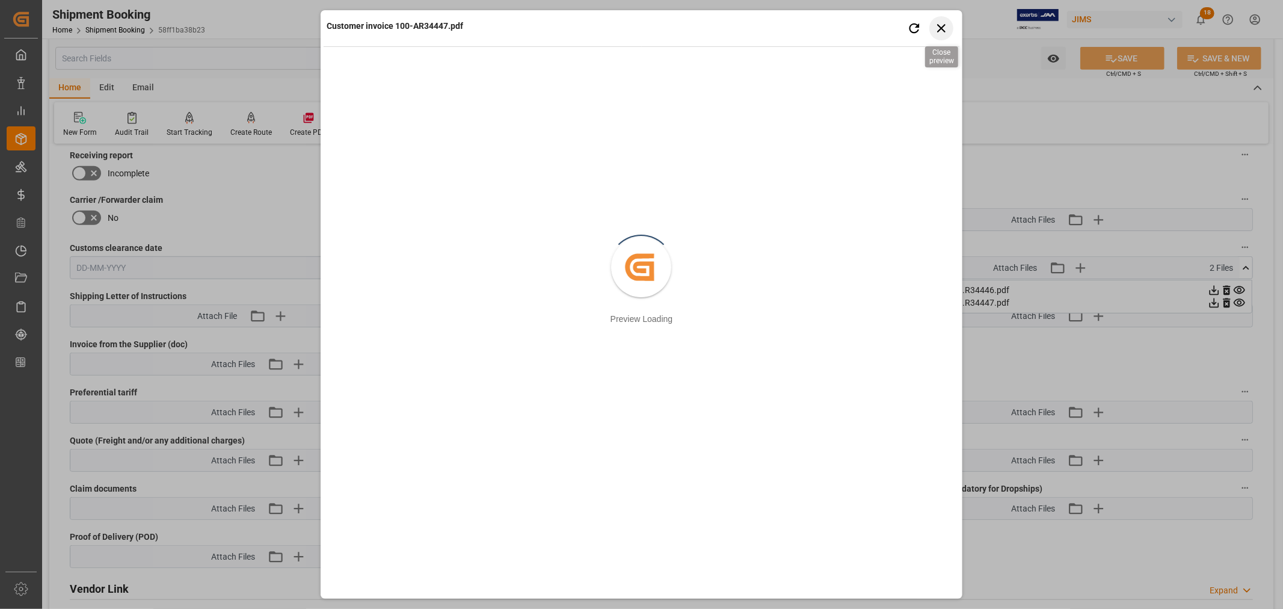
click at [935, 29] on icon "button" at bounding box center [941, 27] width 15 height 15
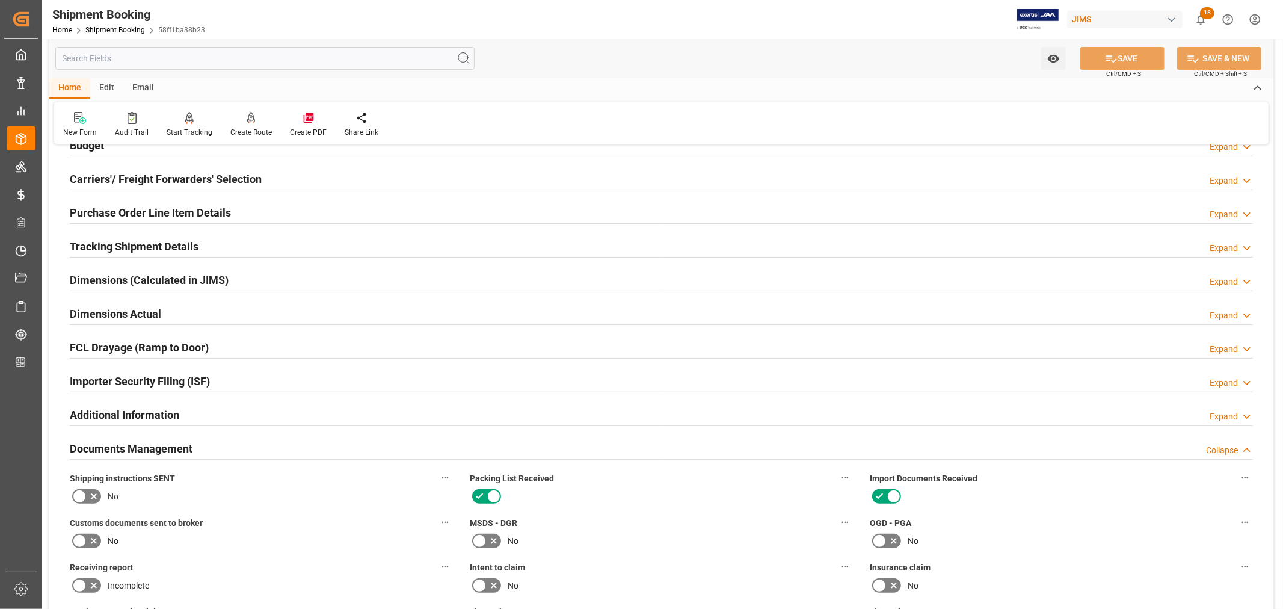
scroll to position [0, 0]
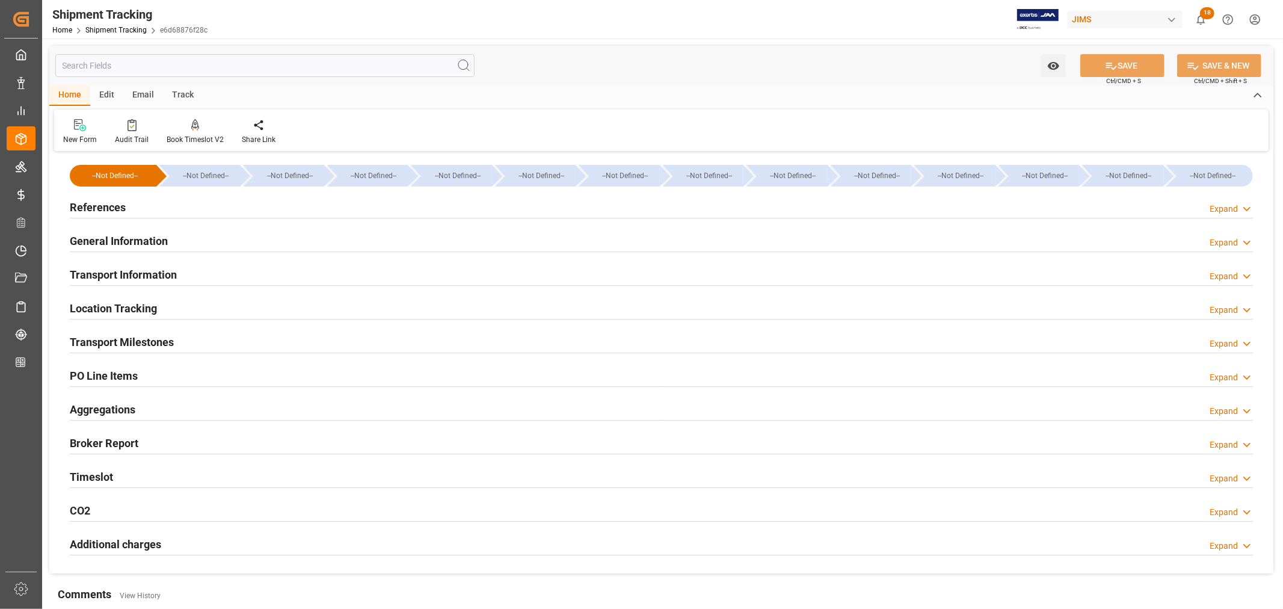
type input "[DATE]"
click at [110, 237] on h2 "General Information" at bounding box center [119, 241] width 98 height 16
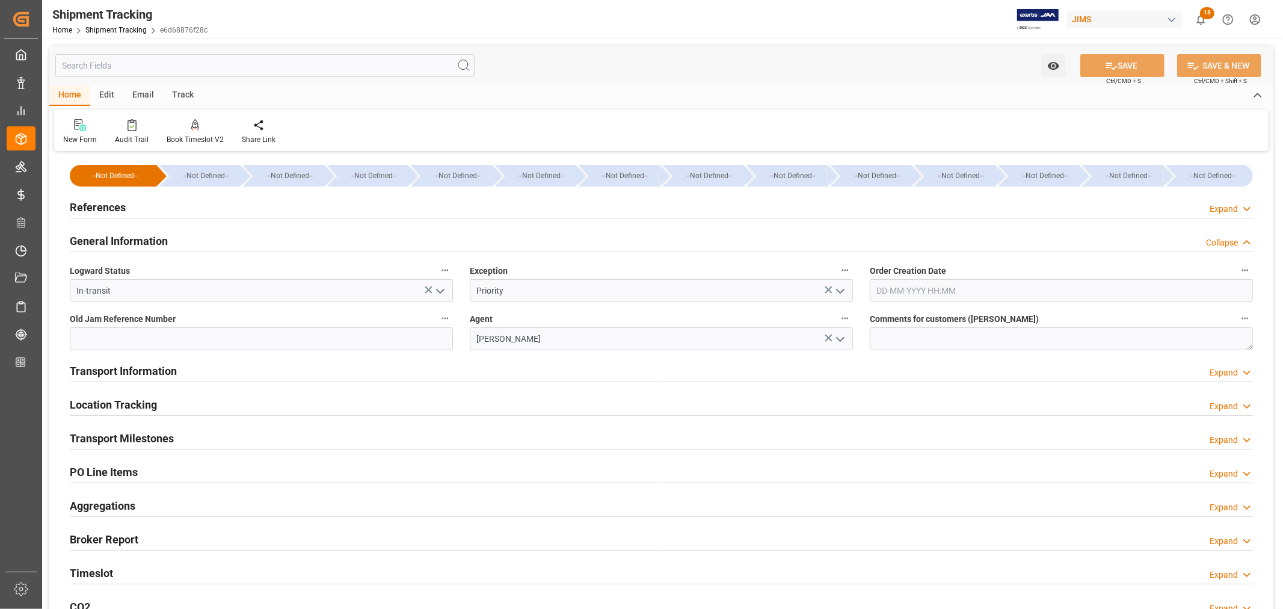
click at [110, 237] on h2 "General Information" at bounding box center [119, 241] width 98 height 16
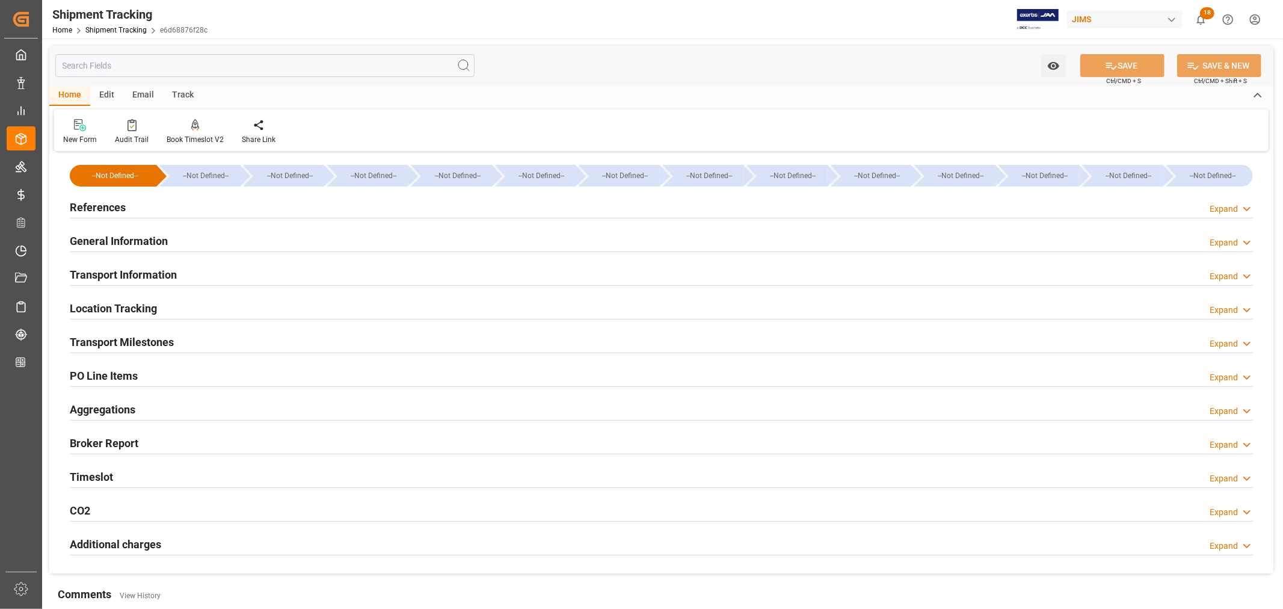
click at [109, 213] on h2 "References" at bounding box center [98, 207] width 56 height 16
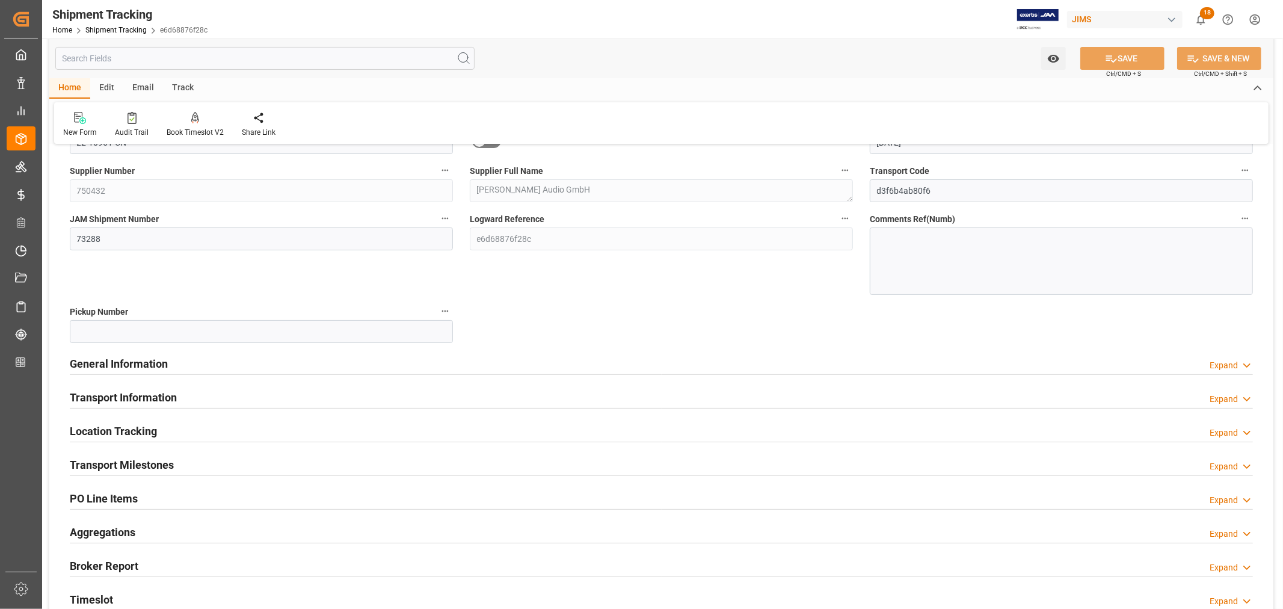
scroll to position [200, 0]
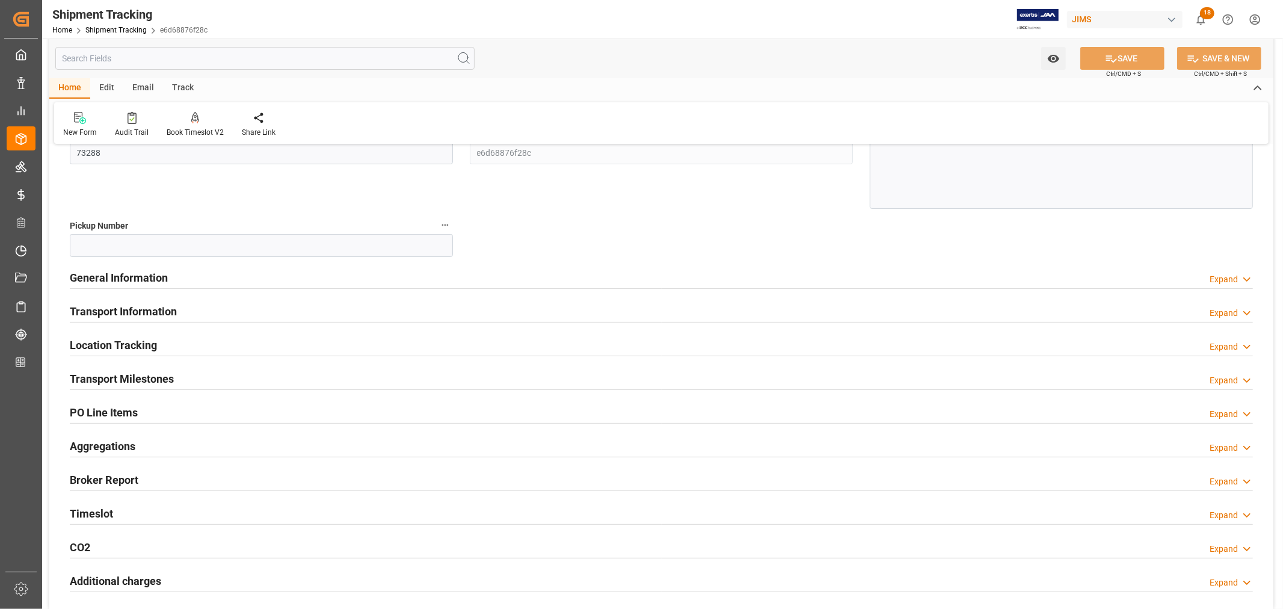
click at [126, 283] on h2 "General Information" at bounding box center [119, 277] width 98 height 16
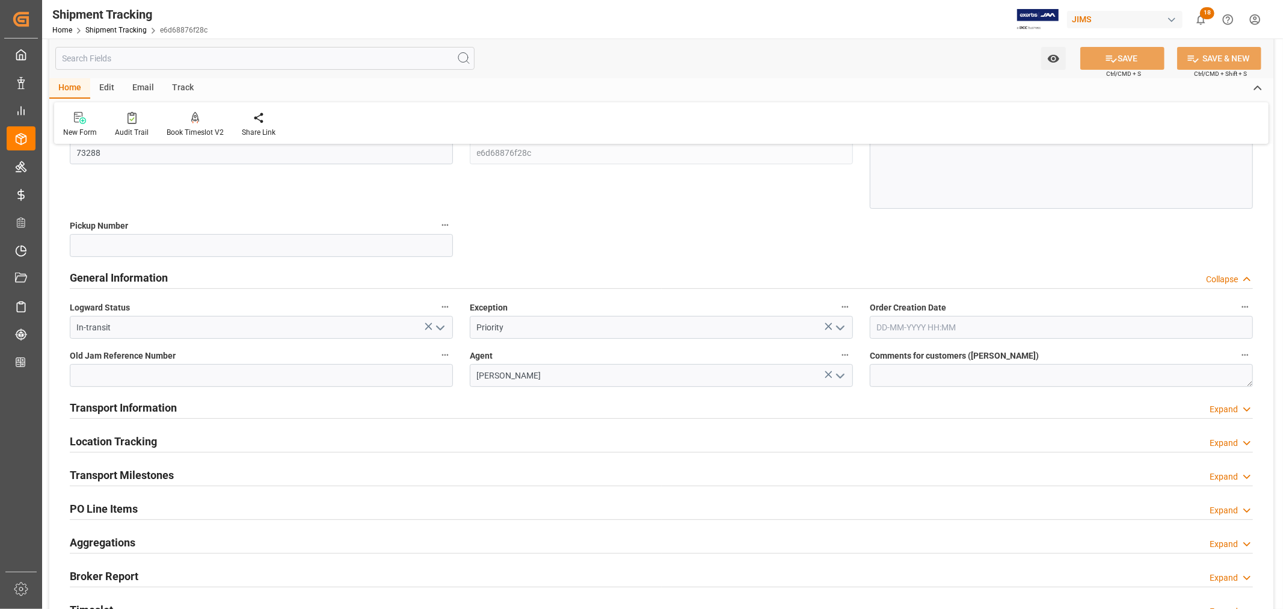
click at [126, 283] on h2 "General Information" at bounding box center [119, 277] width 98 height 16
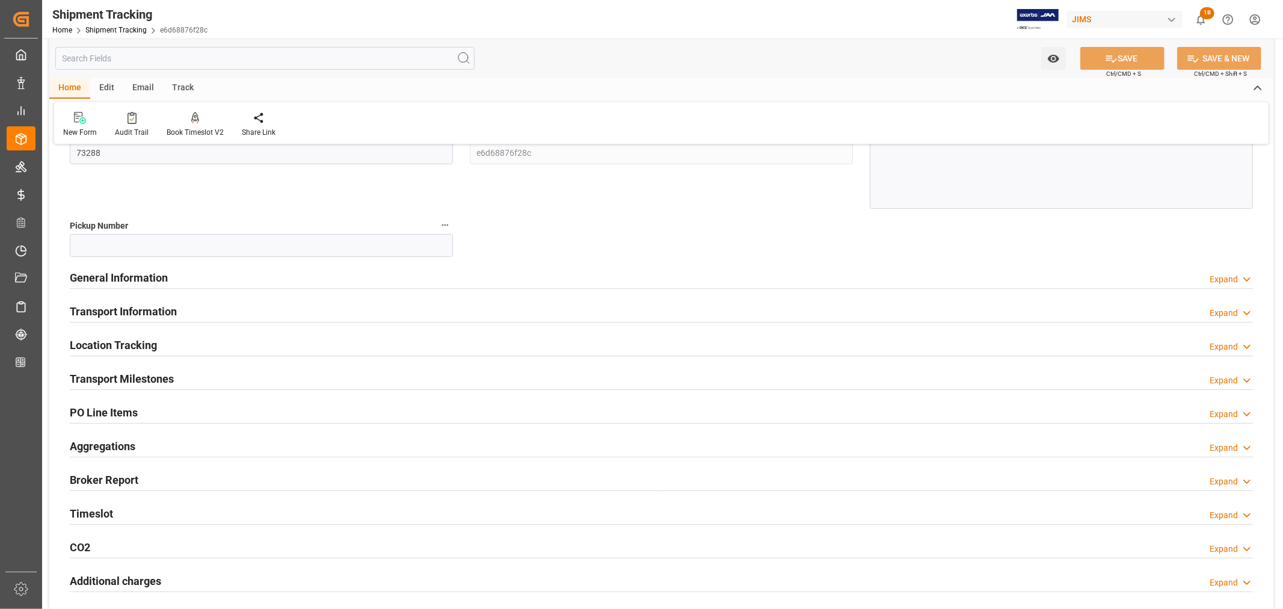
click at [135, 311] on h2 "Transport Information" at bounding box center [123, 311] width 107 height 16
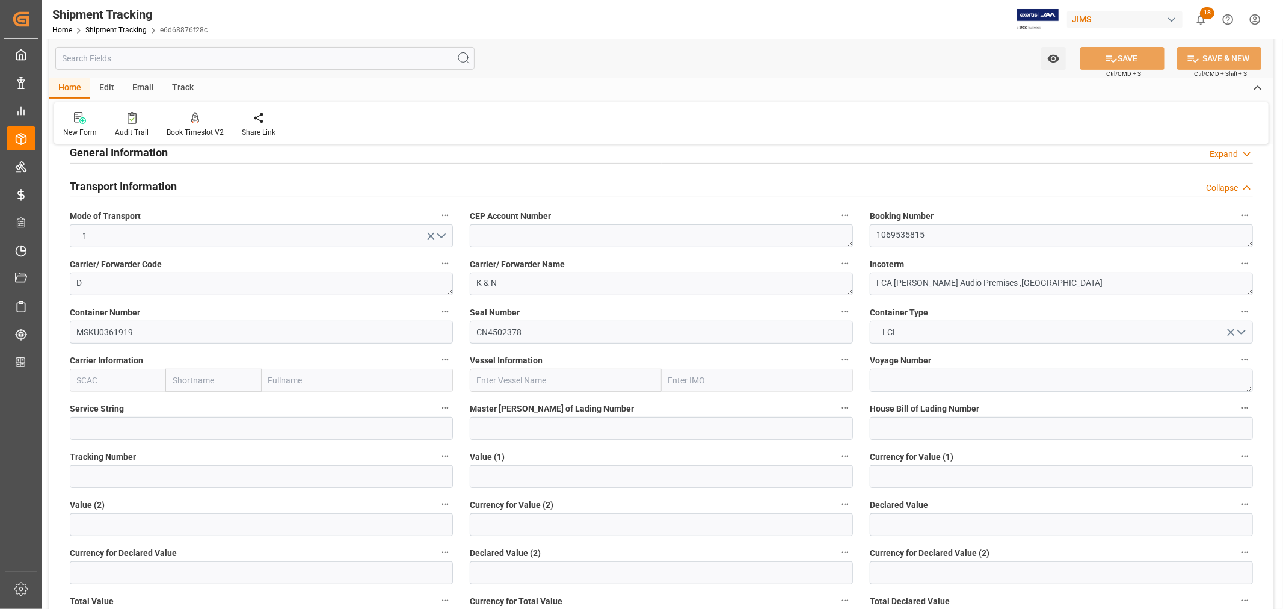
scroll to position [334, 0]
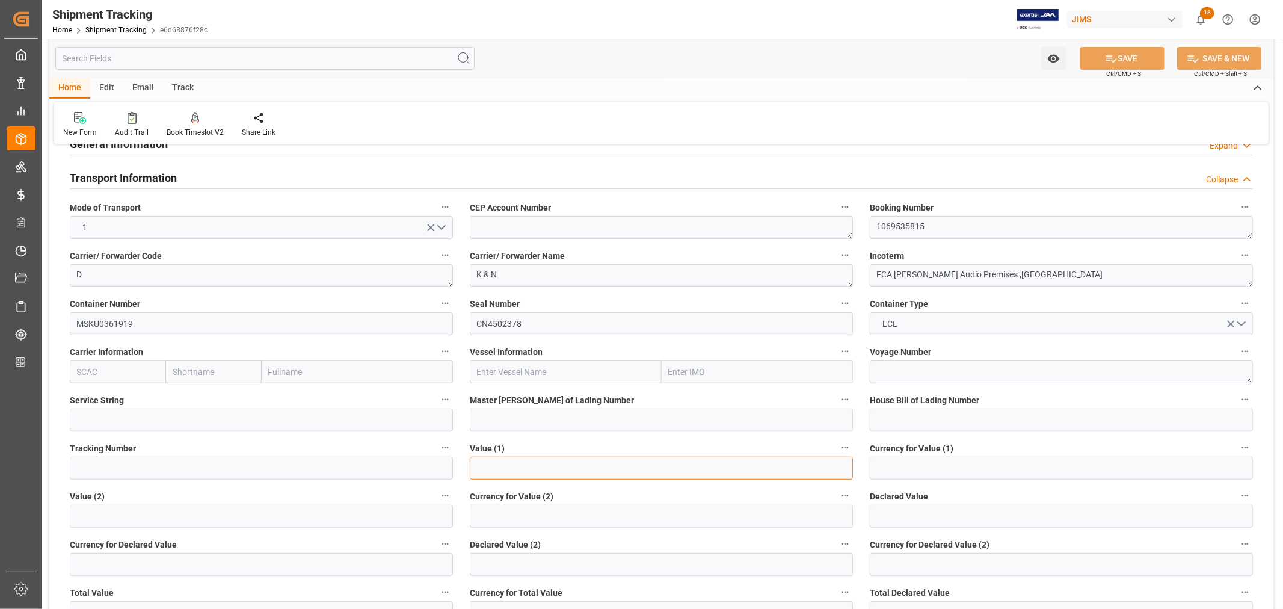
click at [503, 469] on input "text" at bounding box center [661, 468] width 383 height 23
type input "15097.44"
click at [1115, 51] on button "SAVE" at bounding box center [1122, 58] width 84 height 23
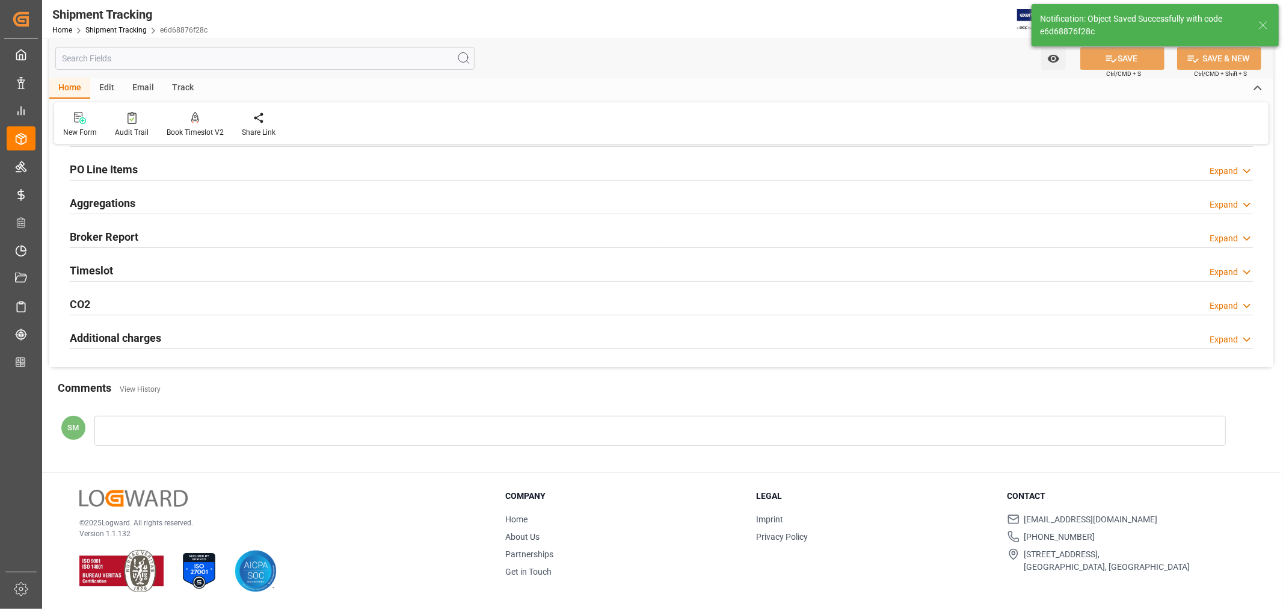
scroll to position [97, 0]
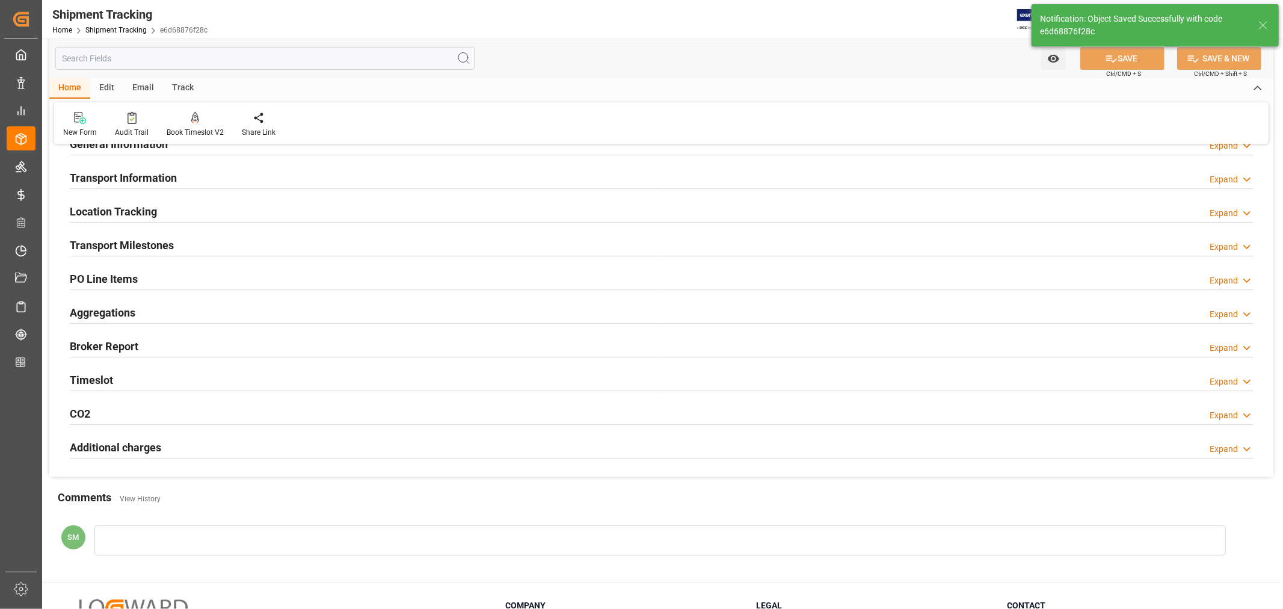
click at [884, 468] on div "--Not Defined-- --Not Defined-- --Not Defined-- --Not Defined-- --Not Defined--…" at bounding box center [661, 267] width 1224 height 419
drag, startPoint x: 100, startPoint y: 183, endPoint x: 106, endPoint y: 185, distance: 6.3
click at [99, 183] on h2 "Transport Information" at bounding box center [123, 178] width 107 height 16
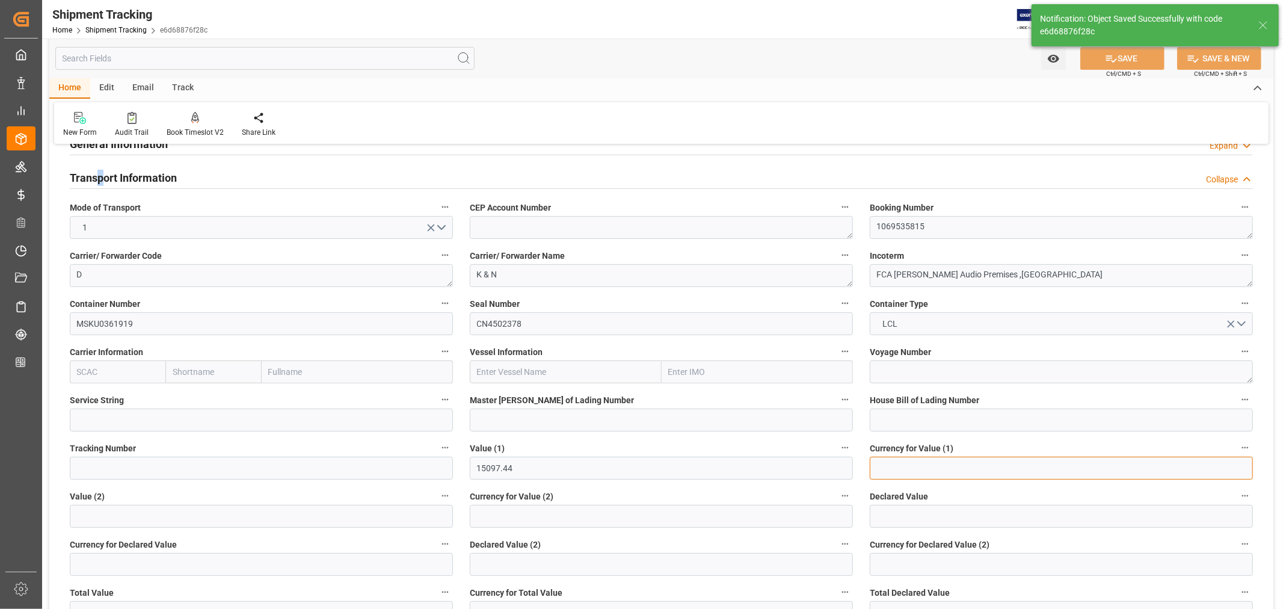
click at [898, 466] on input at bounding box center [1061, 468] width 383 height 23
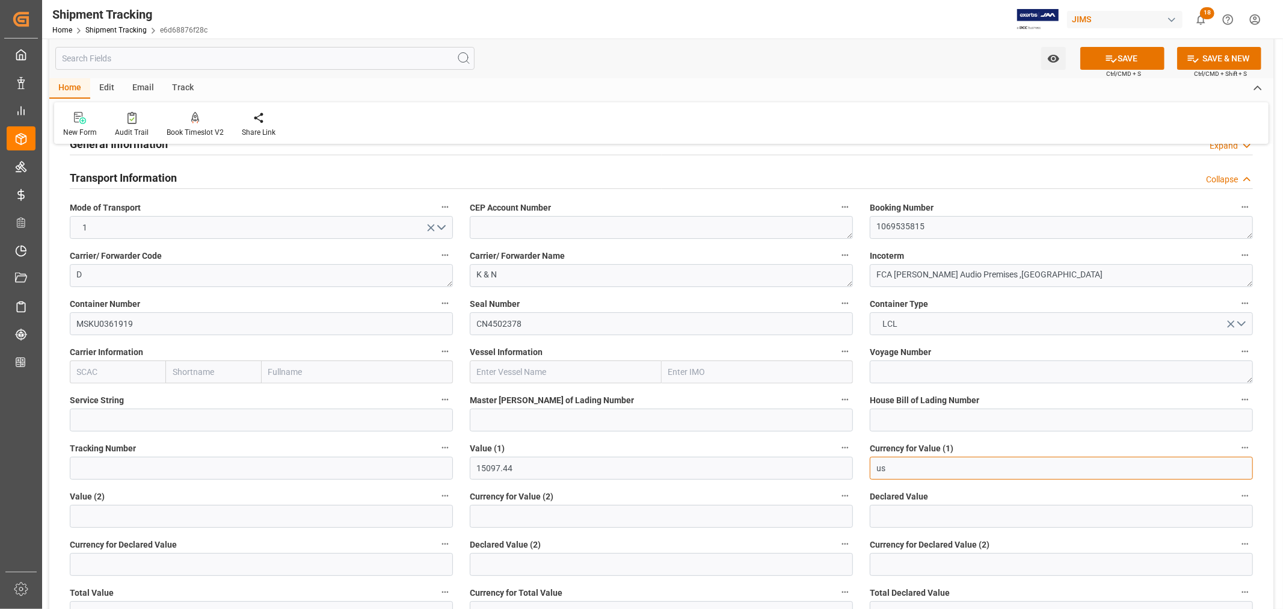
type input "USD"
click at [1138, 58] on button "SAVE" at bounding box center [1122, 58] width 84 height 23
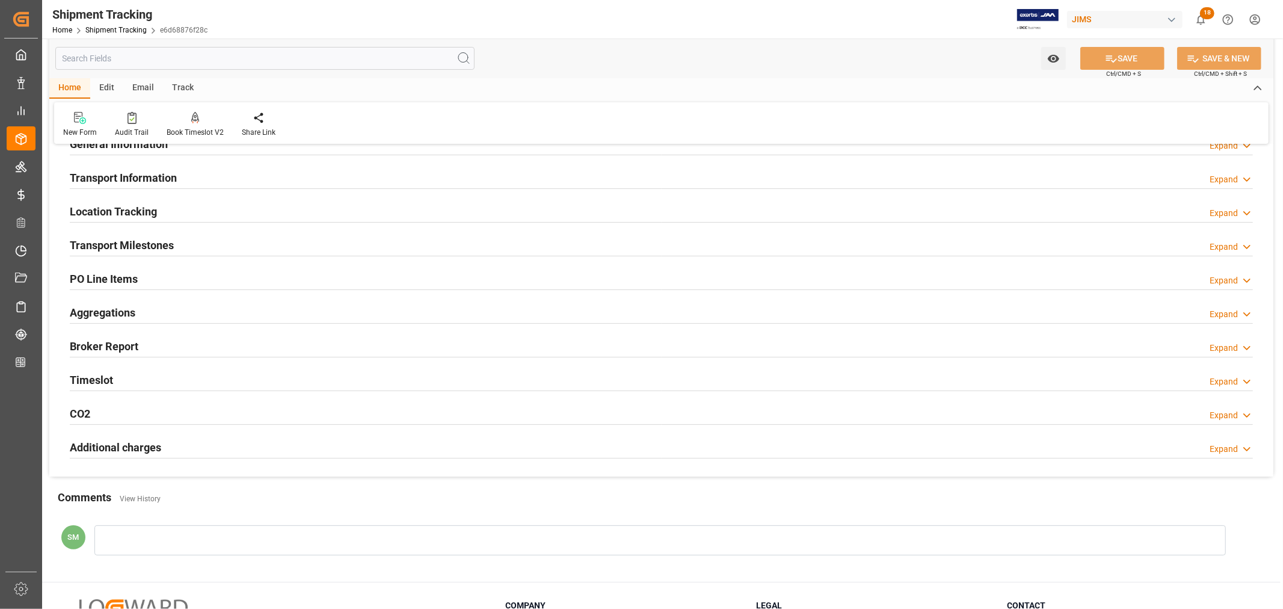
click at [117, 244] on h2 "Transport Milestones" at bounding box center [122, 245] width 104 height 16
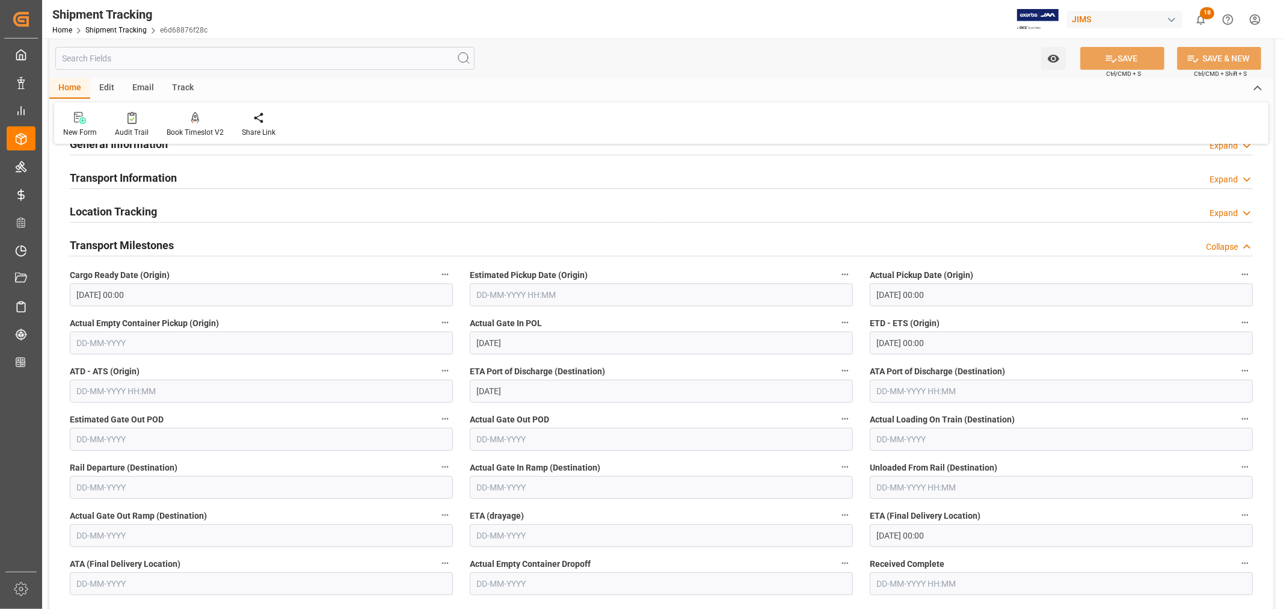
click at [118, 211] on h2 "Location Tracking" at bounding box center [113, 211] width 87 height 16
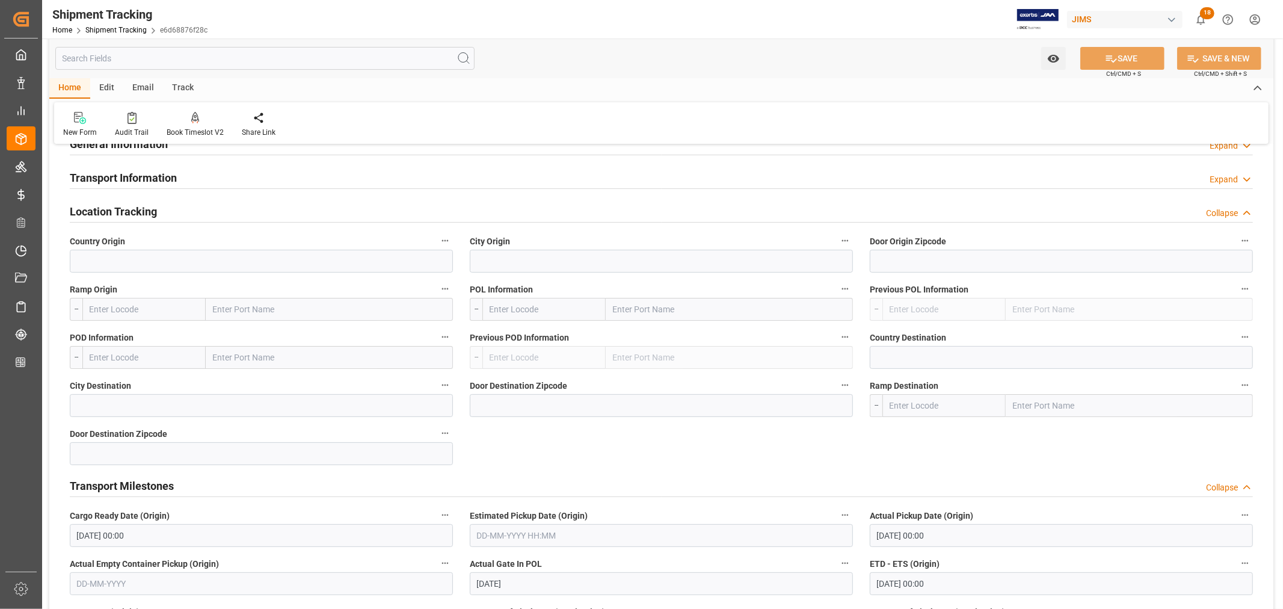
click at [121, 182] on h2 "Transport Information" at bounding box center [123, 178] width 107 height 16
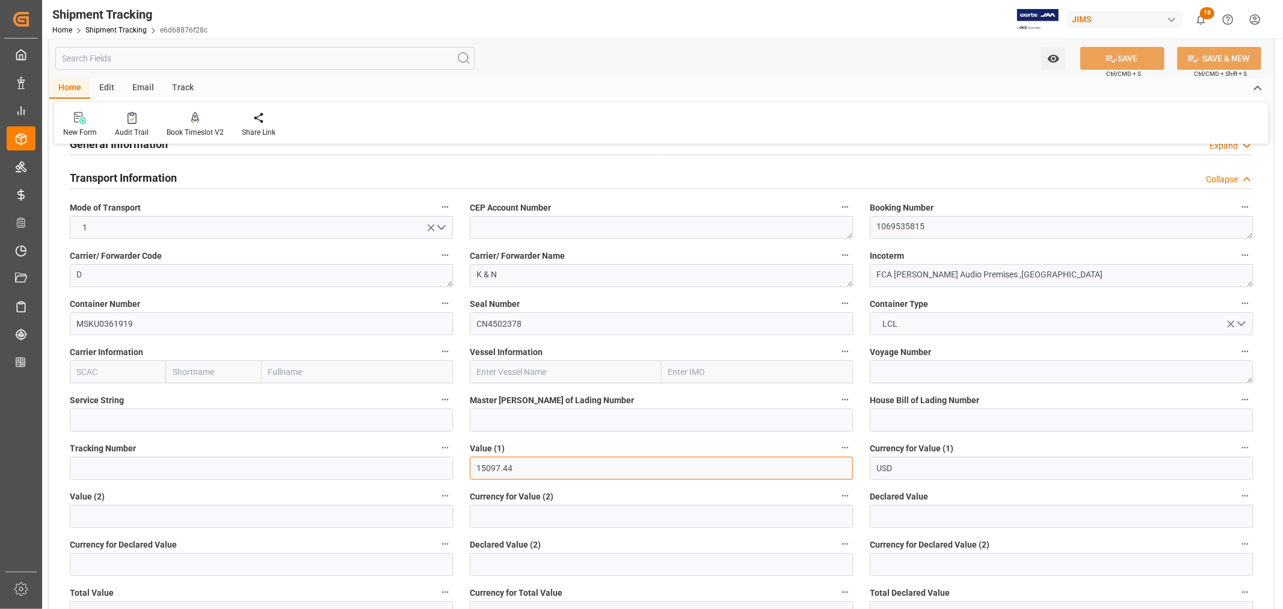
drag, startPoint x: 526, startPoint y: 470, endPoint x: 467, endPoint y: 470, distance: 58.9
click at [467, 470] on div "Value (1) 15097.44" at bounding box center [661, 459] width 400 height 48
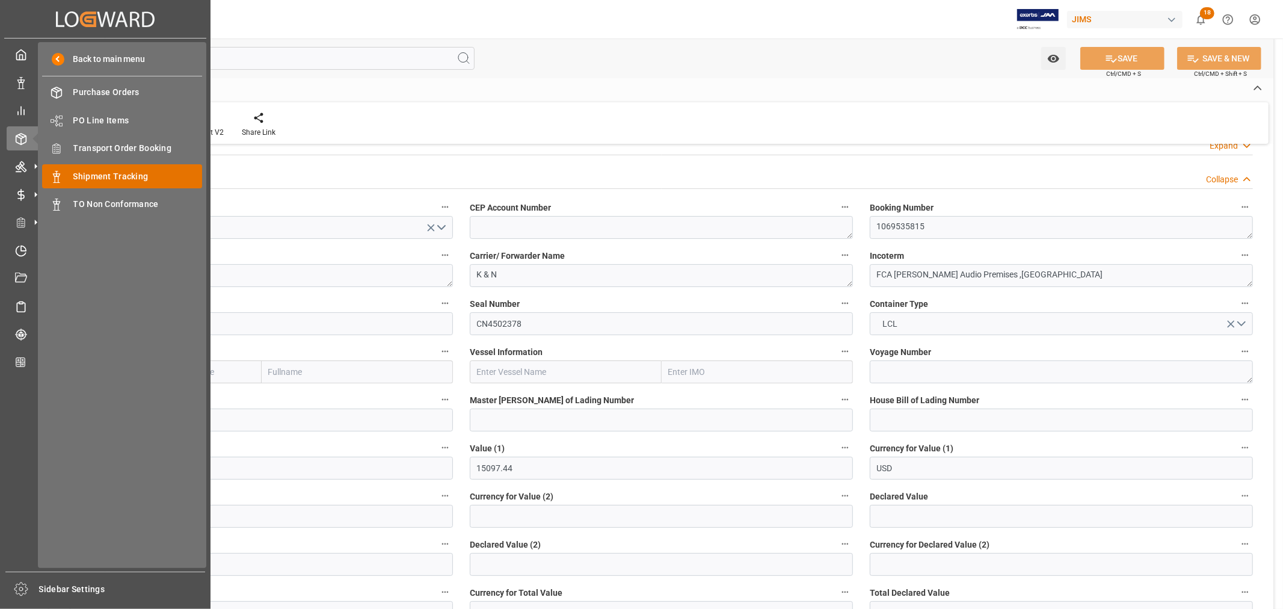
click at [119, 179] on span "Shipment Tracking" at bounding box center [137, 176] width 129 height 13
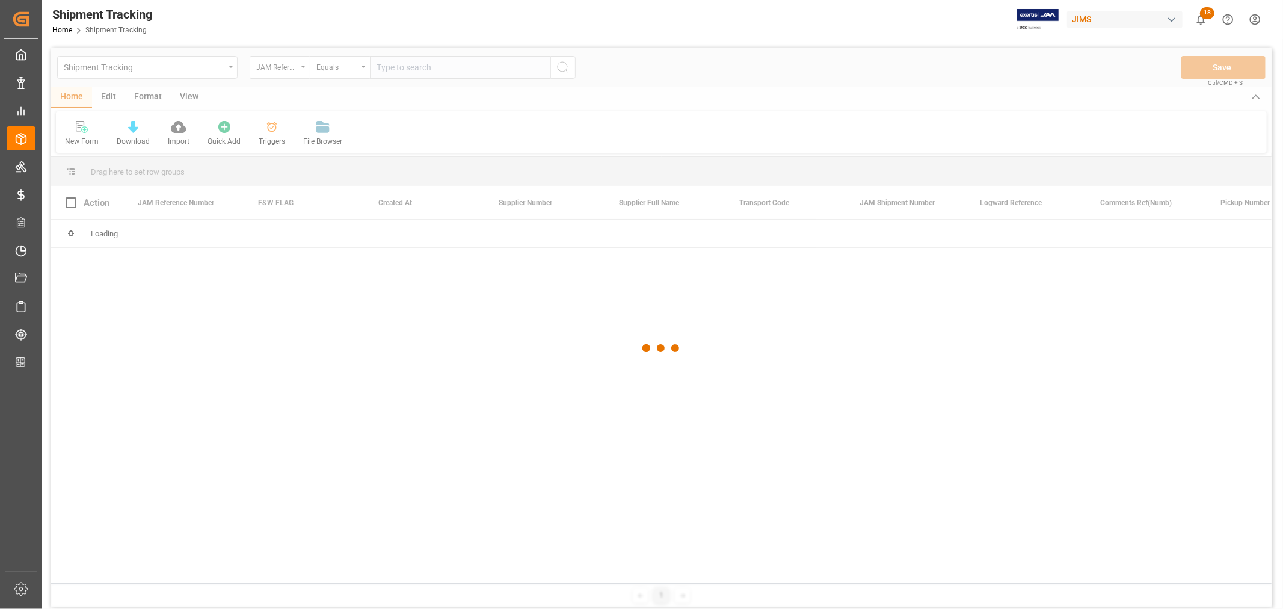
click at [415, 62] on div at bounding box center [661, 349] width 1220 height 602
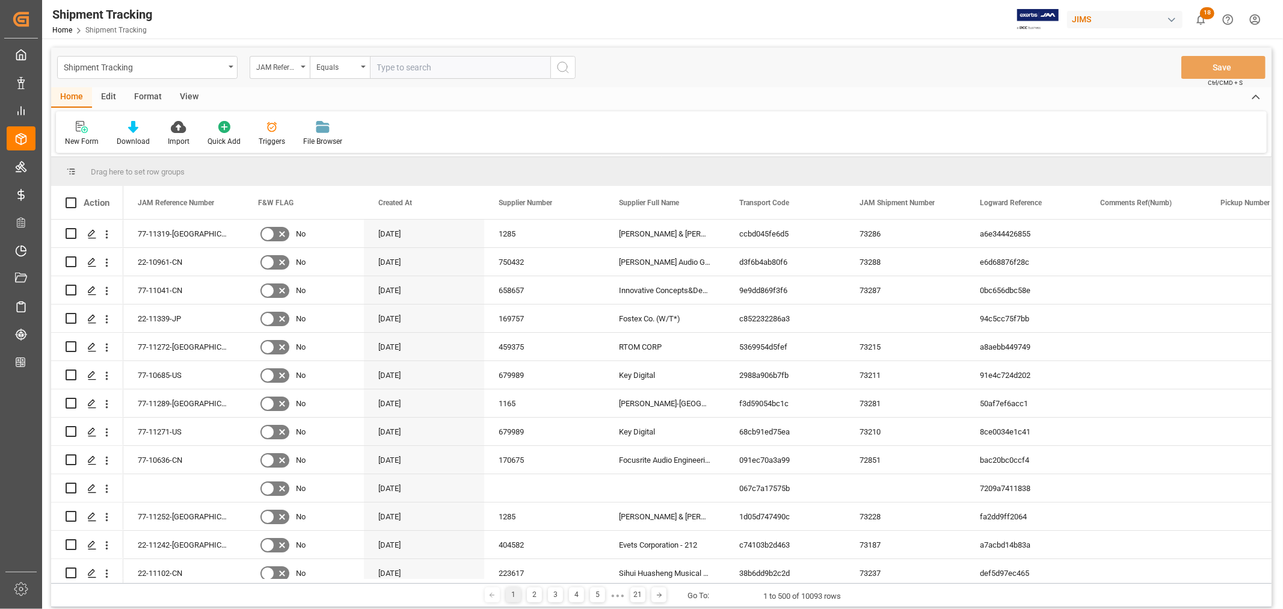
click at [412, 68] on input "text" at bounding box center [460, 67] width 180 height 23
paste input "22-10882-ID"
type input "22-10882-ID"
click at [563, 67] on icon "search button" at bounding box center [563, 67] width 14 height 14
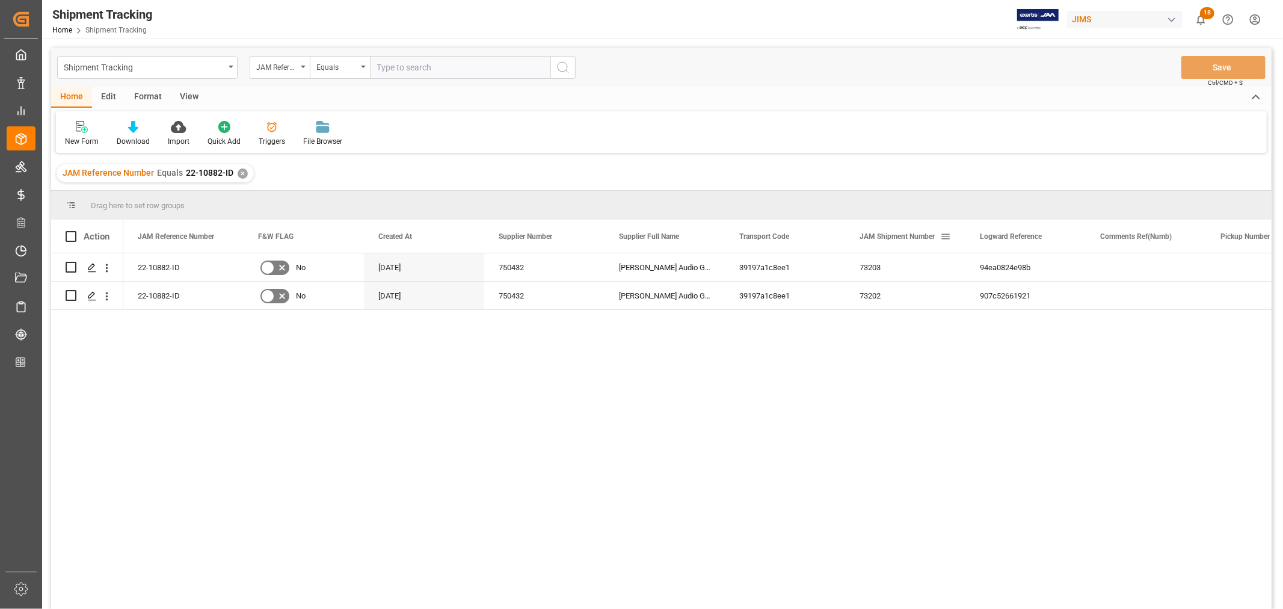
click at [945, 235] on span at bounding box center [945, 236] width 11 height 11
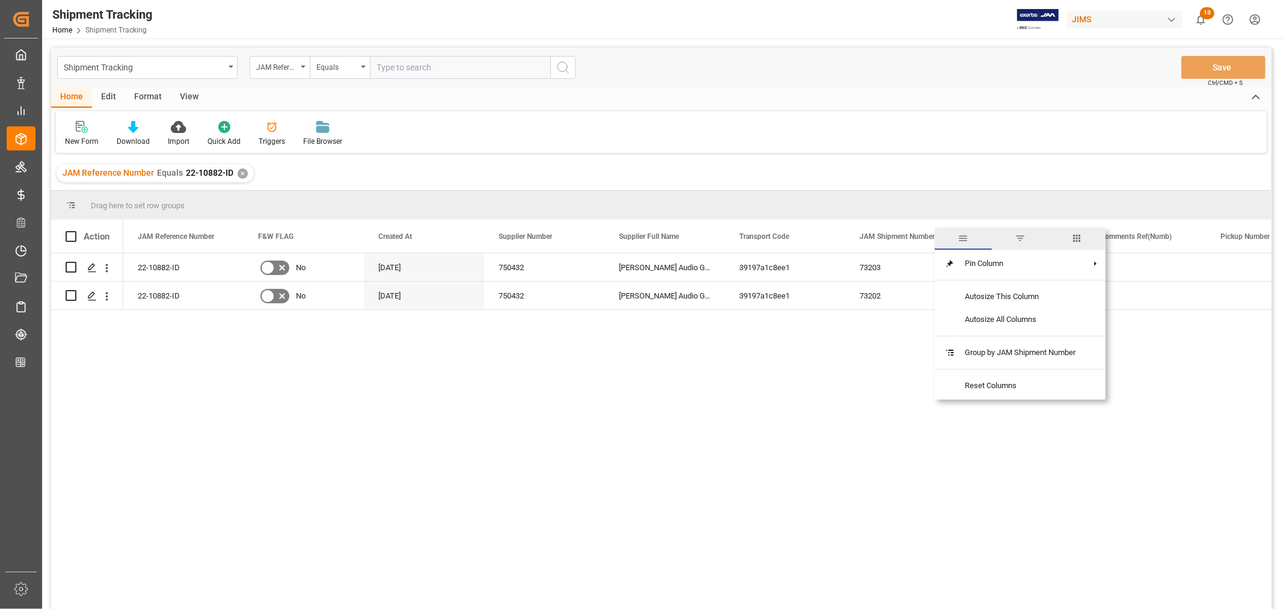
click at [1077, 238] on span "columns" at bounding box center [1077, 238] width 11 height 11
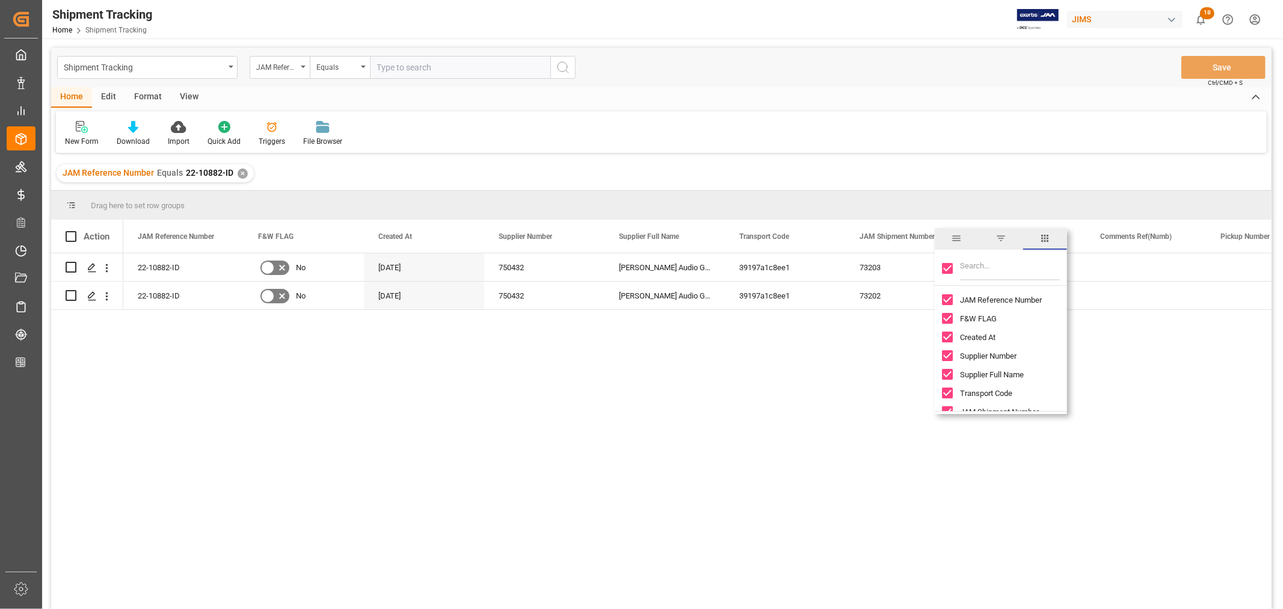
click at [948, 263] on input "Toggle Select All Columns" at bounding box center [947, 268] width 11 height 11
checkbox input "false"
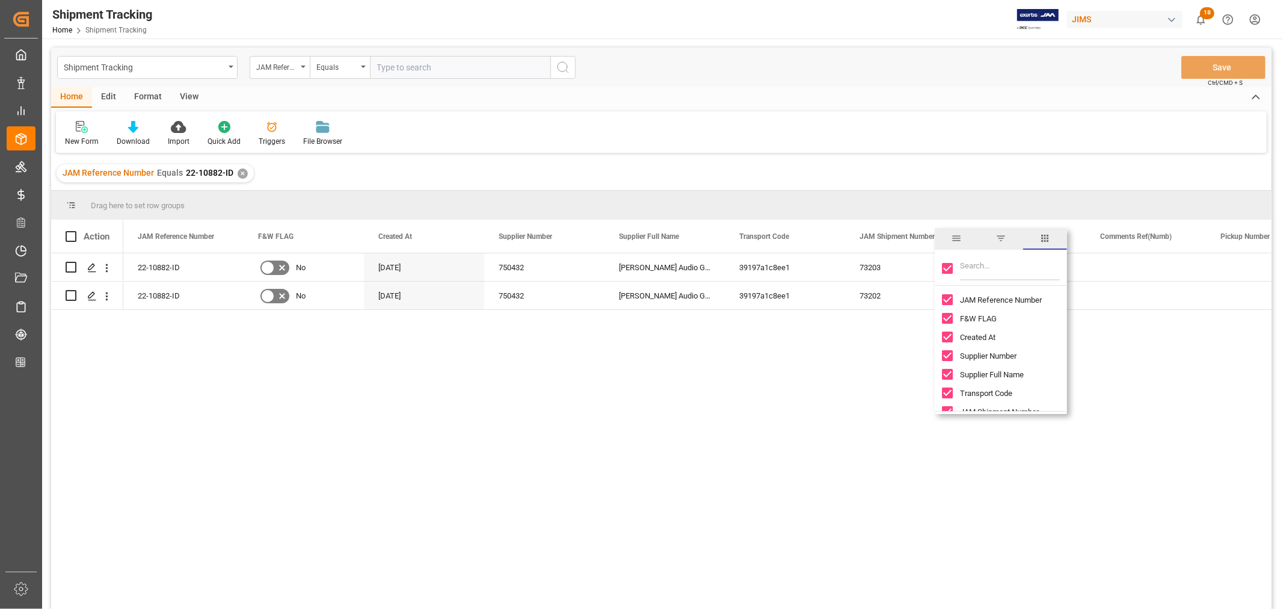
checkbox input "false"
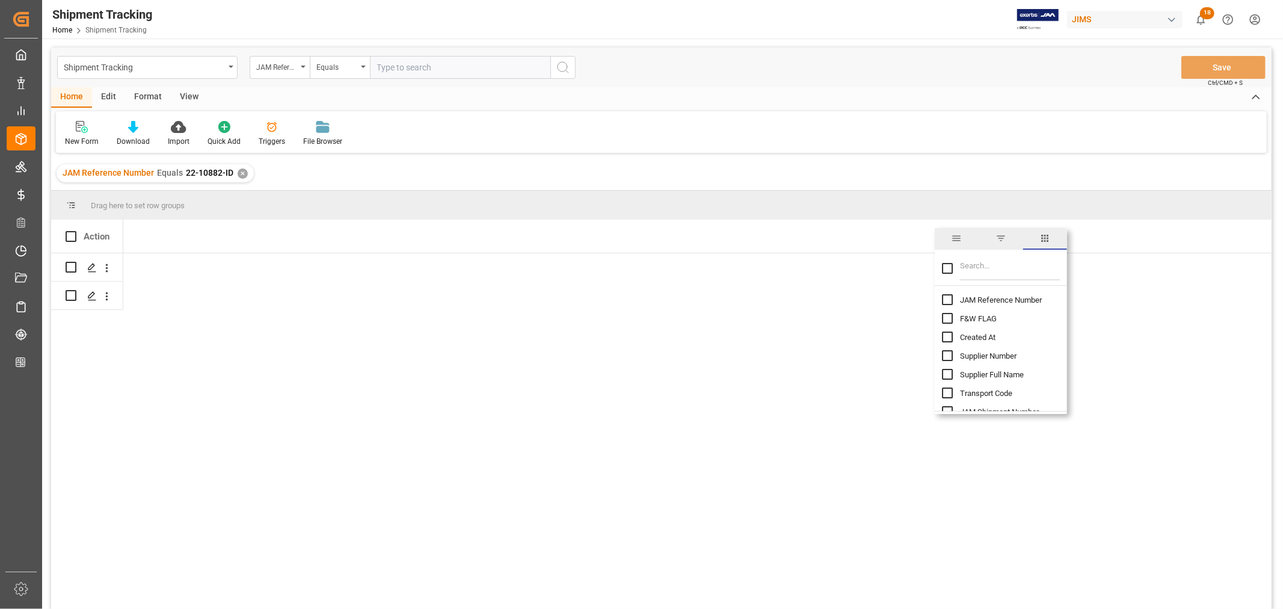
click at [946, 298] on input "JAM Reference Number column toggle visibility (hidden)" at bounding box center [947, 299] width 11 height 11
checkbox input "true"
checkbox input "false"
click at [976, 267] on input "Filter Columns Input" at bounding box center [1010, 268] width 100 height 24
type input "value"
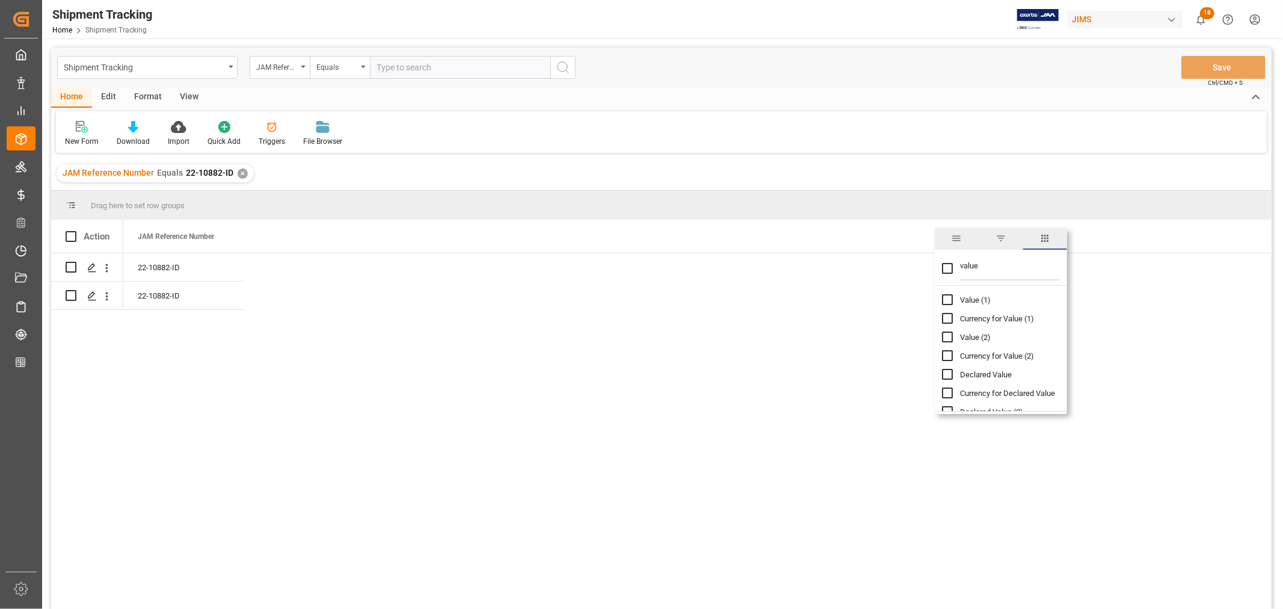
click at [951, 298] on input "Value (1) column toggle visibility (hidden)" at bounding box center [947, 299] width 11 height 11
checkbox input "true"
checkbox input "false"
click at [968, 268] on input "value" at bounding box center [1010, 268] width 100 height 24
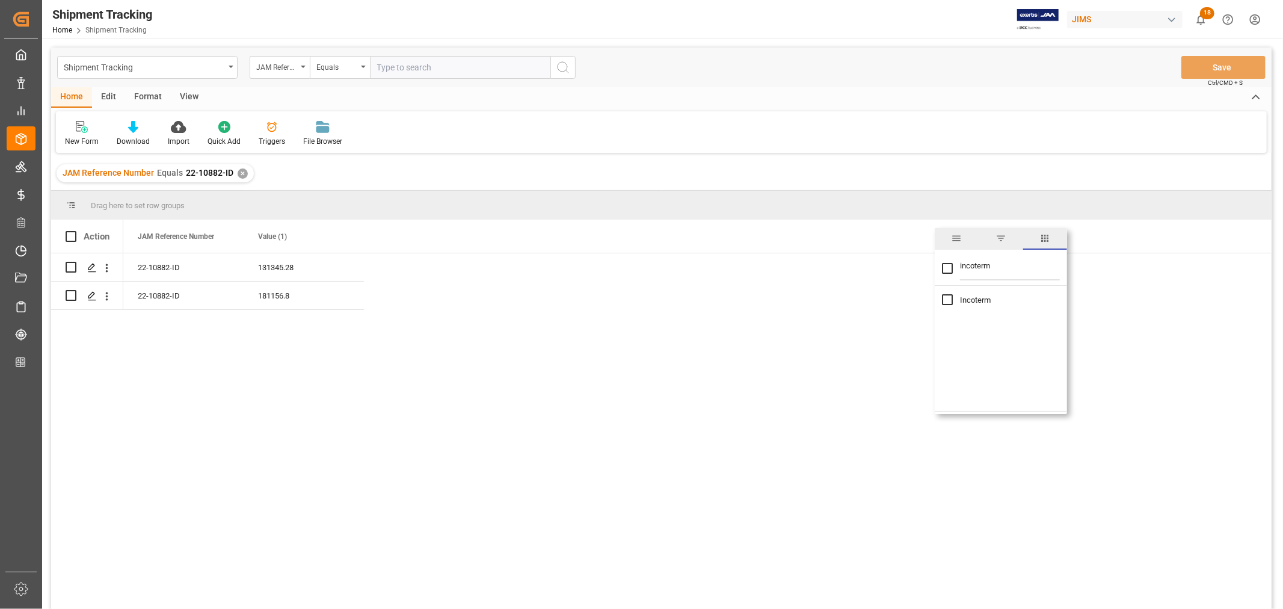
type input "incoterm"
click at [947, 299] on input "Incoterm column toggle visibility (hidden)" at bounding box center [947, 299] width 11 height 11
checkbox input "true"
click at [968, 265] on input "incoterm" at bounding box center [1010, 268] width 100 height 24
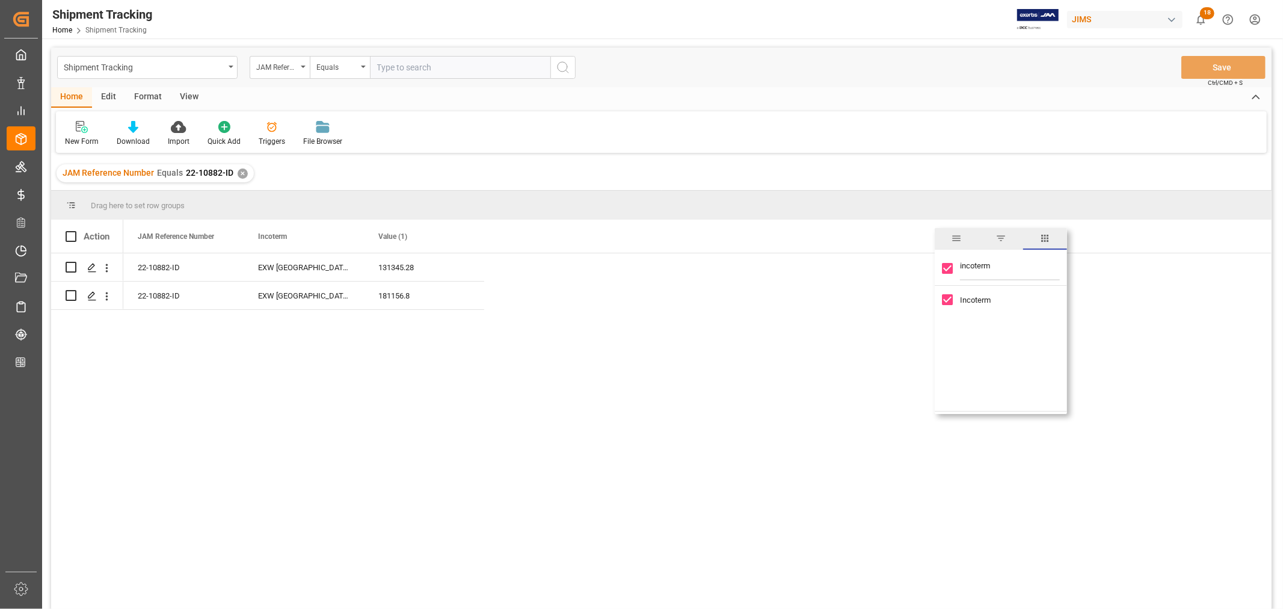
click at [968, 265] on input "incoterm" at bounding box center [1010, 268] width 100 height 24
type input "pol"
checkbox input "false"
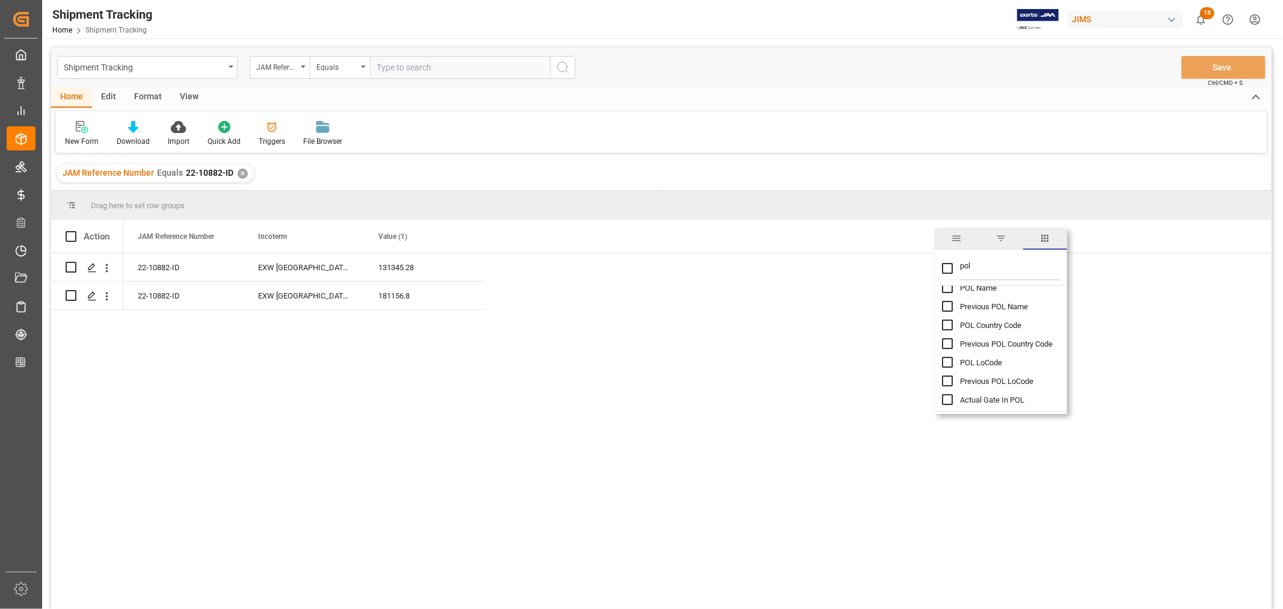
scroll to position [15, 0]
type input "pol"
click at [948, 393] on input "Actual Gate In POL column toggle visibility (hidden)" at bounding box center [947, 396] width 11 height 11
checkbox input "true"
checkbox input "false"
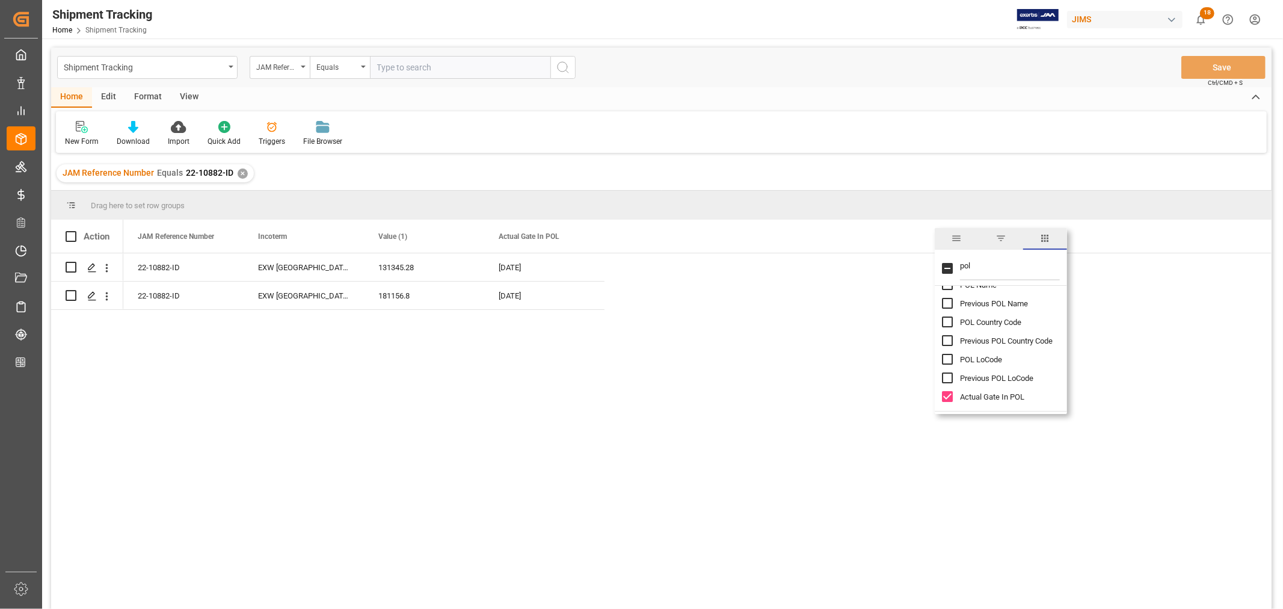
click at [694, 143] on div "New Form Download Import Quick Add Triggers File Browser" at bounding box center [661, 132] width 1211 height 42
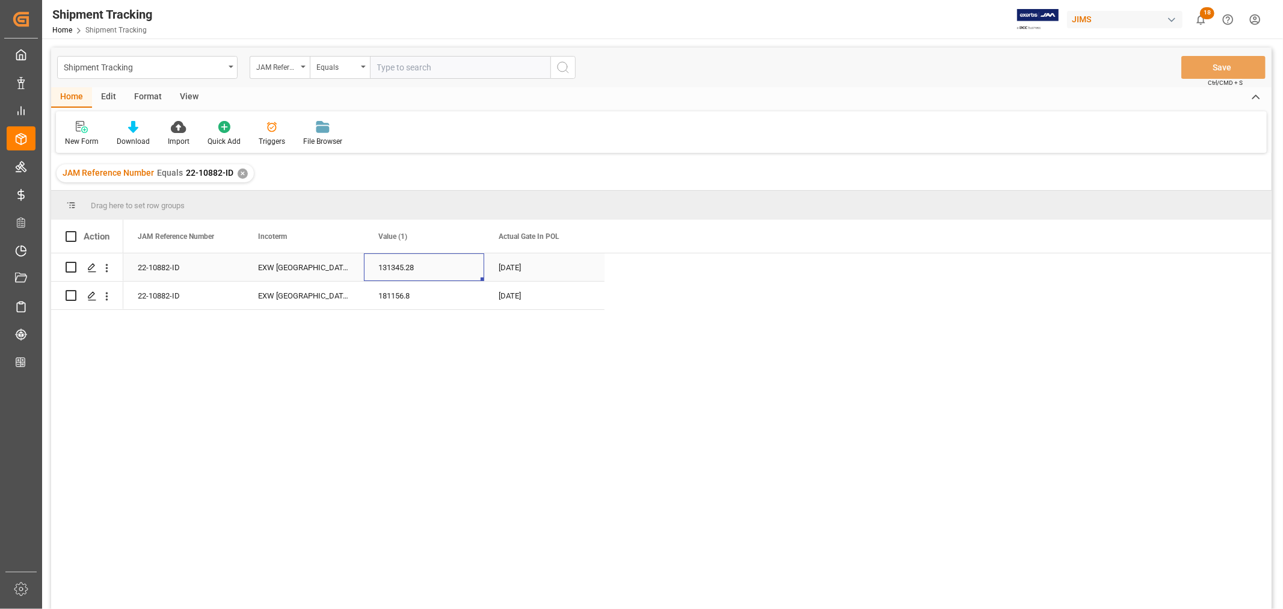
click at [390, 271] on div "131345.28" at bounding box center [424, 267] width 120 height 28
drag, startPoint x: 412, startPoint y: 263, endPoint x: 405, endPoint y: 301, distance: 39.2
click at [405, 301] on div "22-10882-ID 131345.28 EXW Berlin DE 15-09-2025 22-10882-ID 181156.8 EXW Berlin …" at bounding box center [363, 281] width 481 height 57
click at [401, 63] on input "text" at bounding box center [460, 67] width 180 height 23
paste input "22-10885-DE"
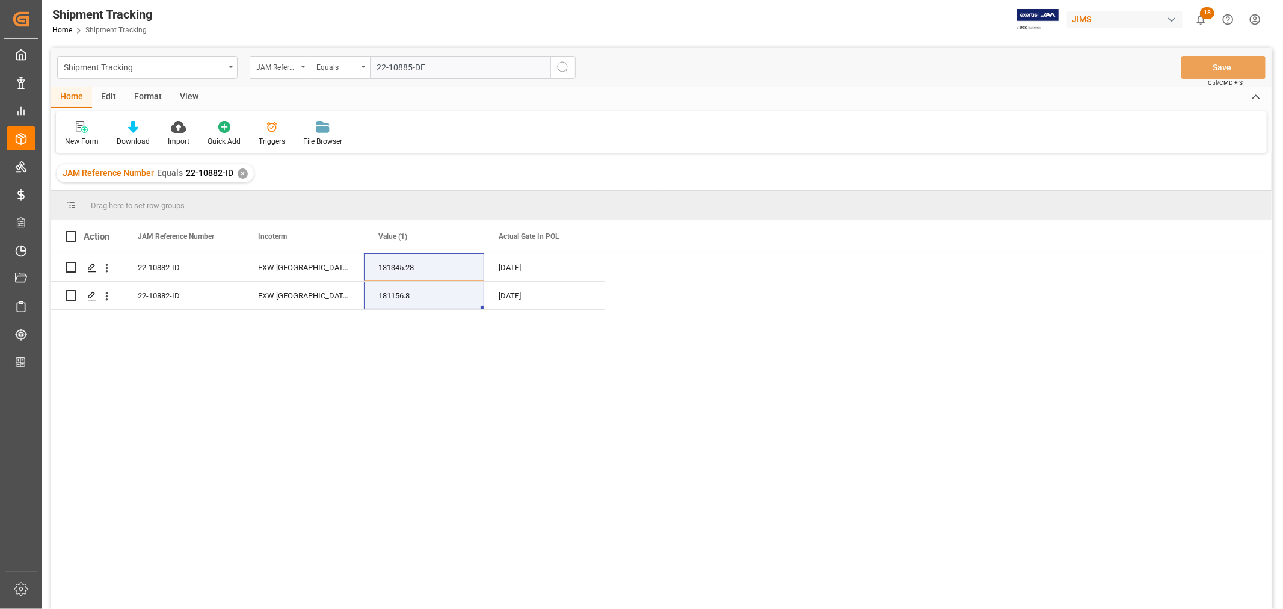
type input "22-10885-DE"
click at [241, 173] on div "✕" at bounding box center [243, 173] width 10 height 10
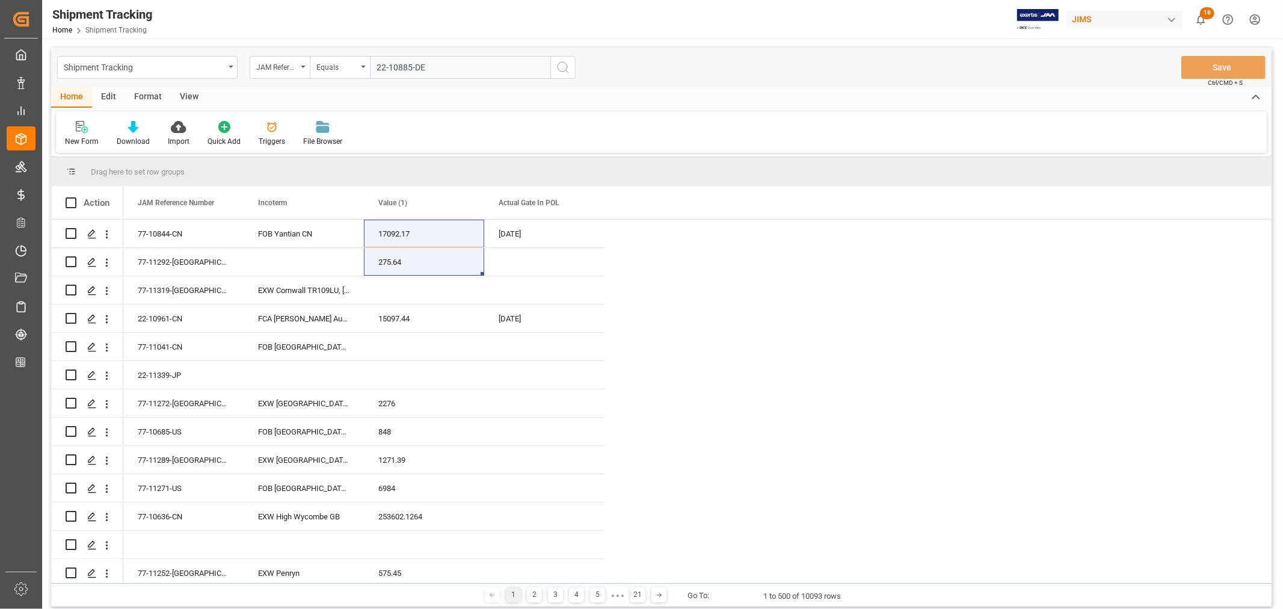
click at [562, 63] on icon "search button" at bounding box center [563, 67] width 14 height 14
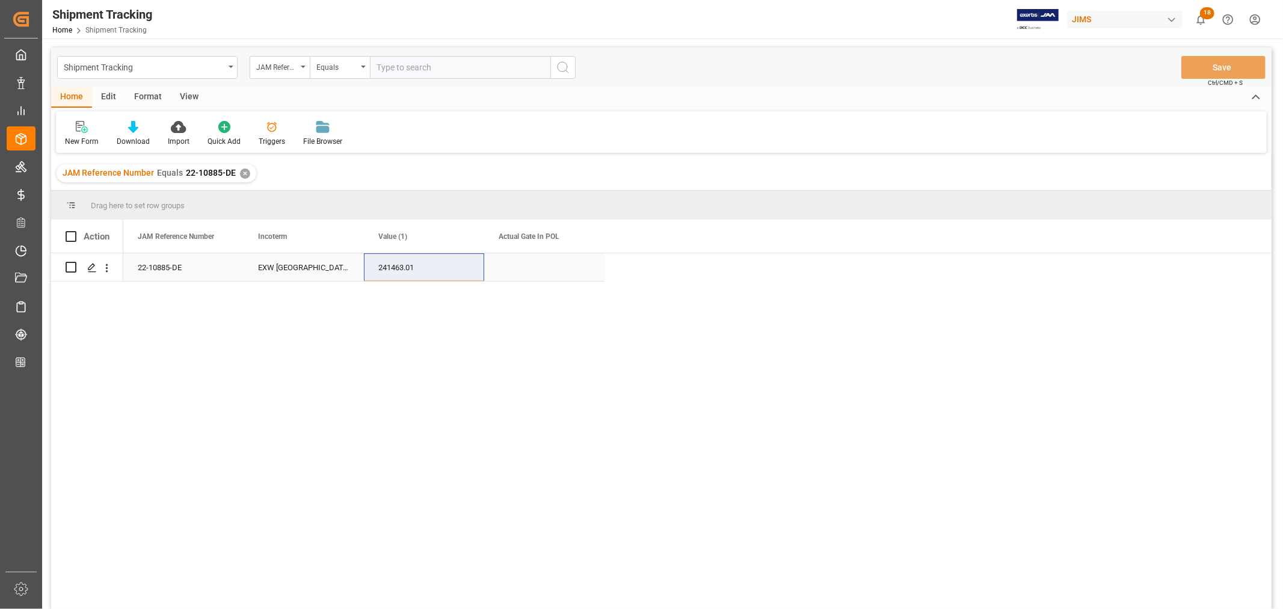
click at [181, 256] on div "22-10885-DE" at bounding box center [183, 267] width 120 height 28
click at [177, 262] on div "22-10885-DE" at bounding box center [183, 267] width 120 height 28
click at [403, 269] on div "241463.01" at bounding box center [424, 267] width 120 height 28
click at [390, 266] on div "241463.01" at bounding box center [424, 267] width 120 height 28
click at [395, 67] on input "text" at bounding box center [460, 67] width 180 height 23
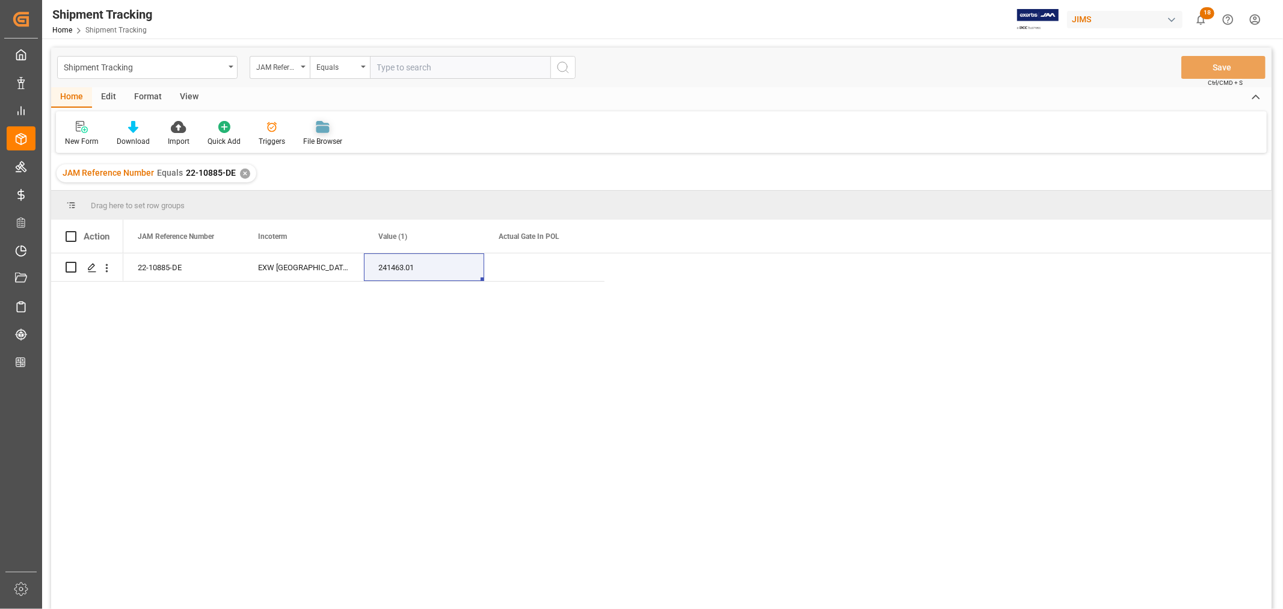
paste input "22-10566-ID"
type input "22-10566-ID"
click at [242, 173] on div "✕" at bounding box center [245, 173] width 10 height 10
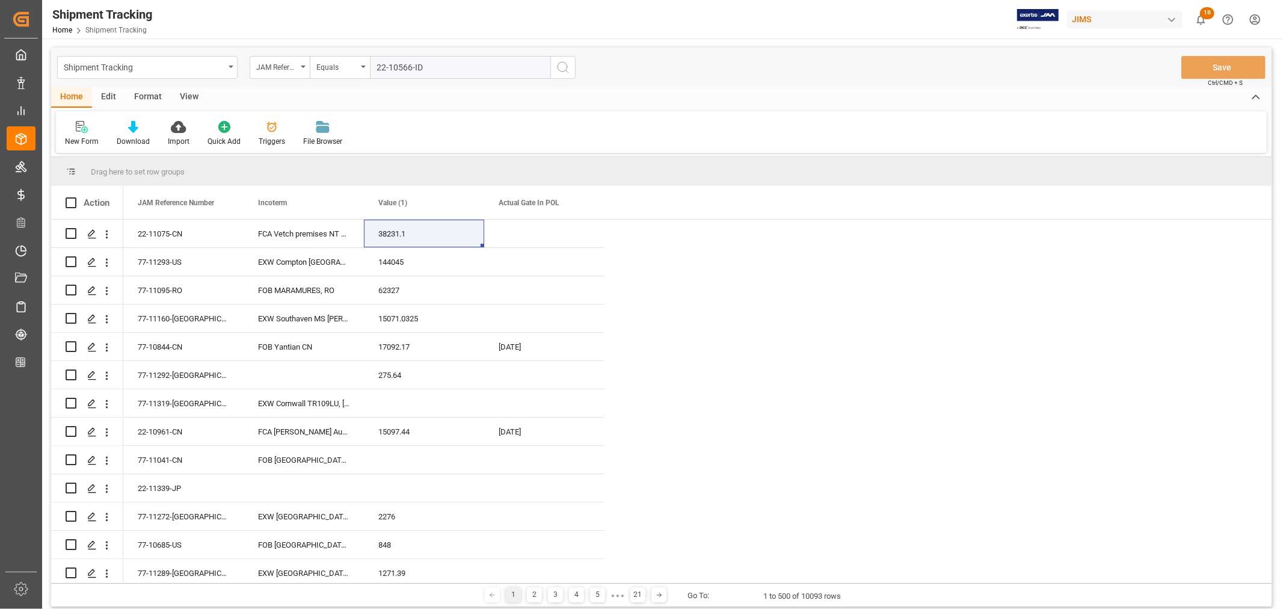
drag, startPoint x: 560, startPoint y: 64, endPoint x: 550, endPoint y: 221, distance: 157.9
click at [560, 64] on icon "search button" at bounding box center [563, 67] width 14 height 14
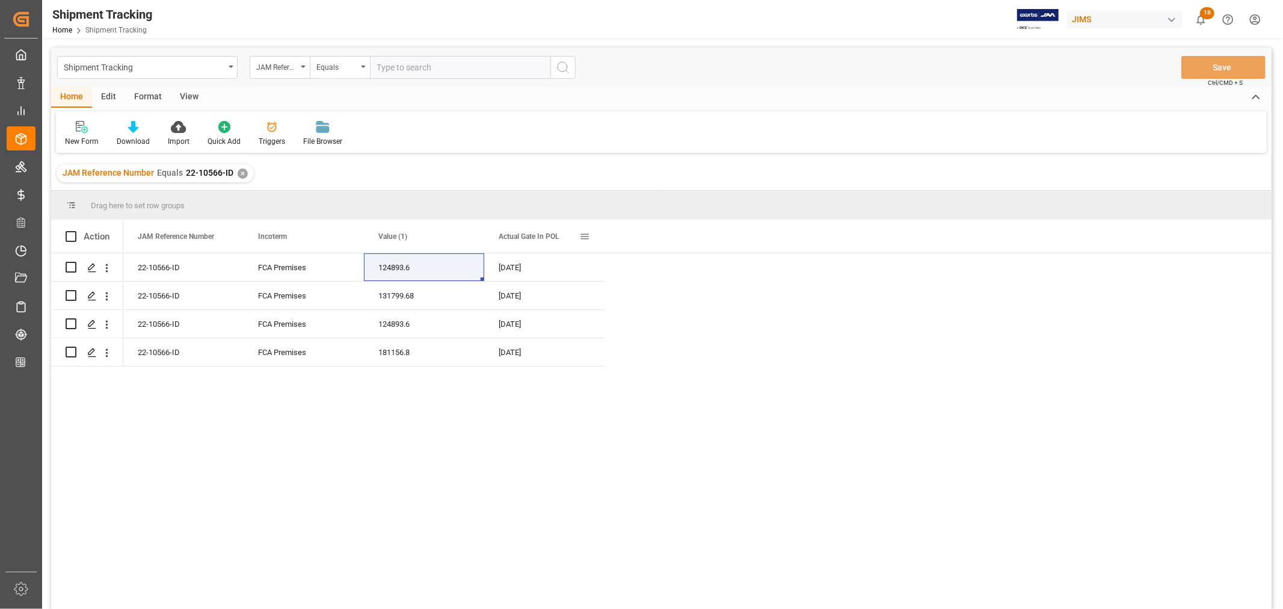
click at [582, 236] on span at bounding box center [584, 236] width 11 height 11
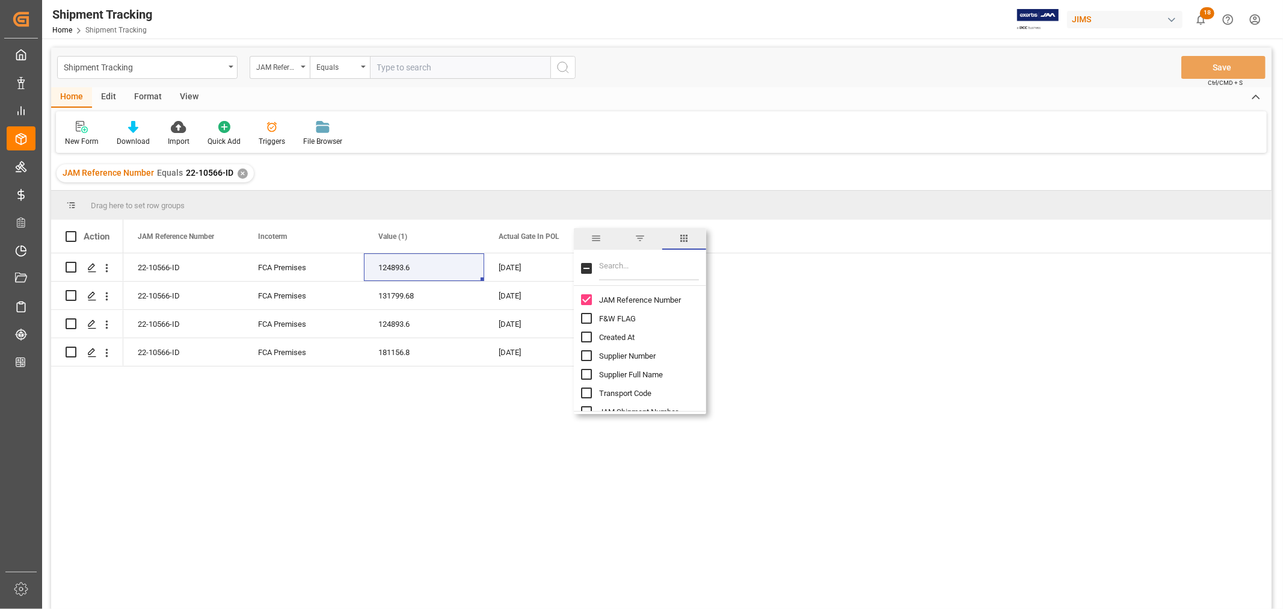
click at [615, 271] on input "Filter Columns Input" at bounding box center [649, 268] width 100 height 24
type input "eta"
click at [588, 336] on input "ETA (Final Delivery Location) column toggle visibility (hidden)" at bounding box center [586, 336] width 11 height 11
checkbox input "true"
checkbox input "false"
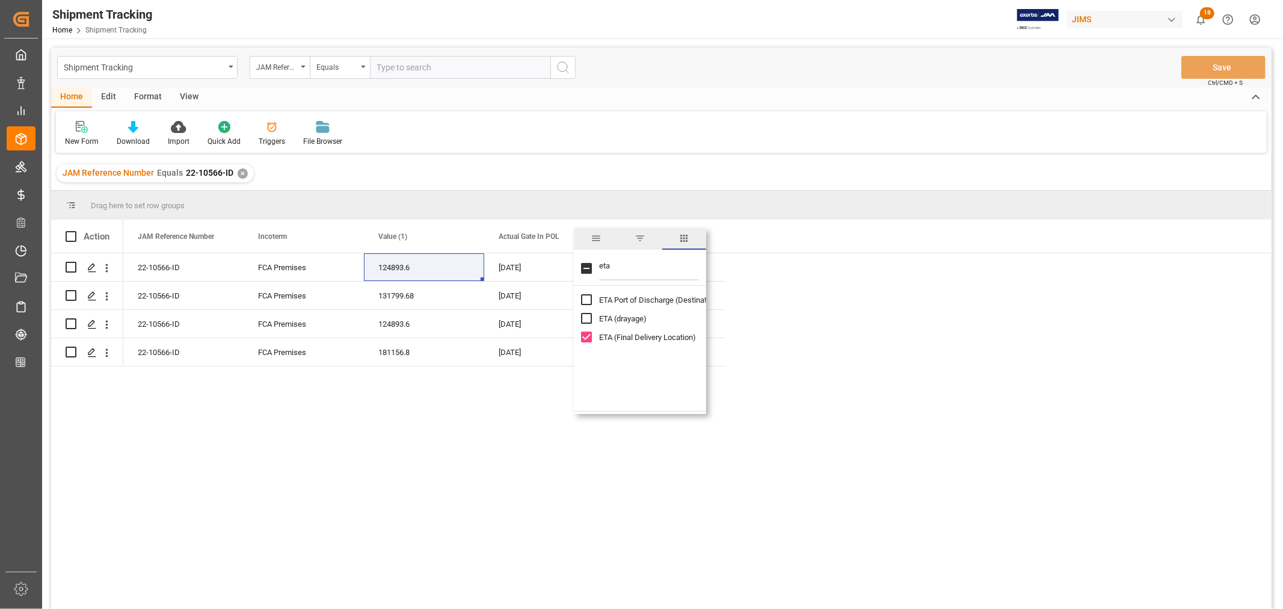
click at [823, 106] on div "Home Edit Format View" at bounding box center [661, 97] width 1220 height 20
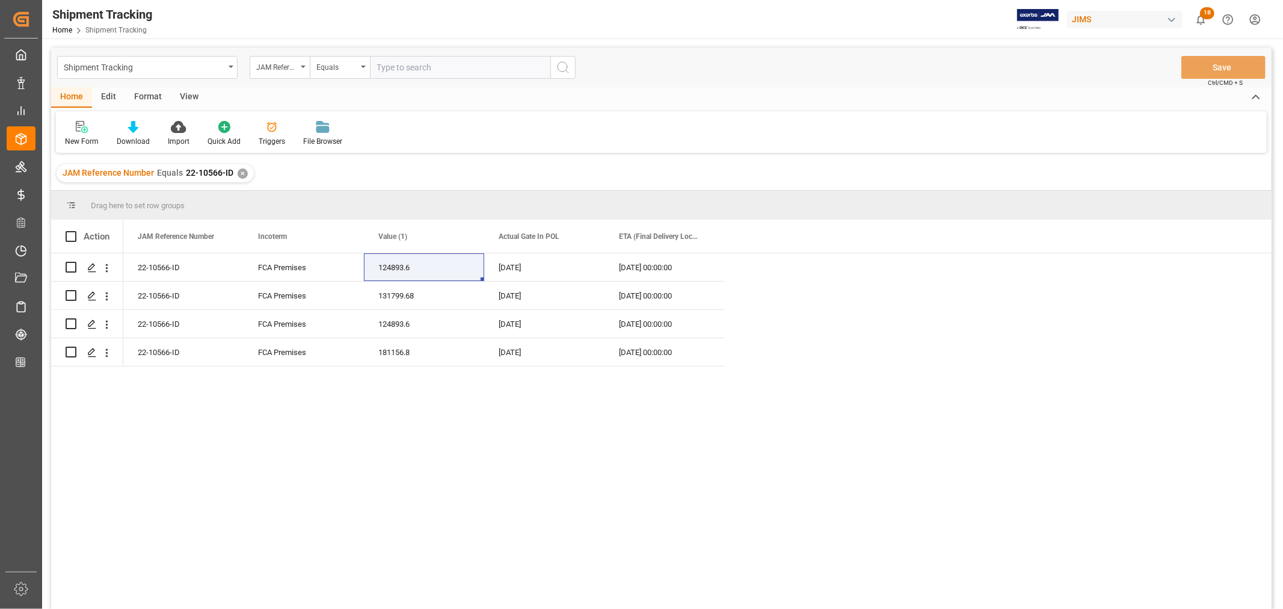
click at [406, 58] on input "text" at bounding box center [460, 67] width 180 height 23
paste input "22-10622-VN"
type input "22-10622-VN"
click at [241, 173] on div "✕" at bounding box center [243, 173] width 10 height 10
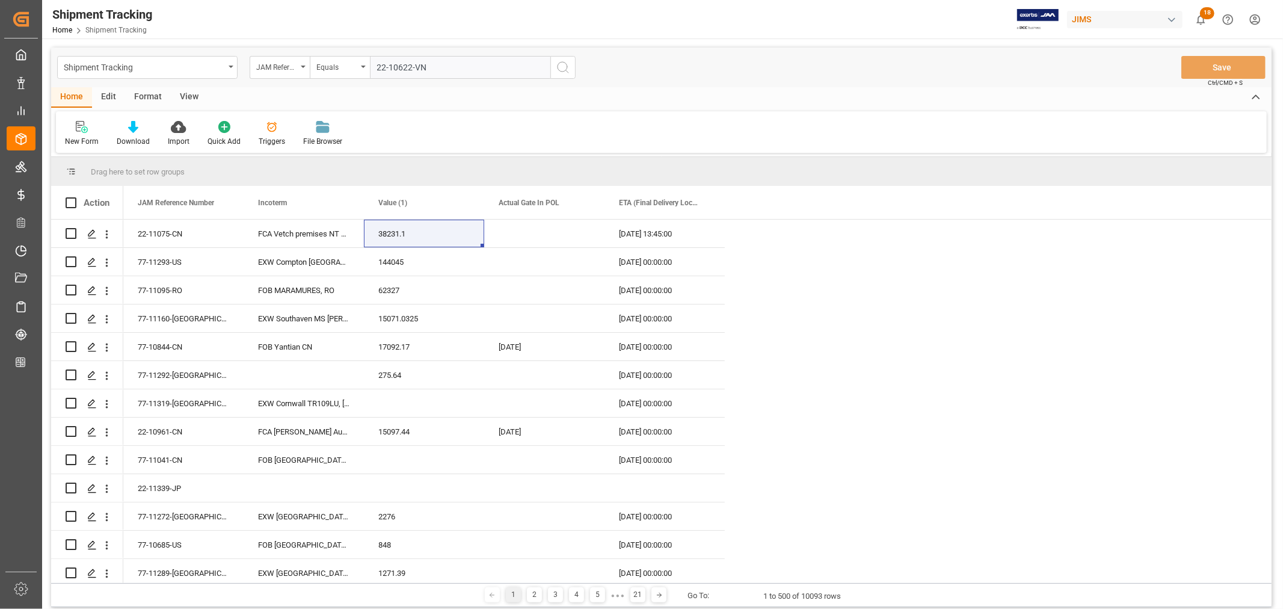
click at [565, 67] on icon "search button" at bounding box center [563, 67] width 14 height 14
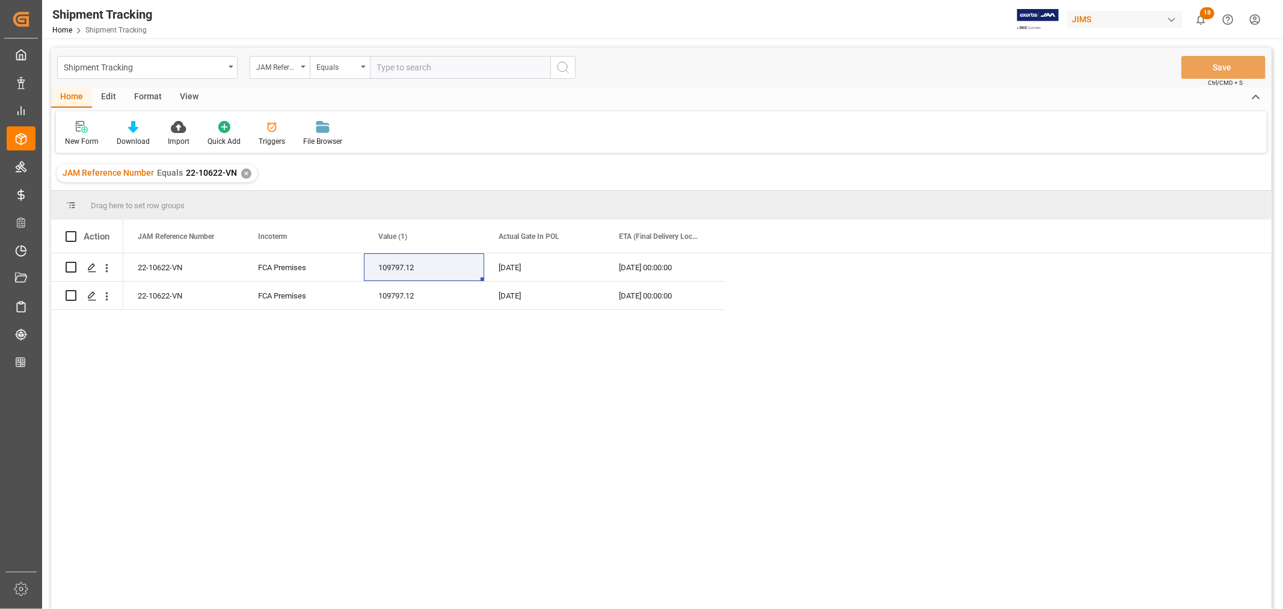
click at [441, 66] on input "text" at bounding box center [460, 67] width 180 height 23
paste input "22-10626-CN"
type input "22-10626-CN"
click at [242, 173] on div "✕" at bounding box center [246, 173] width 10 height 10
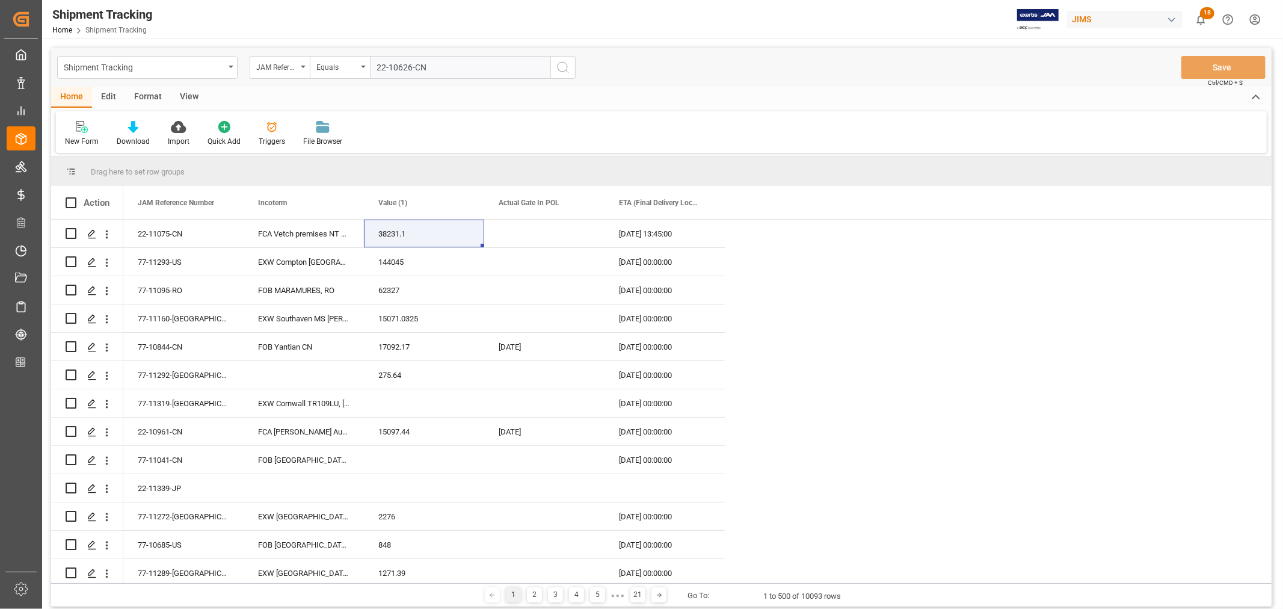
click at [567, 64] on icon "search button" at bounding box center [563, 67] width 14 height 14
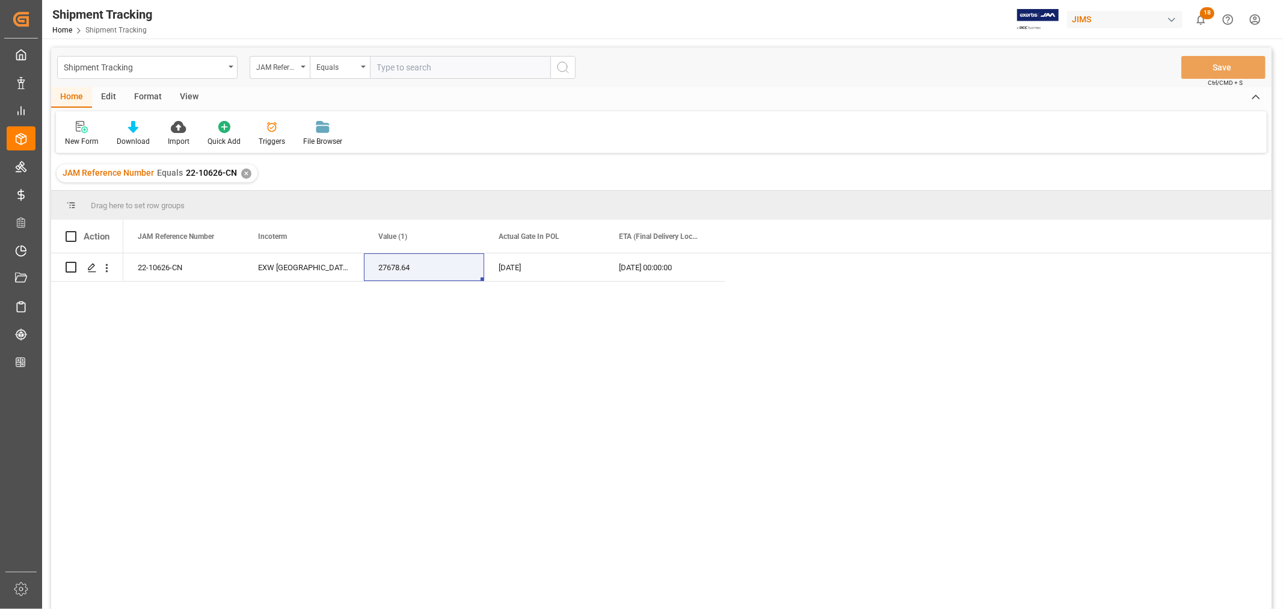
click at [407, 70] on input "text" at bounding box center [460, 67] width 180 height 23
paste input "22-10669-VN"
type input "22-10669-VN"
click at [242, 168] on div "✕" at bounding box center [246, 173] width 10 height 10
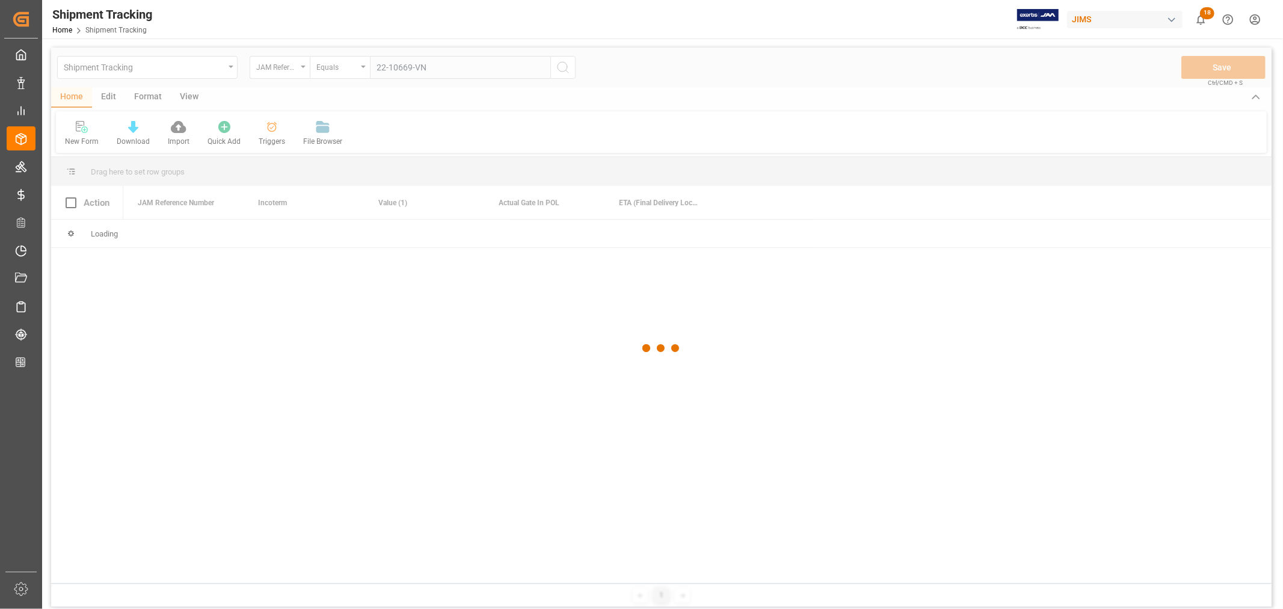
click at [563, 67] on div at bounding box center [661, 349] width 1220 height 602
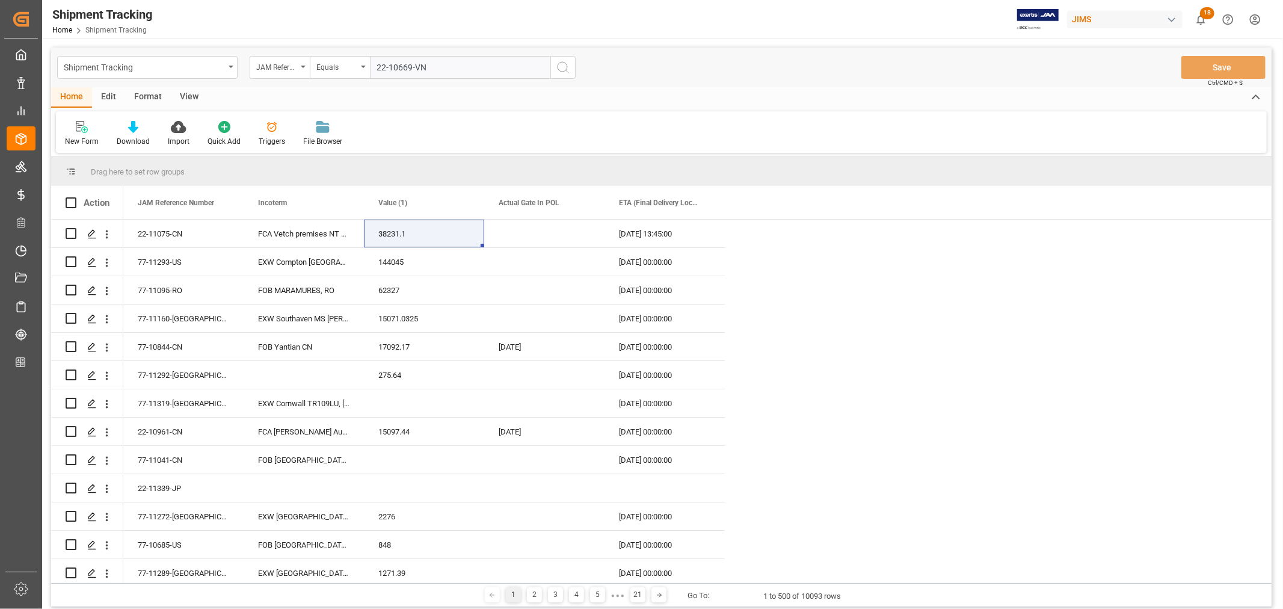
click at [564, 68] on icon "search button" at bounding box center [563, 67] width 14 height 14
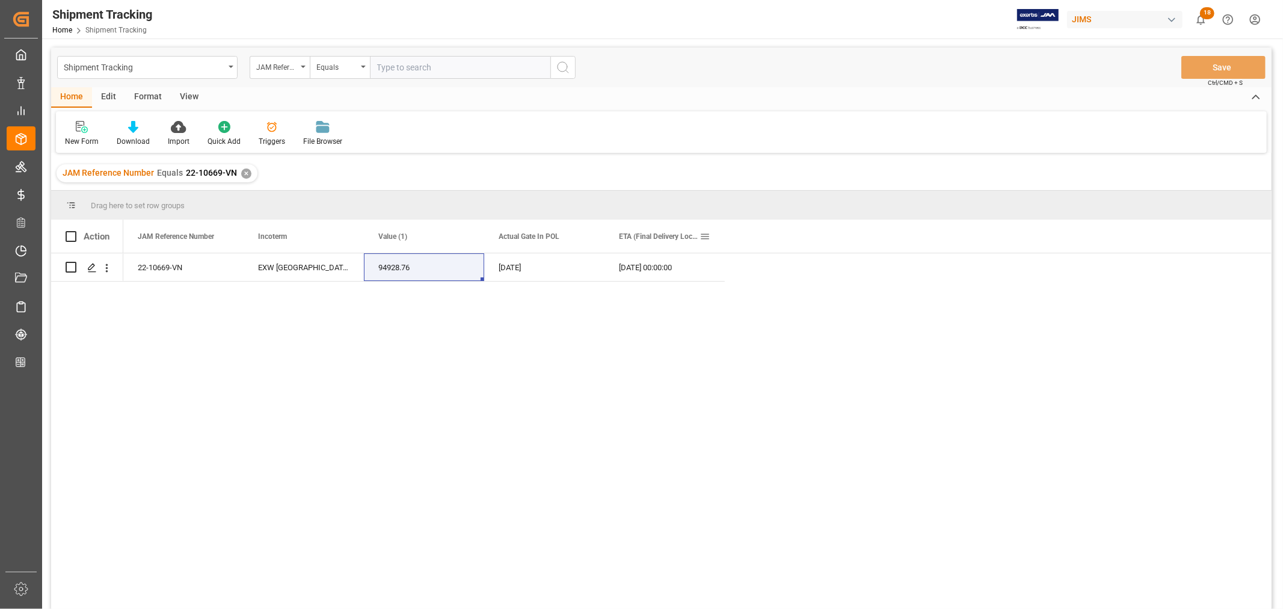
click at [700, 235] on span at bounding box center [705, 236] width 11 height 11
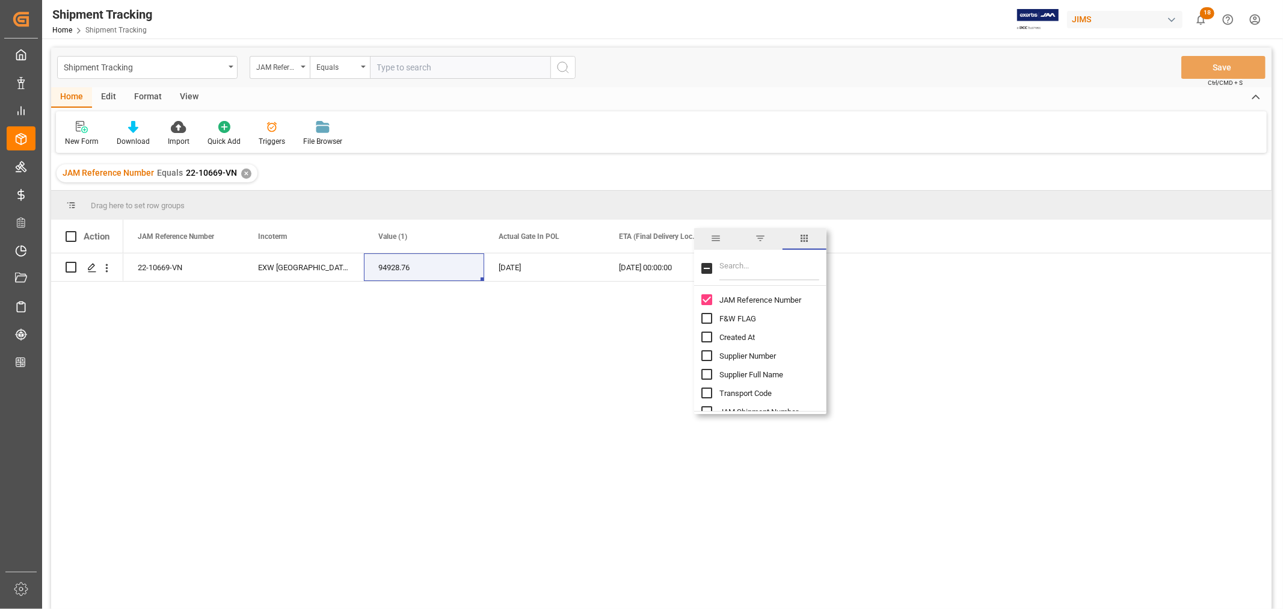
click at [733, 272] on input "Filter Columns Input" at bounding box center [769, 268] width 100 height 24
type input "booking"
click at [707, 300] on input "Booking Number column toggle visibility (hidden)" at bounding box center [706, 299] width 11 height 11
checkbox input "true"
checkbox input "false"
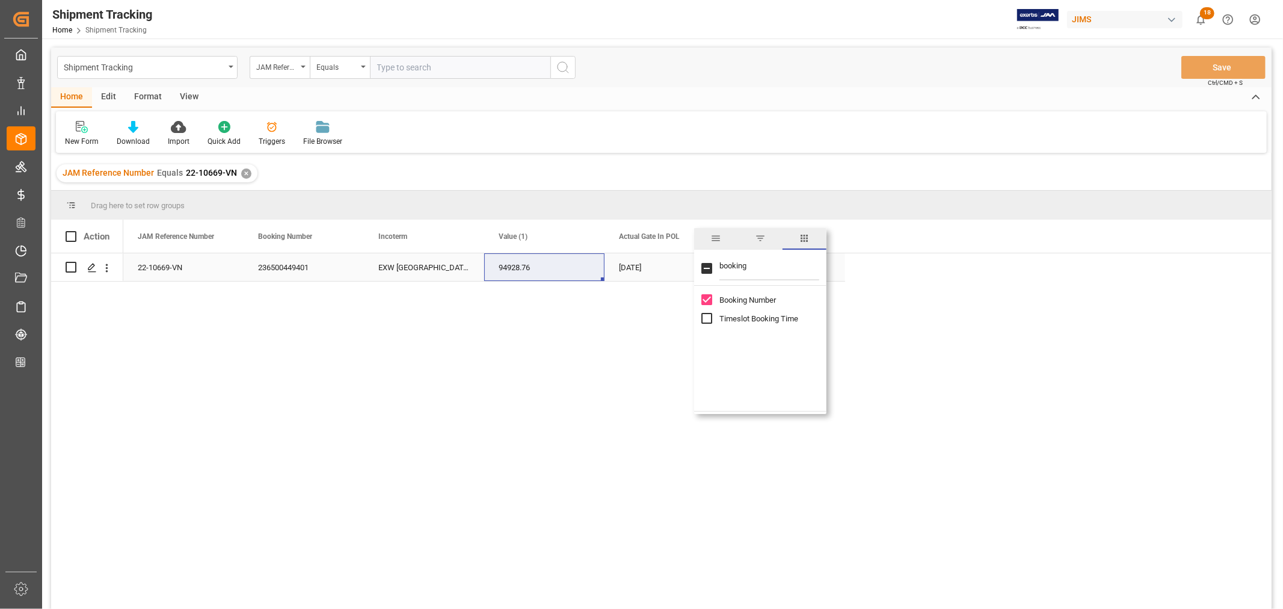
click at [280, 272] on div "236500449401" at bounding box center [304, 267] width 120 height 28
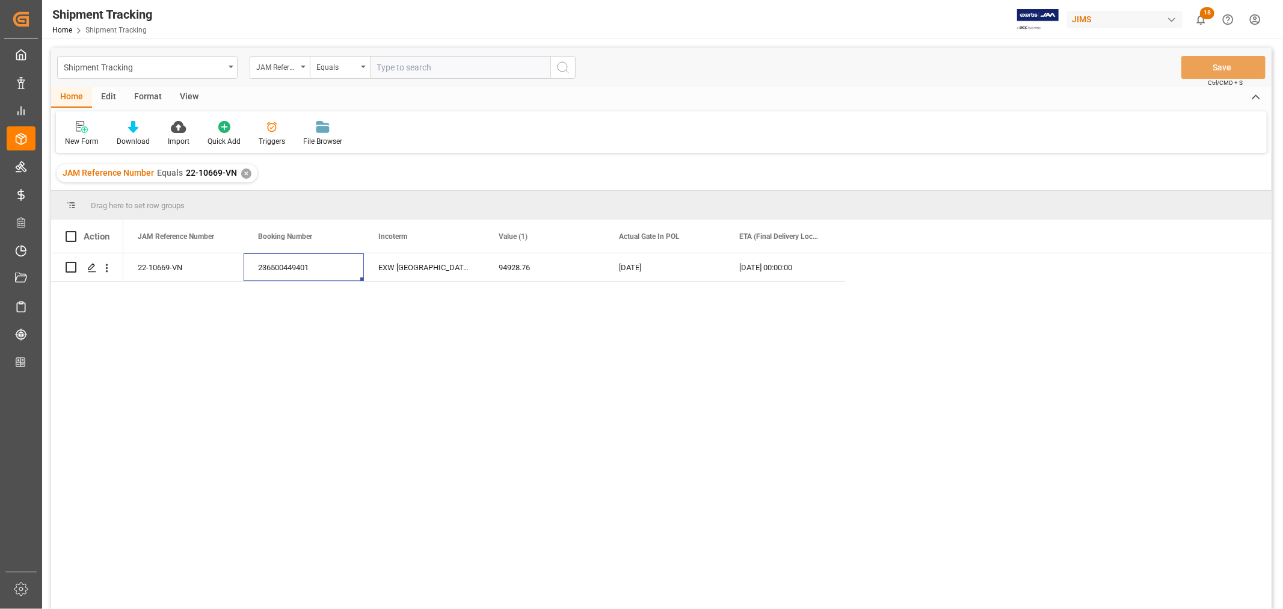
click at [462, 369] on div "22-10669-VN EXW Berlin DE 94928.76 03-09-2025 28-10-2025 00:00:00 236500449401" at bounding box center [697, 434] width 1148 height 363
click at [829, 235] on span at bounding box center [825, 236] width 11 height 11
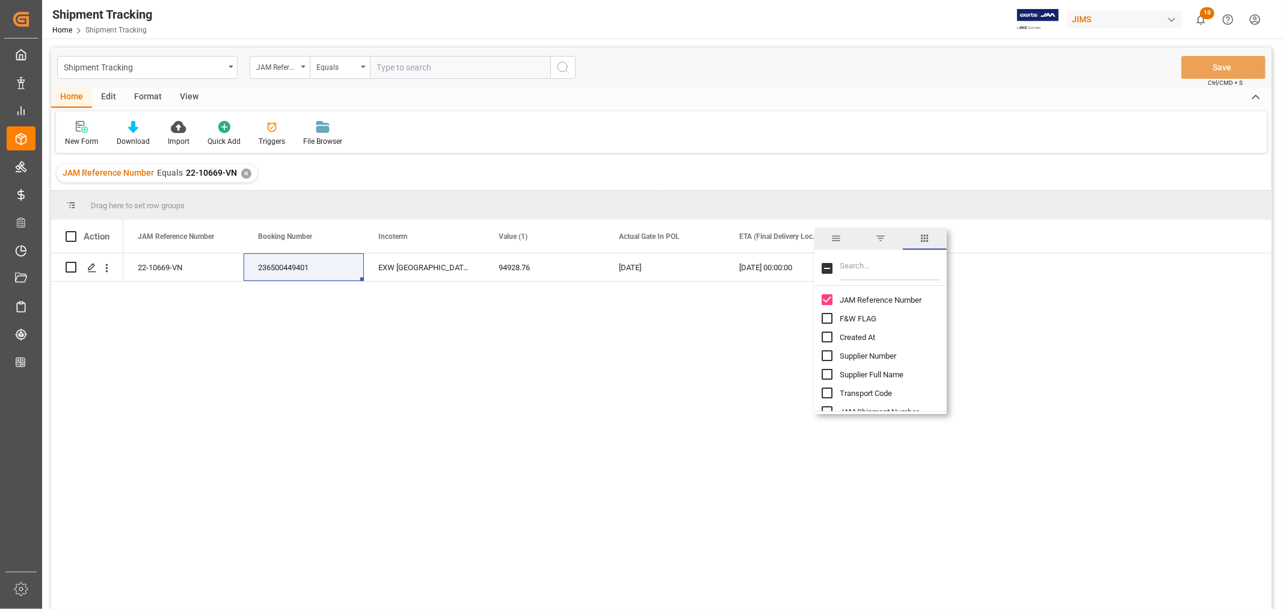
click at [865, 269] on input "Filter Columns Input" at bounding box center [890, 268] width 100 height 24
type input "ship"
click at [828, 297] on input "JAM Shipment Number column toggle visibility (hidden)" at bounding box center [827, 299] width 11 height 11
checkbox input "true"
checkbox input "false"
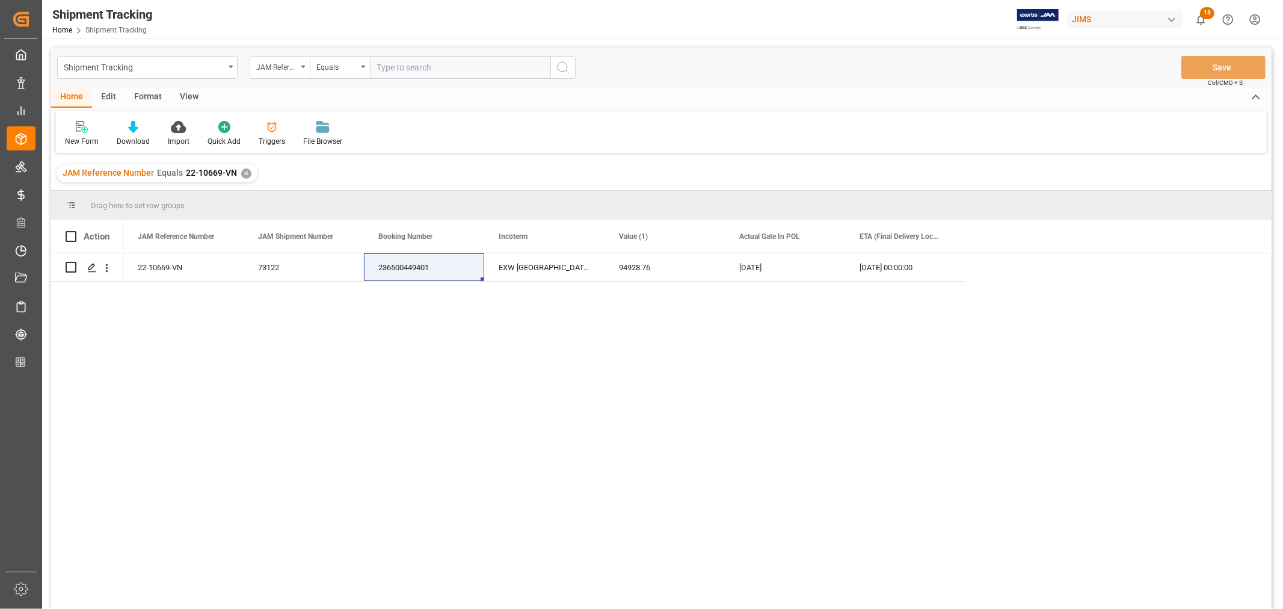
click at [651, 161] on div "JAM Reference Number Equals 22-10669-VN ✕" at bounding box center [661, 173] width 1220 height 34
click at [164, 274] on div "22-10669-VN" at bounding box center [183, 267] width 120 height 28
click at [1023, 383] on div "22-10669-VN EXW Berlin DE 94928.76 03-09-2025 28-10-2025 00:00:00 236500449401 …" at bounding box center [697, 434] width 1148 height 363
click at [171, 268] on div "22-10669-VN" at bounding box center [183, 267] width 120 height 28
click at [645, 271] on div "94928.76" at bounding box center [665, 267] width 120 height 28
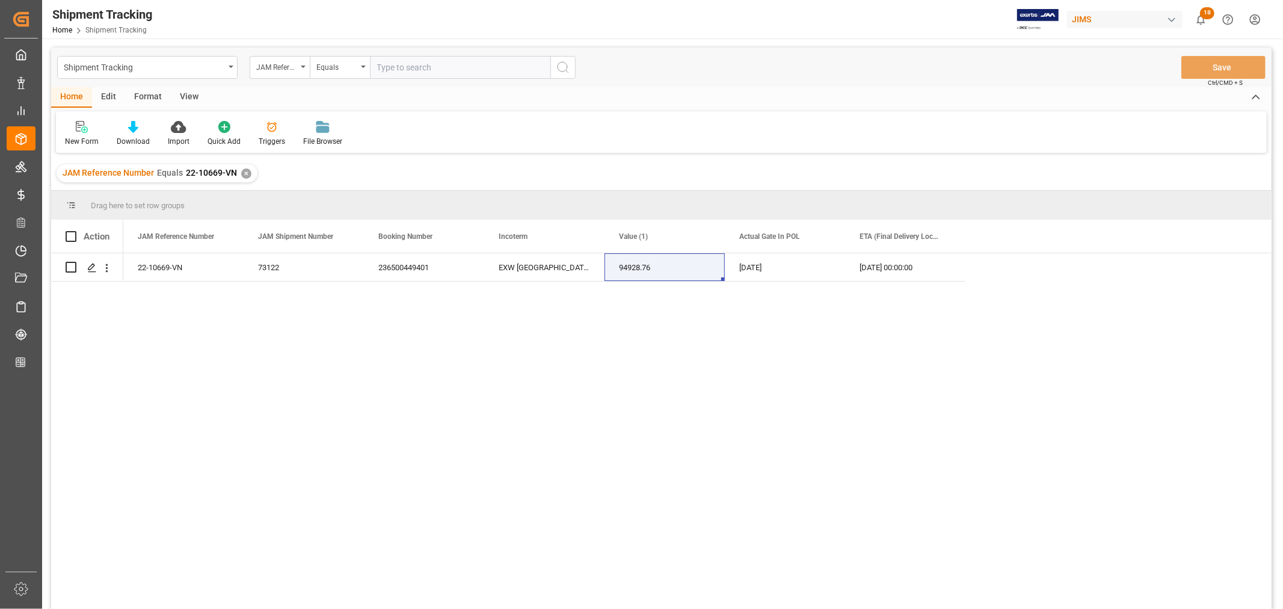
click at [396, 64] on input "text" at bounding box center [460, 67] width 180 height 23
paste input "22-10882-ID"
type input "22-10882-ID"
click at [243, 174] on div "✕" at bounding box center [246, 173] width 10 height 10
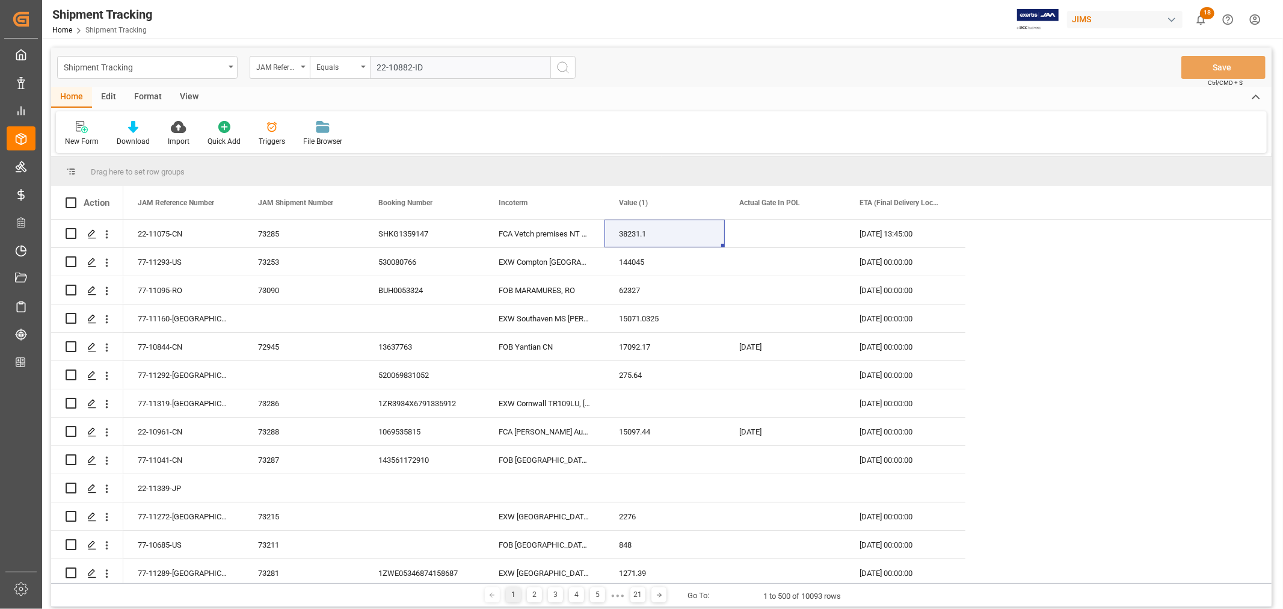
click at [562, 67] on icon "search button" at bounding box center [563, 67] width 14 height 14
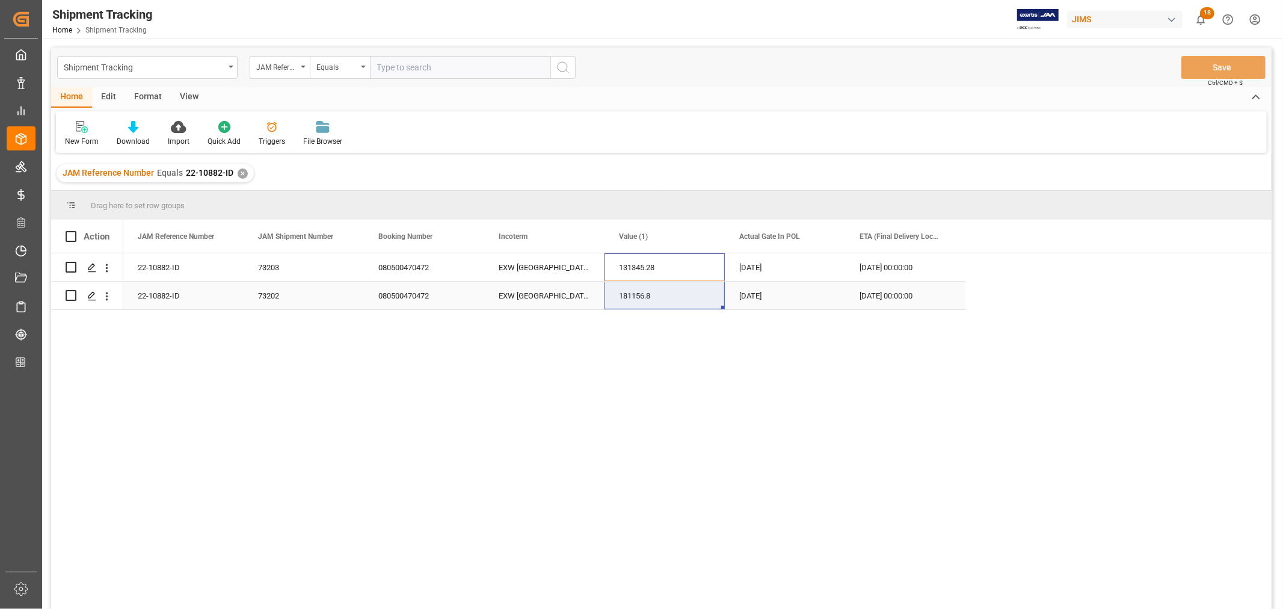
drag, startPoint x: 640, startPoint y: 268, endPoint x: 636, endPoint y: 291, distance: 23.7
click at [636, 291] on div "22-10882-ID 73203 080500470472 EXW Berlin DE 131345.28 15-09-2025 30-10-2025 00…" at bounding box center [544, 281] width 842 height 57
click at [414, 64] on input "text" at bounding box center [460, 67] width 180 height 23
paste input "22-10448-CN"
type input "22-10448-CN"
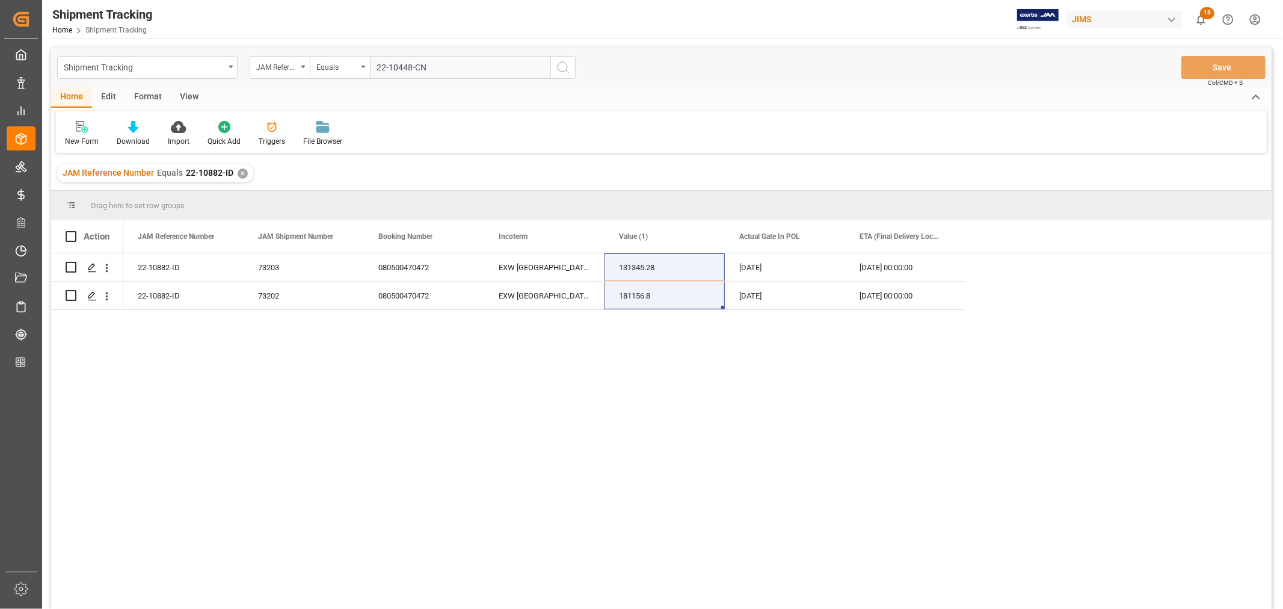
click at [238, 173] on div "✕" at bounding box center [243, 173] width 10 height 10
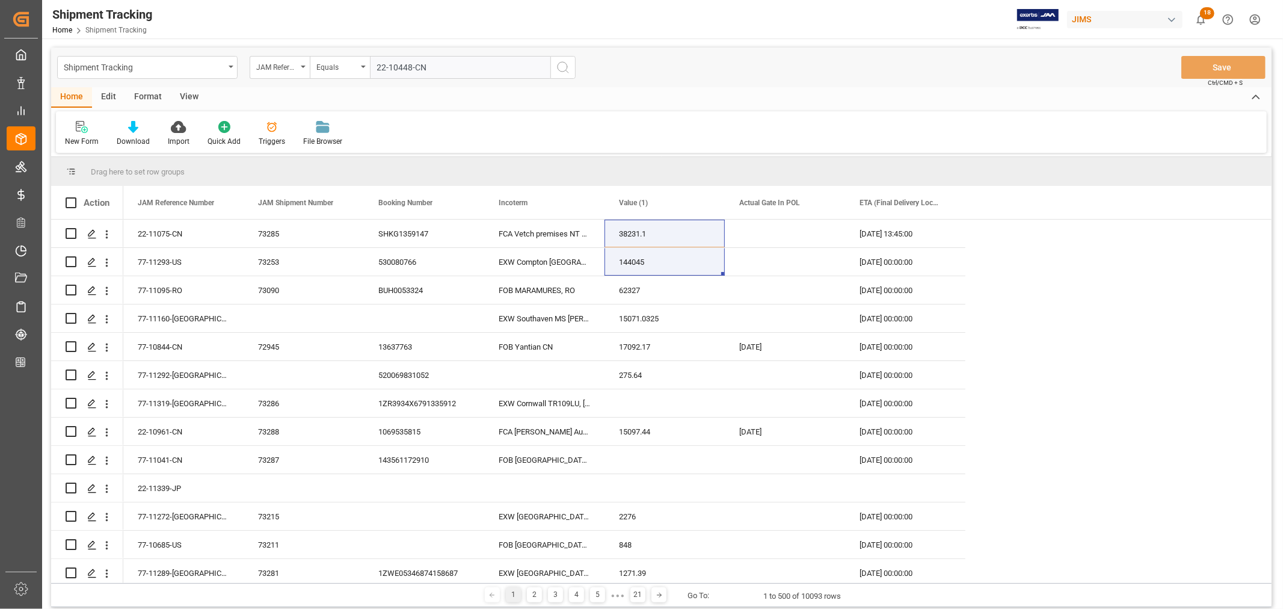
click at [565, 67] on icon "search button" at bounding box center [563, 67] width 14 height 14
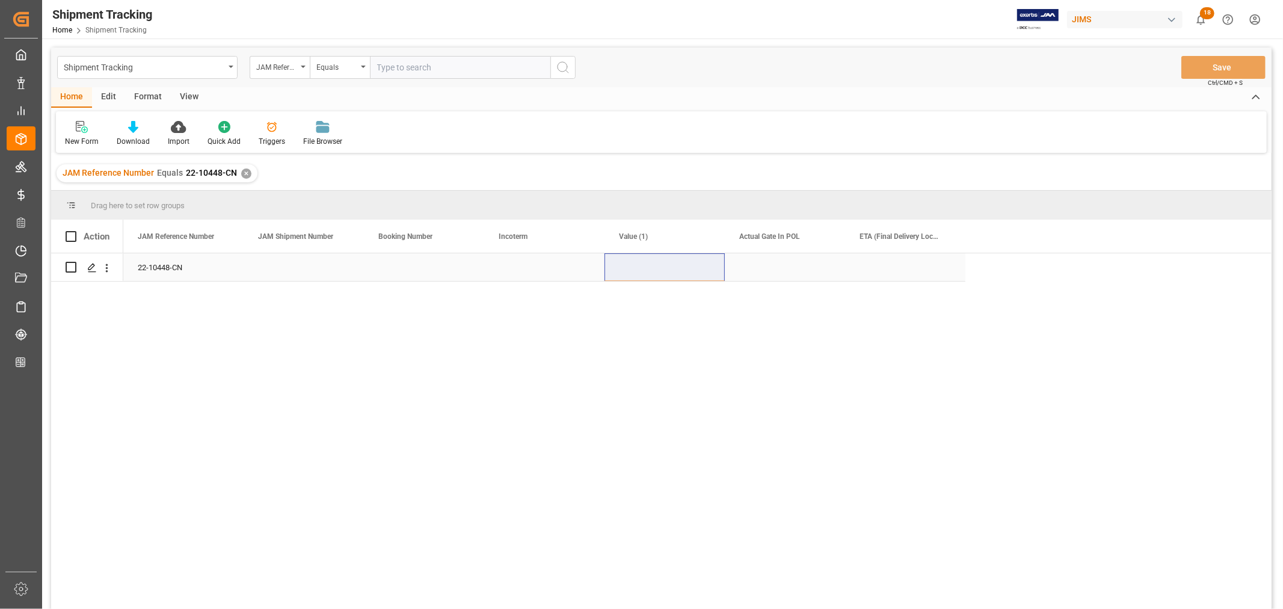
click at [155, 266] on div "22-10448-CN" at bounding box center [183, 267] width 120 height 28
click at [945, 236] on span at bounding box center [945, 236] width 11 height 11
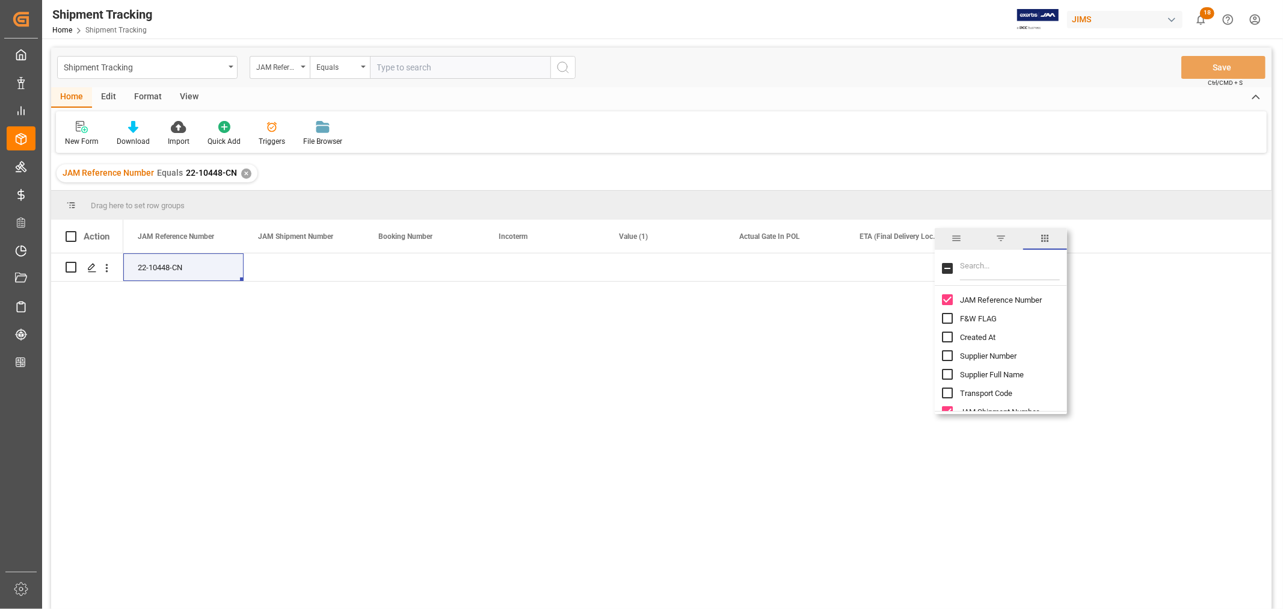
click at [971, 266] on input "Filter Columns Input" at bounding box center [1010, 268] width 100 height 24
type input "status"
click at [945, 296] on input "Logward Status column toggle visibility (hidden)" at bounding box center [947, 299] width 11 height 11
checkbox input "true"
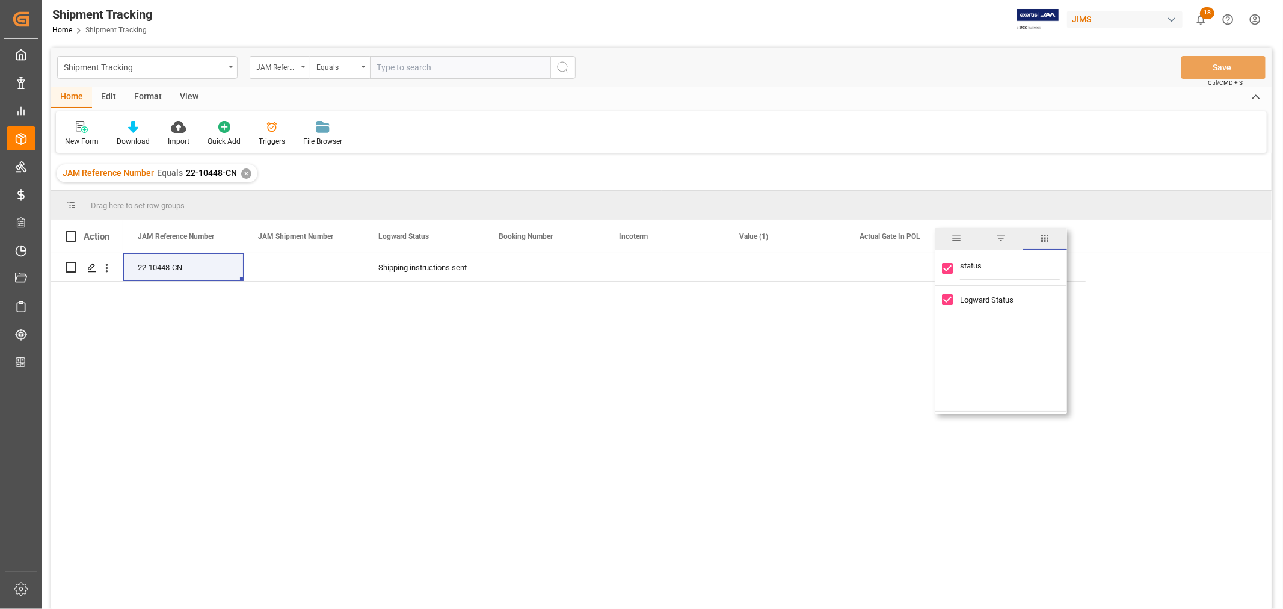
click at [830, 141] on div "New Form Download Import Quick Add Triggers File Browser" at bounding box center [661, 132] width 1211 height 42
click at [152, 274] on div "22-10448-CN" at bounding box center [183, 267] width 120 height 28
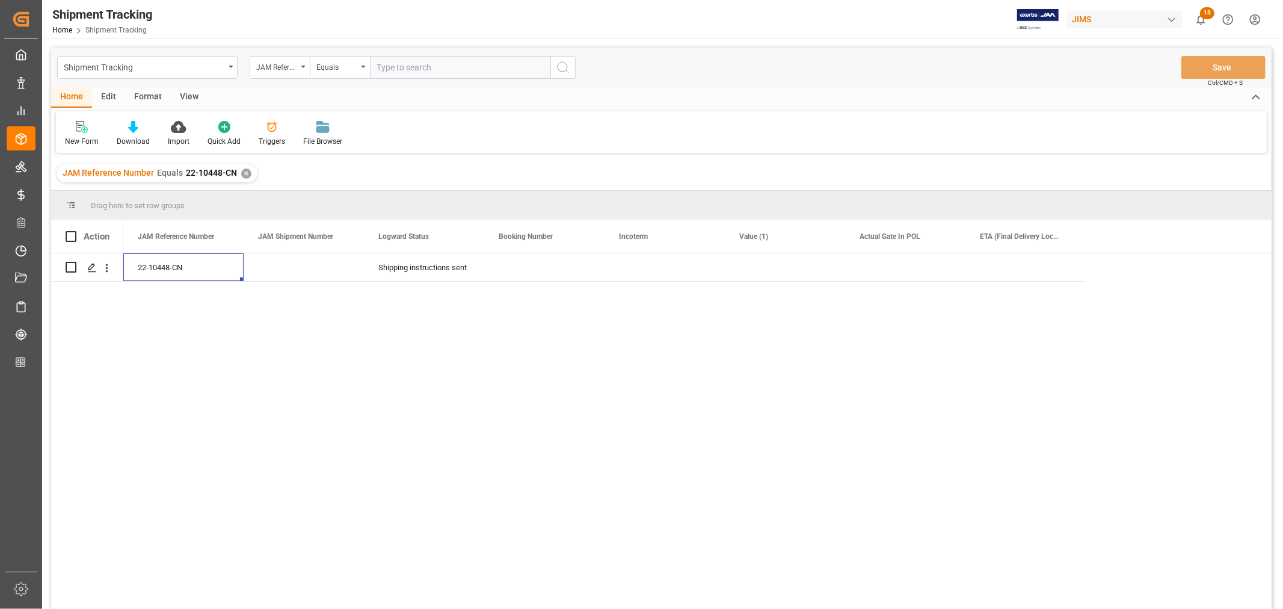
click at [400, 74] on input "text" at bounding box center [460, 67] width 180 height 23
paste input "22-10635-VN"
type input "22-10635-VN"
click at [244, 172] on div "✕" at bounding box center [246, 173] width 10 height 10
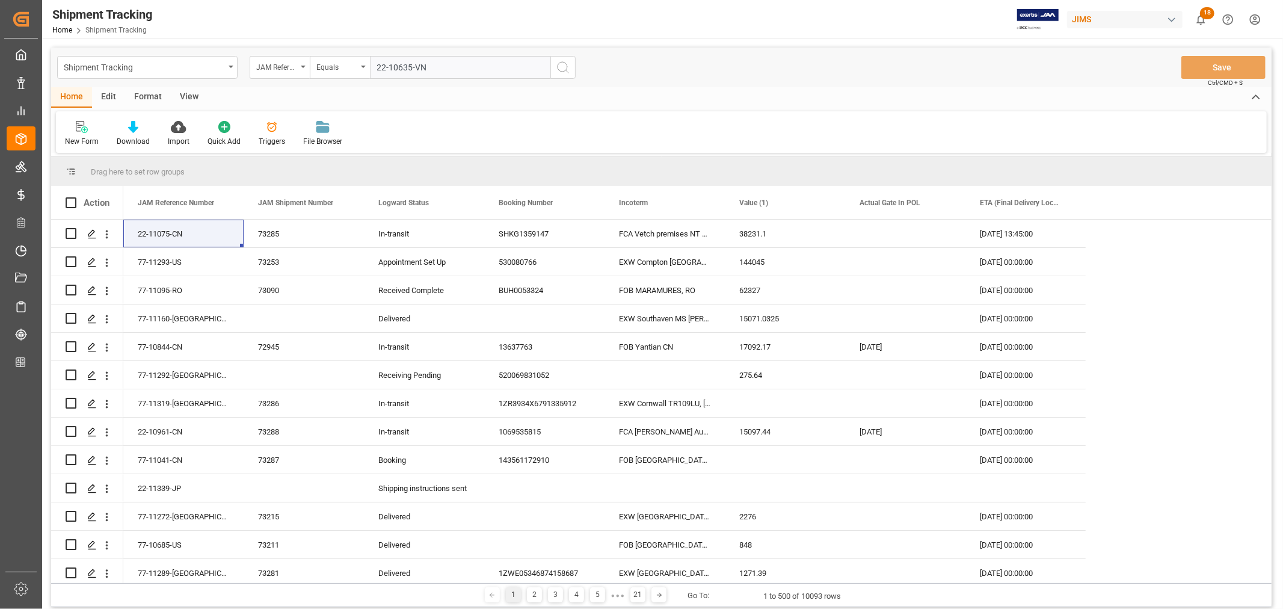
click at [564, 67] on icon "search button" at bounding box center [563, 67] width 14 height 14
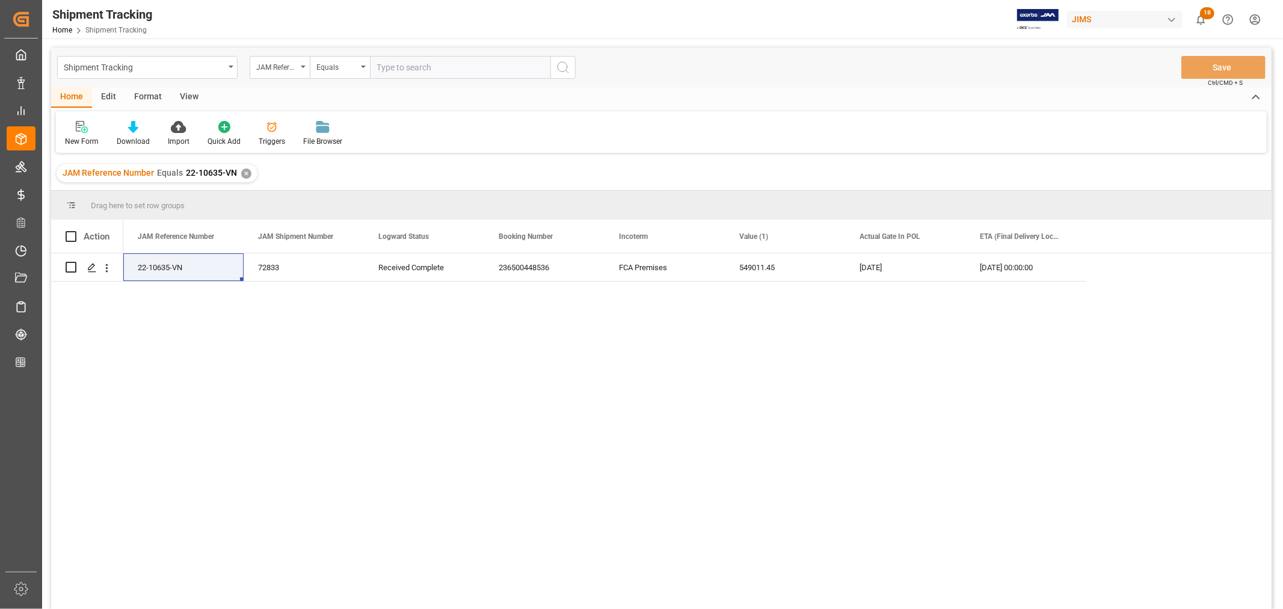
click at [409, 73] on input "text" at bounding box center [460, 67] width 180 height 23
paste input "22-10495-DE"
type input "22-10495-DE"
click at [242, 173] on div "✕" at bounding box center [246, 173] width 10 height 10
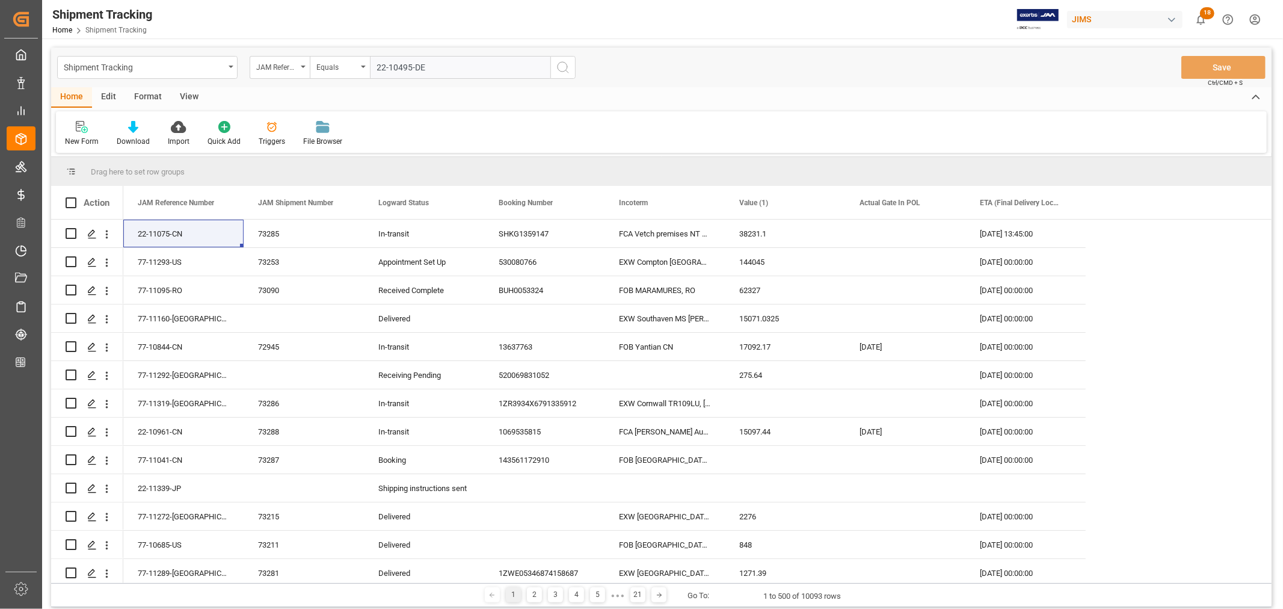
click at [567, 67] on icon "search button" at bounding box center [563, 67] width 14 height 14
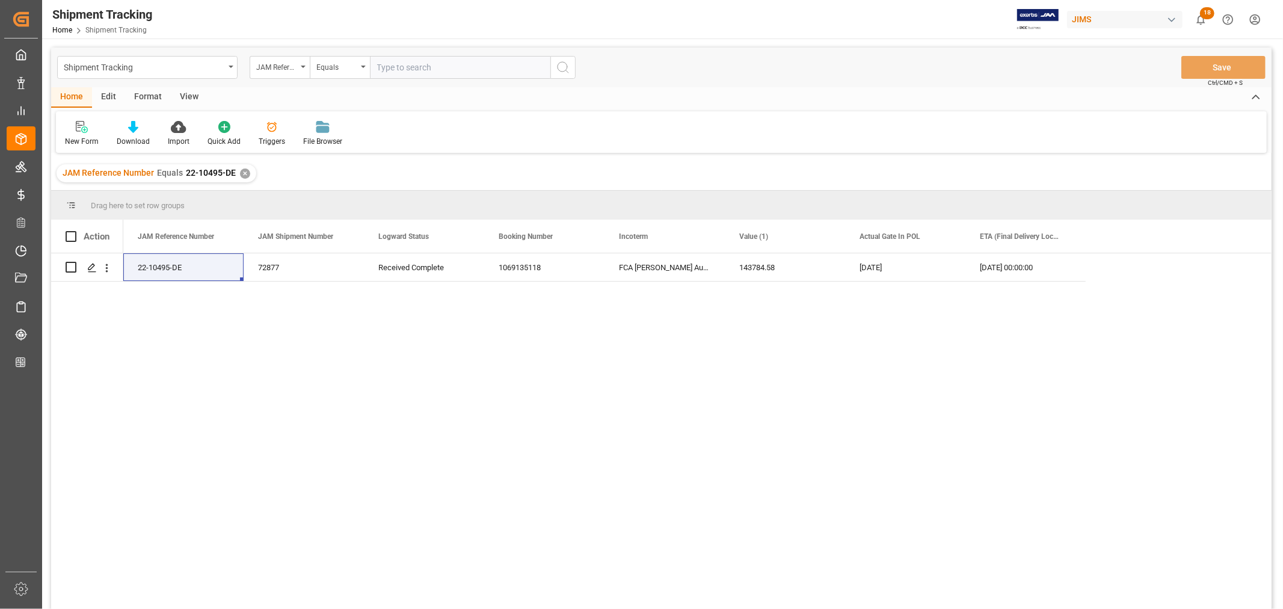
click at [395, 65] on input "text" at bounding box center [460, 67] width 180 height 23
paste input "22-10885-DE"
type input "22-10885-DE"
click at [242, 172] on div "✕" at bounding box center [245, 173] width 10 height 10
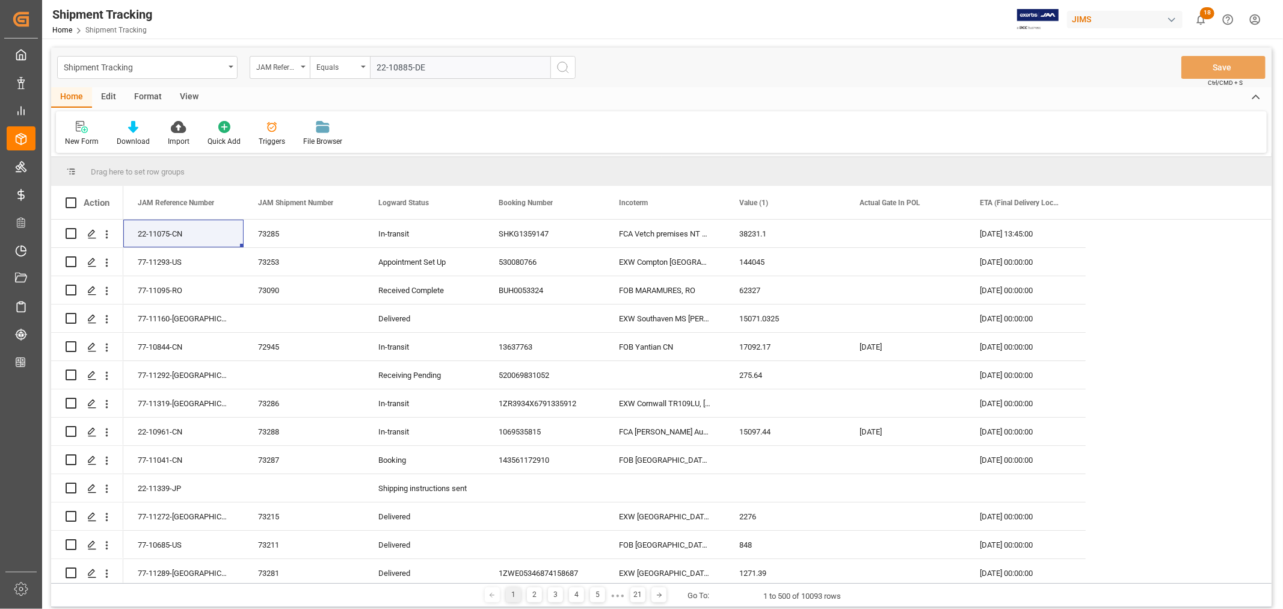
click at [560, 70] on icon "search button" at bounding box center [563, 67] width 14 height 14
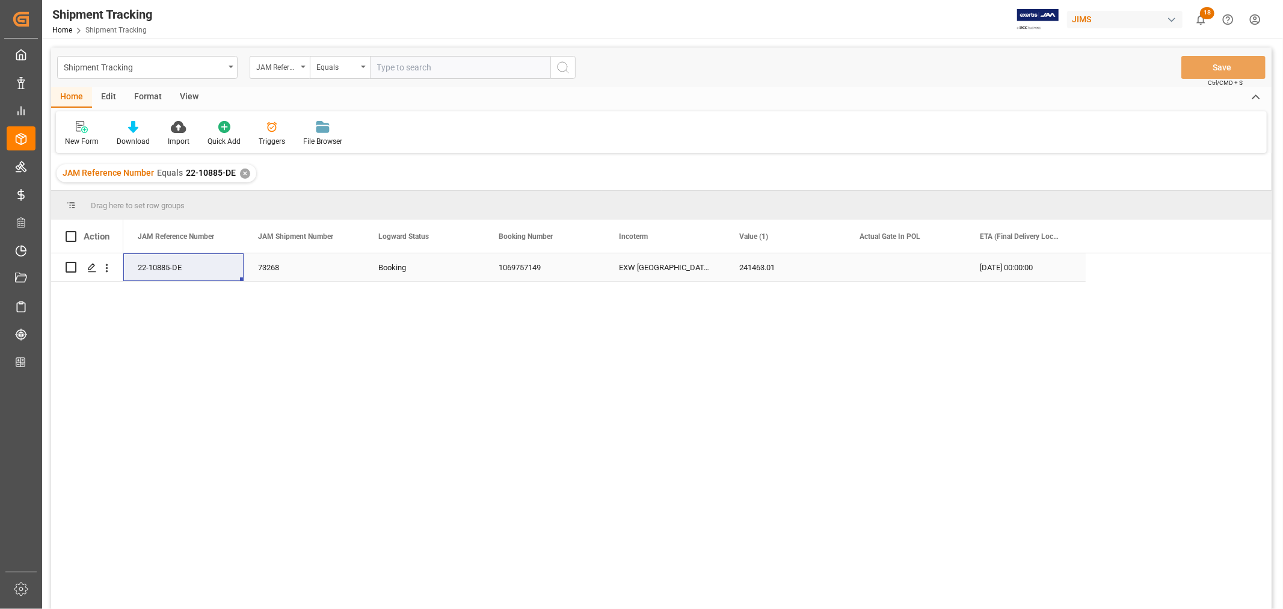
click at [744, 278] on div "241463.01" at bounding box center [785, 267] width 120 height 28
click at [757, 266] on div "241463.01" at bounding box center [785, 267] width 120 height 28
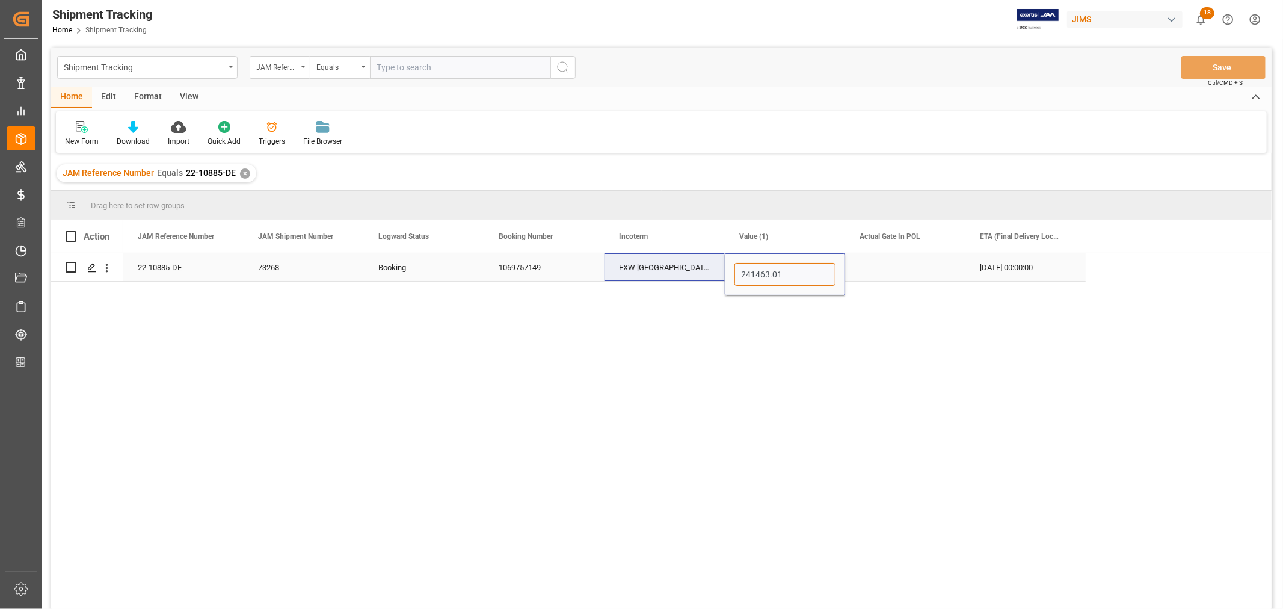
drag, startPoint x: 788, startPoint y: 273, endPoint x: 712, endPoint y: 272, distance: 76.4
click at [712, 272] on div "22-10885-DE 73268 Booking 1069757149 EXW Berlin DE 241463.01 06-11-2025 00:00:00" at bounding box center [604, 267] width 962 height 28
paste input "512.69"
type input "241512.69"
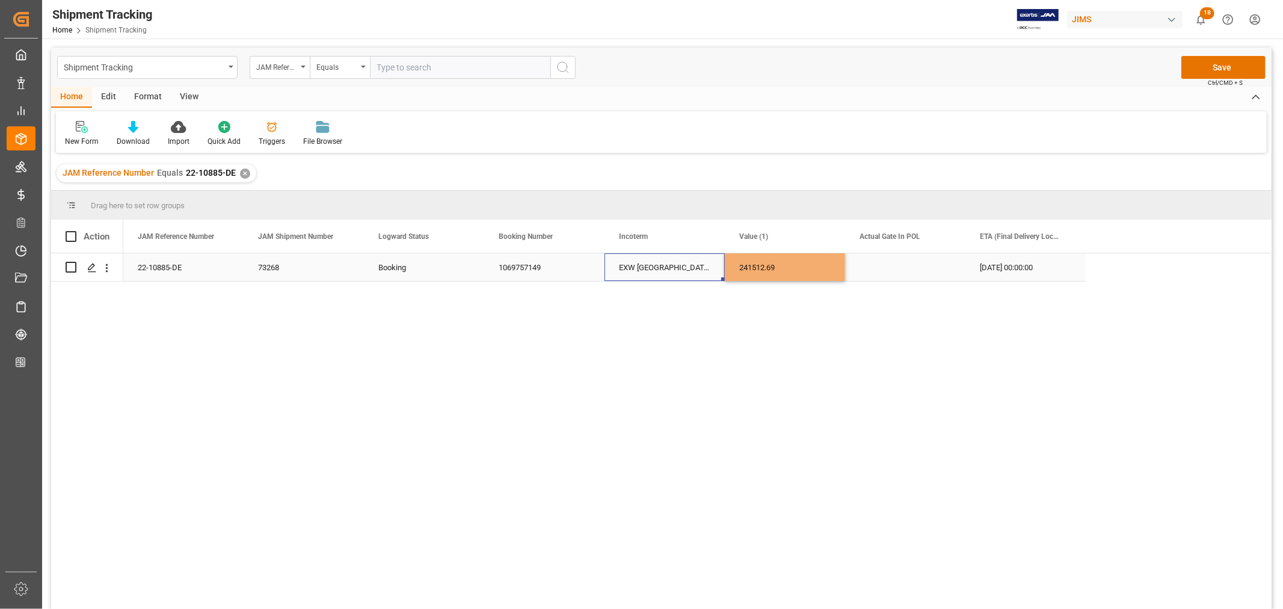
click at [636, 261] on div "EXW [GEOGRAPHIC_DATA] DE" at bounding box center [665, 267] width 120 height 28
click at [1213, 69] on button "Save" at bounding box center [1223, 67] width 84 height 23
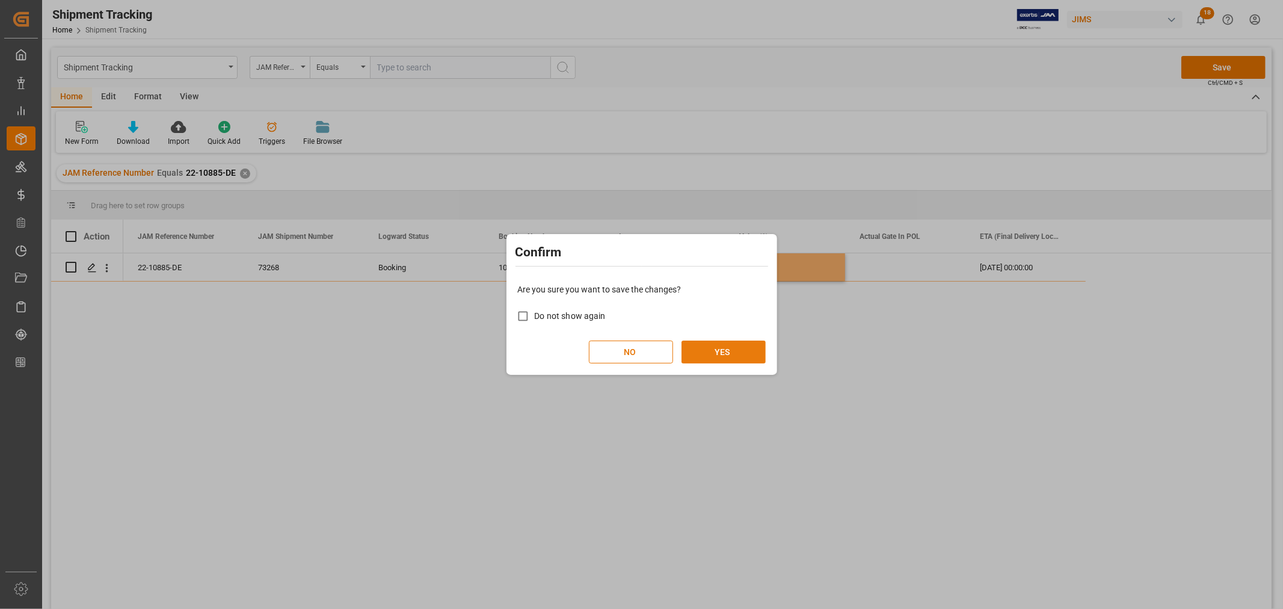
click at [716, 351] on button "YES" at bounding box center [724, 351] width 84 height 23
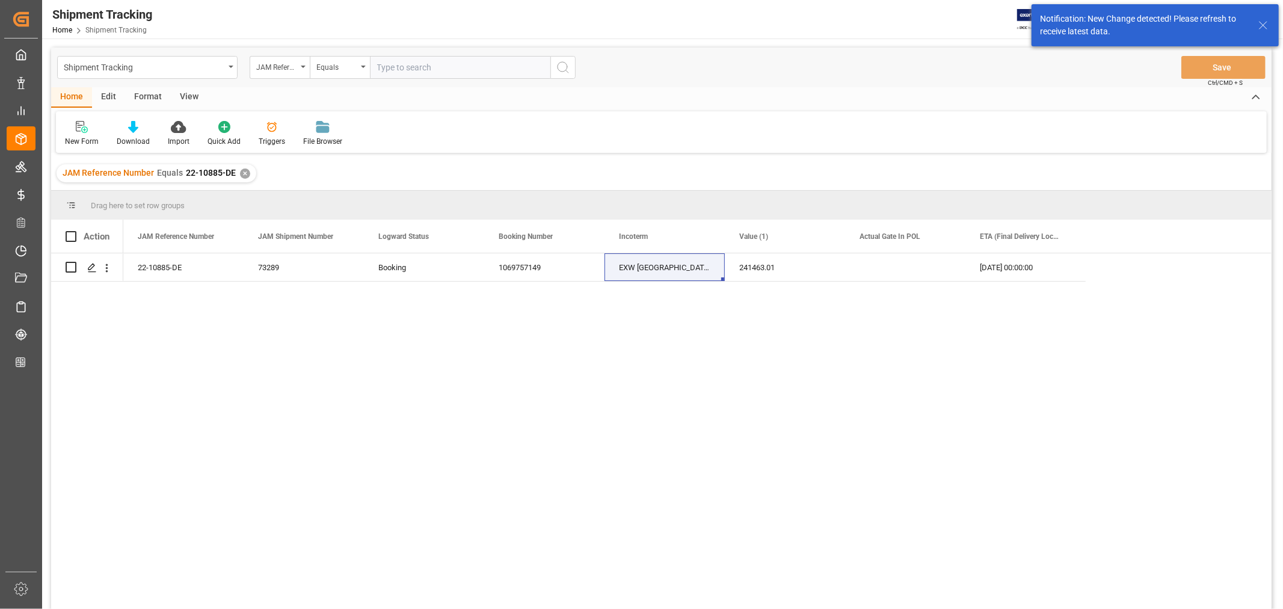
click at [801, 337] on div "22-10885-DE 73289 Booking 1069757149 EXW Berlin DE 241463.01 06-11-2025 00:00:00" at bounding box center [697, 434] width 1148 height 363
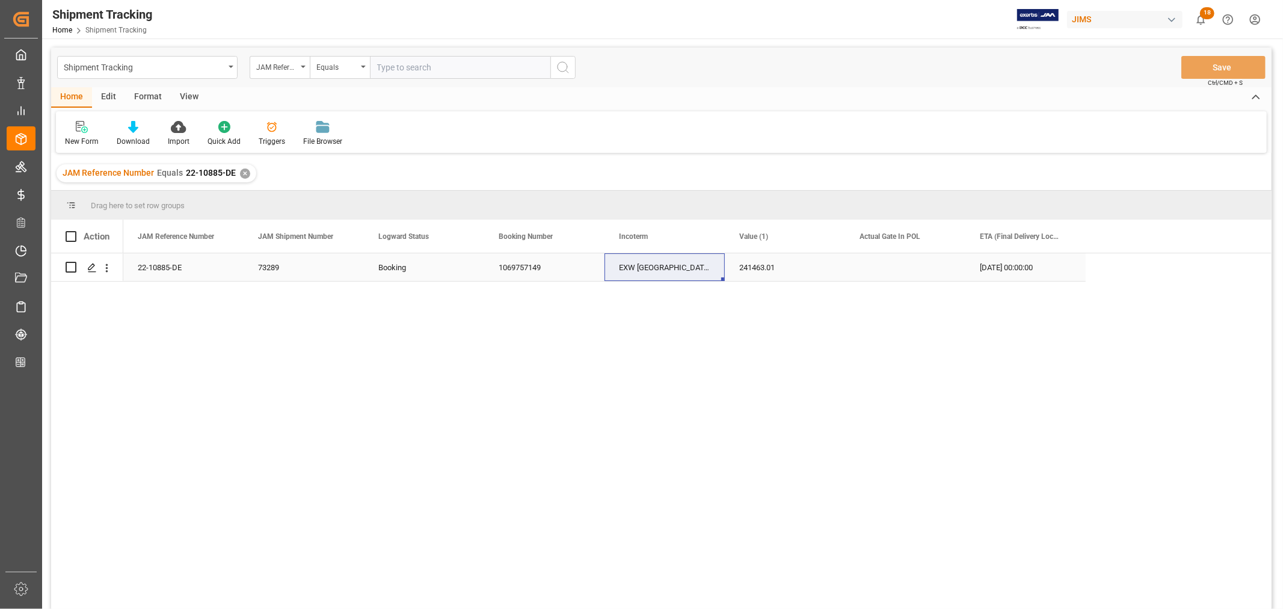
click at [747, 269] on div "241463.01" at bounding box center [785, 267] width 120 height 28
click at [749, 268] on div "241463.01" at bounding box center [785, 267] width 120 height 28
drag, startPoint x: 801, startPoint y: 274, endPoint x: 710, endPoint y: 268, distance: 91.0
click at [710, 268] on div "22-10885-DE 73289 Booking 1069757149 EXW Berlin DE 241463.01 06-11-2025 00:00:00" at bounding box center [604, 267] width 962 height 28
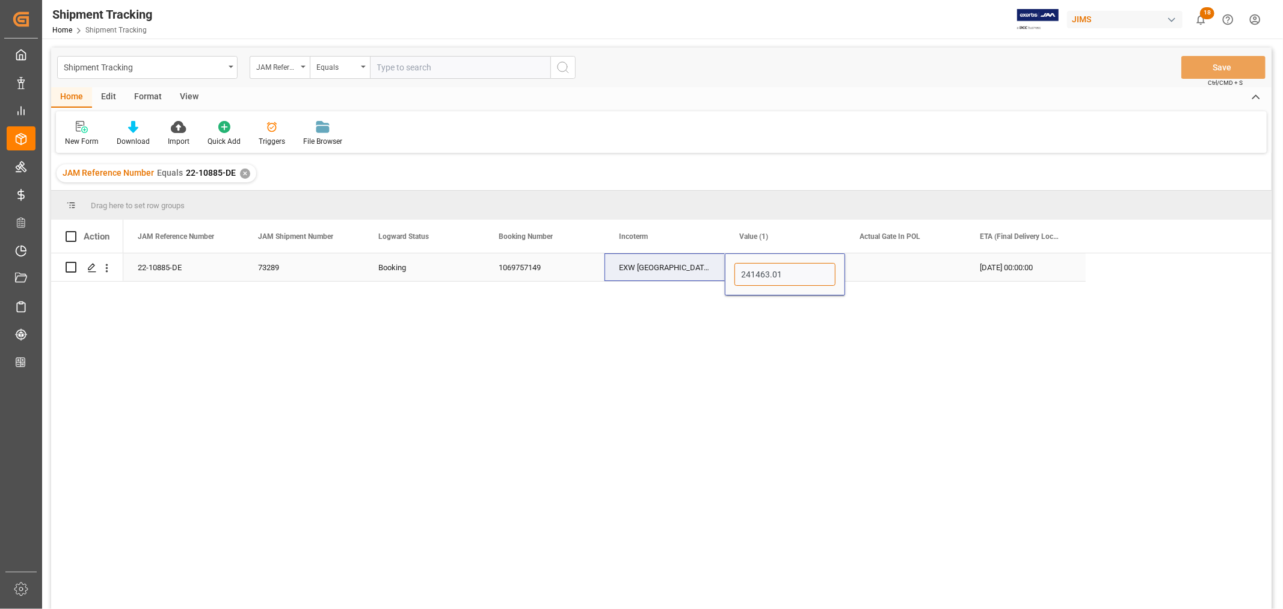
paste input "512.69"
type input "241512.69"
click at [669, 268] on div "EXW [GEOGRAPHIC_DATA] DE" at bounding box center [665, 267] width 120 height 28
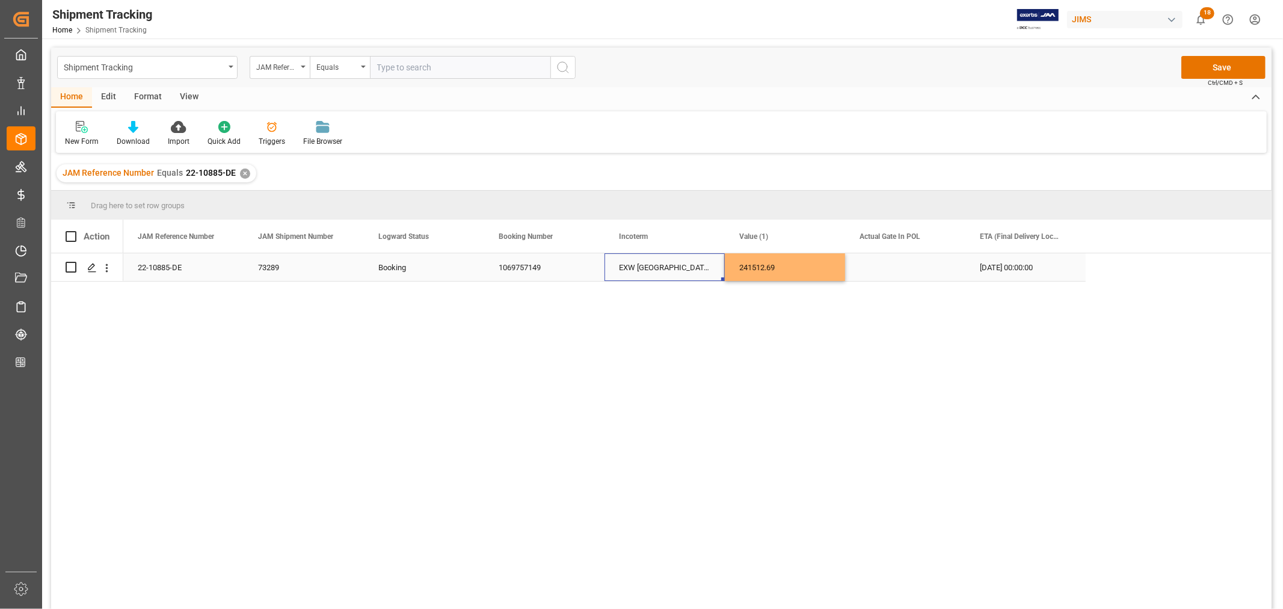
click at [878, 263] on div "Press SPACE to select this row." at bounding box center [905, 267] width 120 height 28
click at [1226, 70] on button "Save" at bounding box center [1223, 67] width 84 height 23
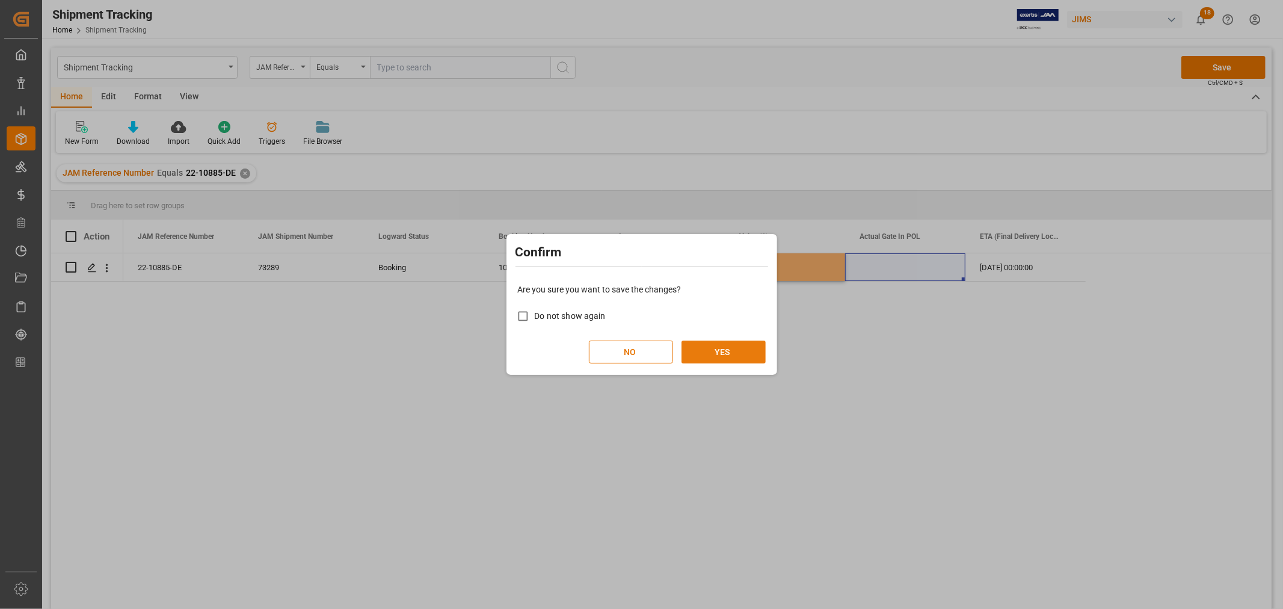
click at [737, 351] on button "YES" at bounding box center [724, 351] width 84 height 23
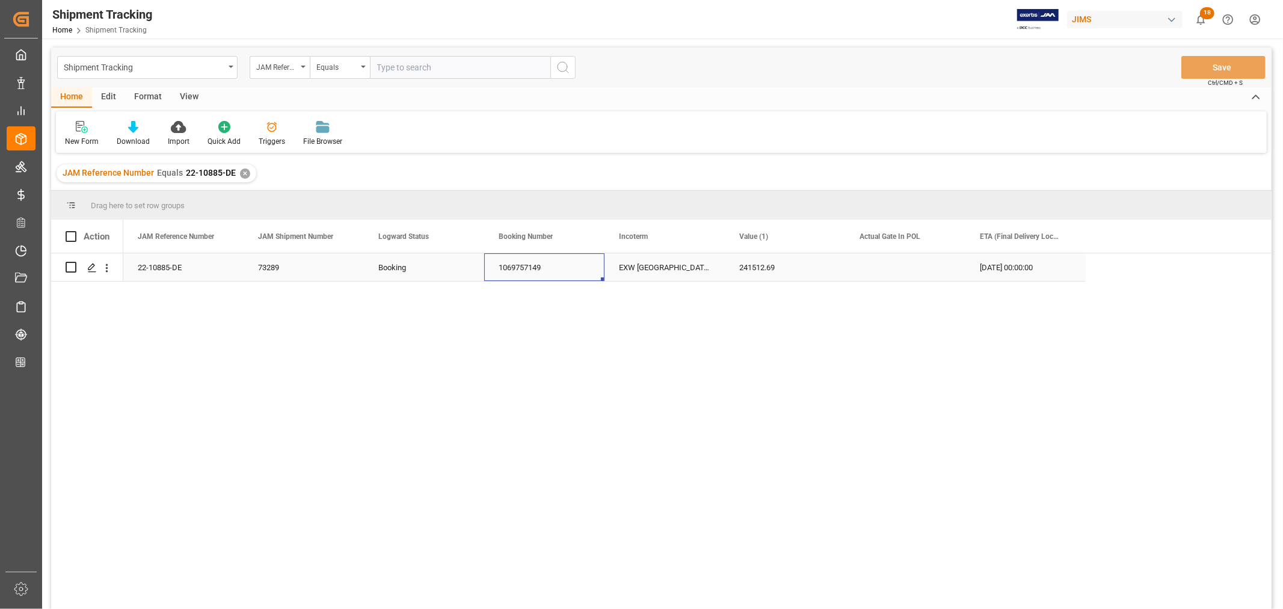
click at [502, 265] on div "1069757149" at bounding box center [544, 267] width 120 height 28
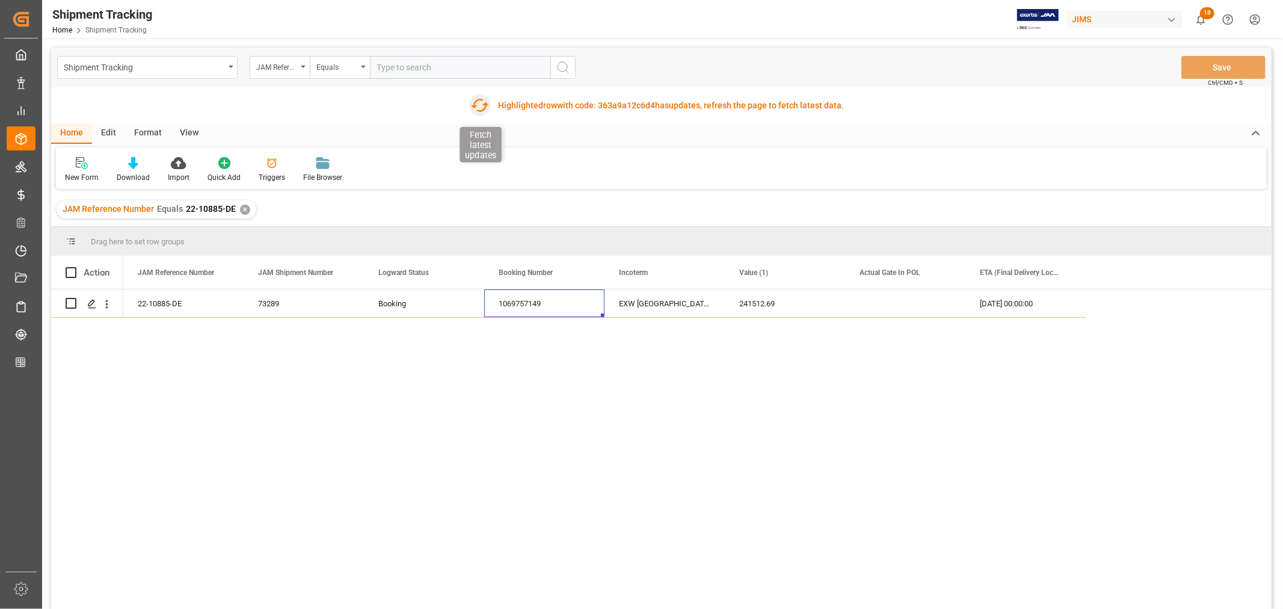
click at [475, 105] on icon "button" at bounding box center [480, 105] width 18 height 13
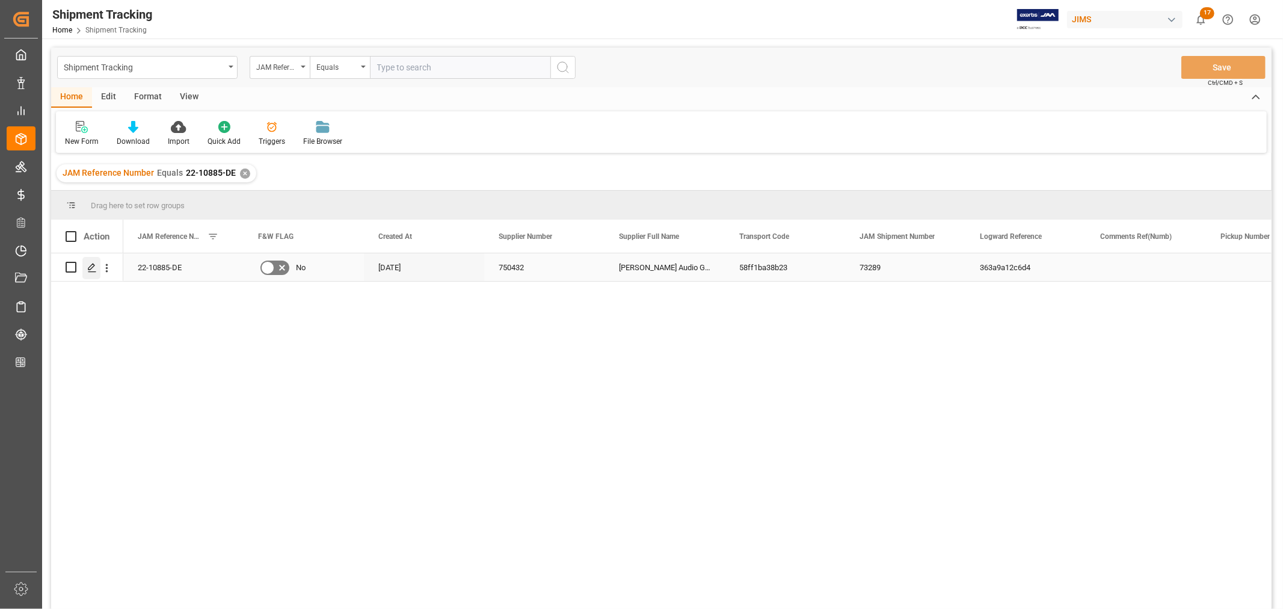
click at [90, 268] on icon "Press SPACE to select this row." at bounding box center [92, 268] width 10 height 10
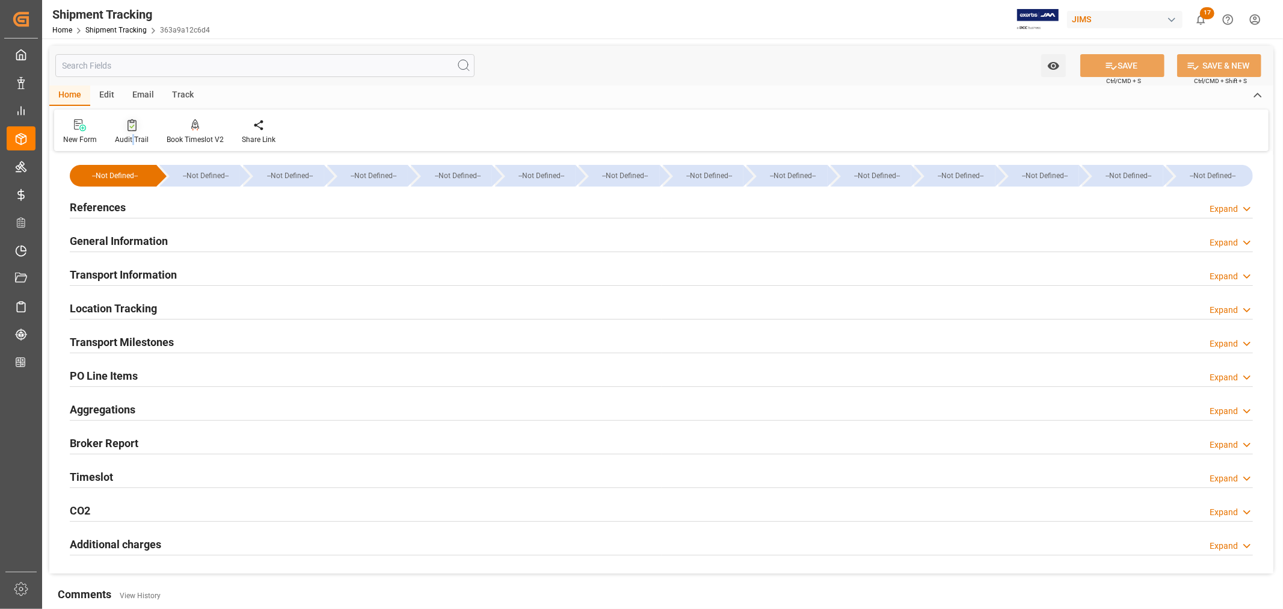
click at [129, 131] on div "Audit Trail" at bounding box center [132, 131] width 52 height 26
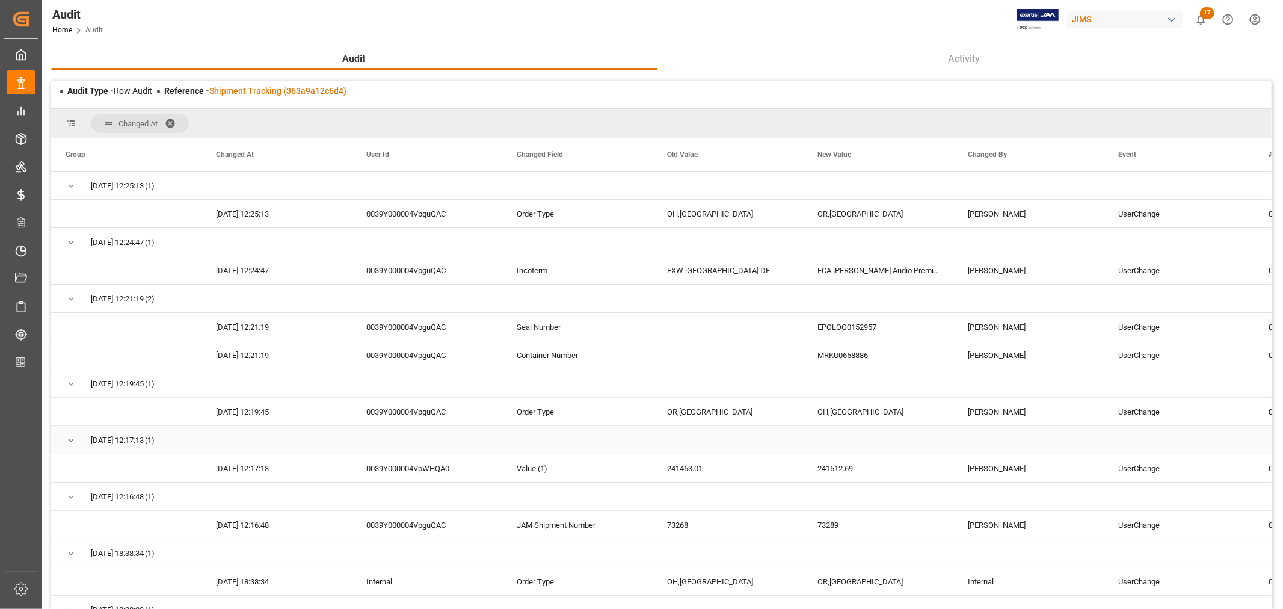
scroll to position [67, 0]
